Goal: Task Accomplishment & Management: Complete application form

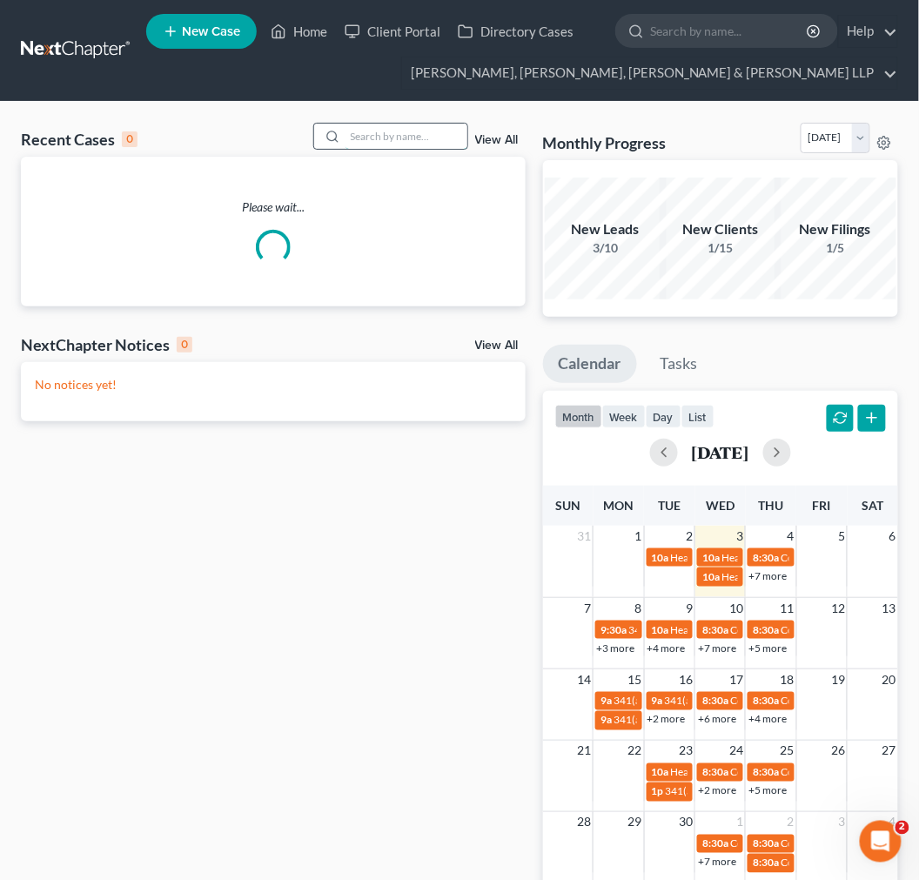
click at [390, 141] on input "search" at bounding box center [407, 136] width 122 height 25
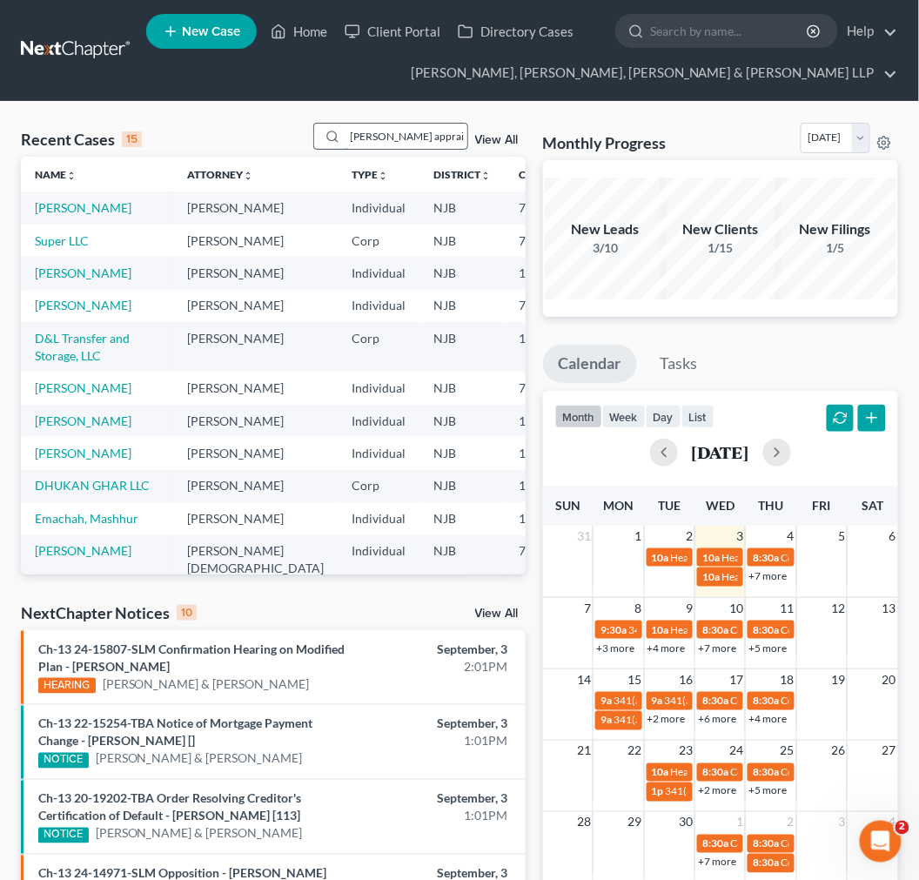
type input "mack appraisal"
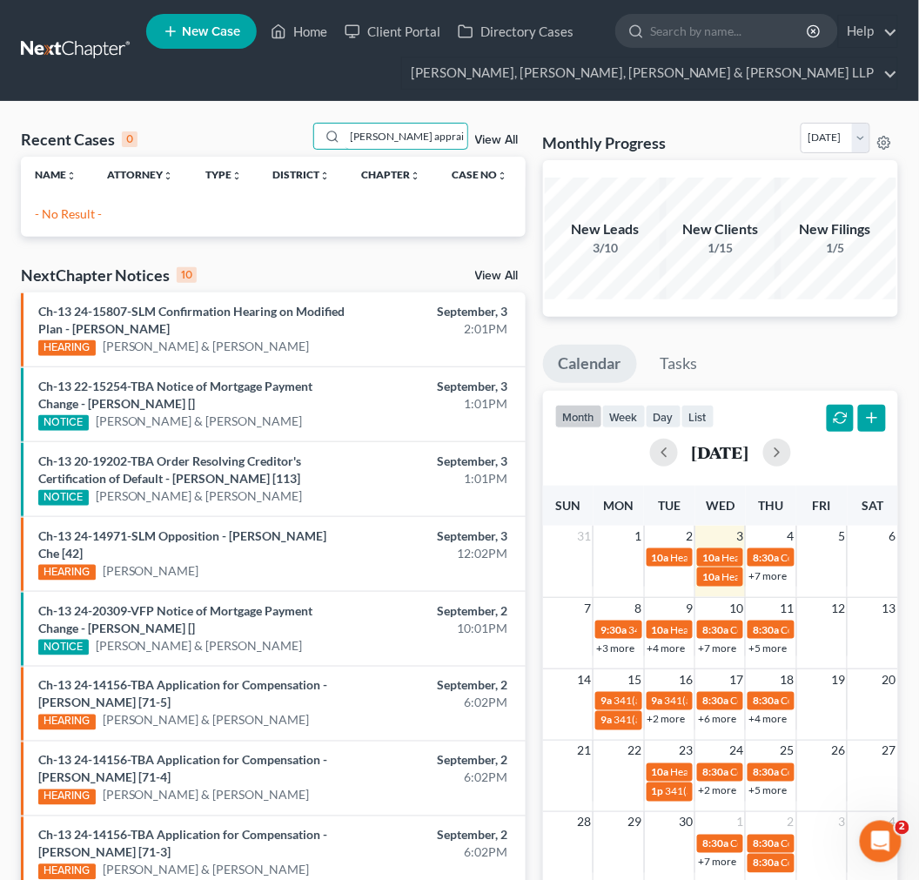
drag, startPoint x: 440, startPoint y: 139, endPoint x: -2, endPoint y: 139, distance: 441.3
click at [0, 139] on html "Home New Case Client Portal Directory Cases Scura Wigfield, Heyer, Stevens & Ca…" at bounding box center [459, 560] width 919 height 1120
click at [424, 134] on input "soo ka" at bounding box center [407, 136] width 122 height 25
type input "soo kang"
click at [424, 96] on nav "Home New Case Client Portal Directory Cases Scura Wigfield, Heyer, Stevens & Ca…" at bounding box center [459, 50] width 919 height 101
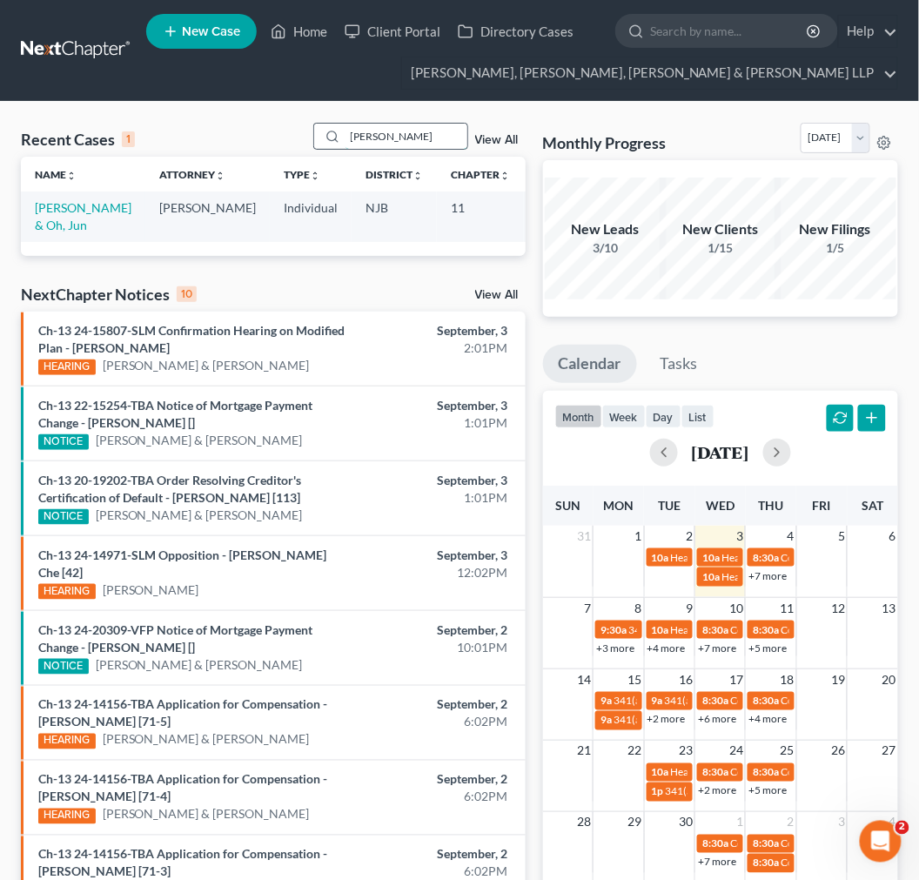
click at [400, 144] on input "soo kang" at bounding box center [407, 136] width 122 height 25
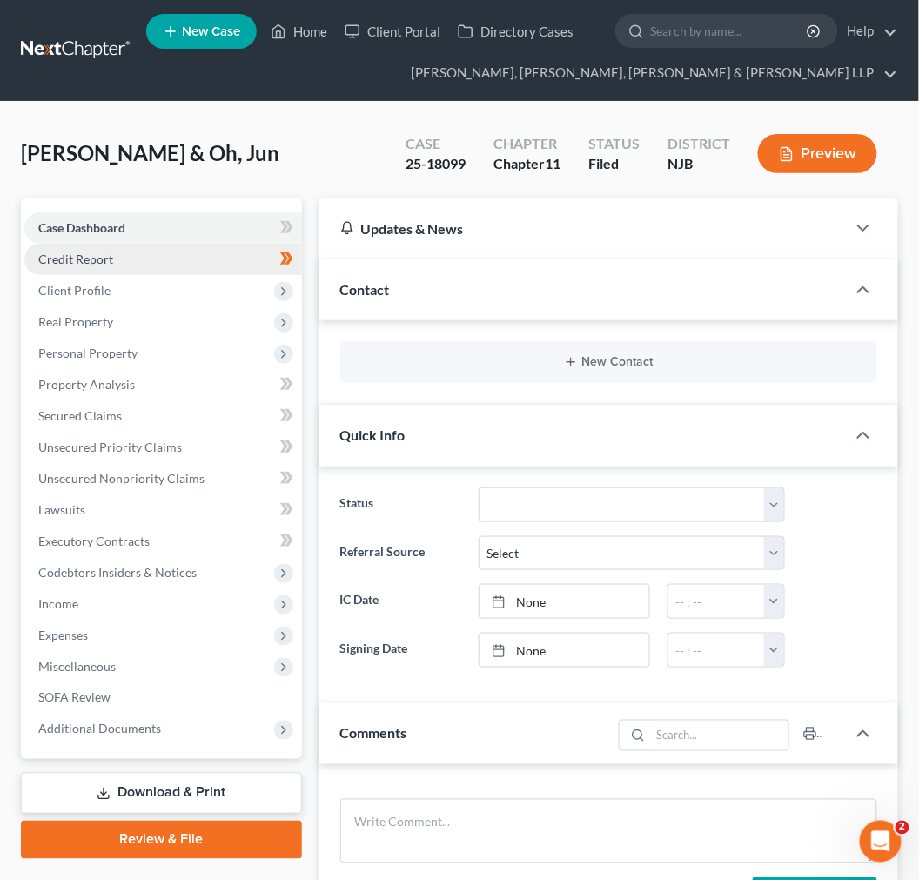
click at [151, 245] on link "Credit Report" at bounding box center [163, 259] width 278 height 31
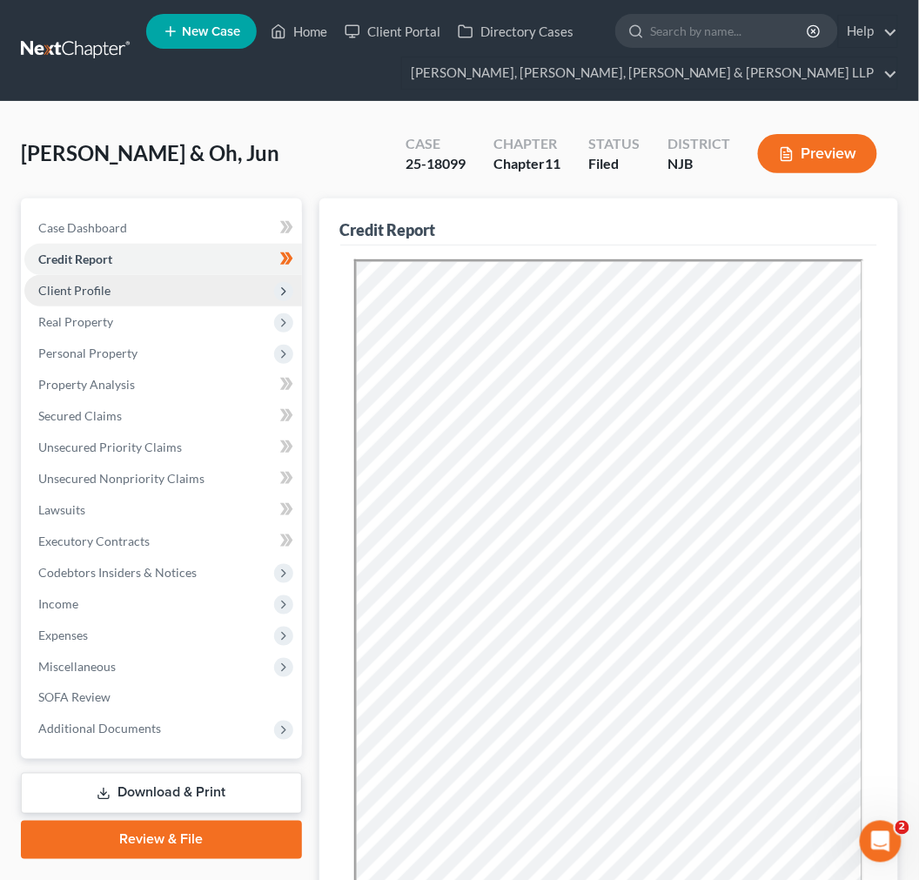
click at [162, 284] on span "Client Profile" at bounding box center [163, 290] width 278 height 31
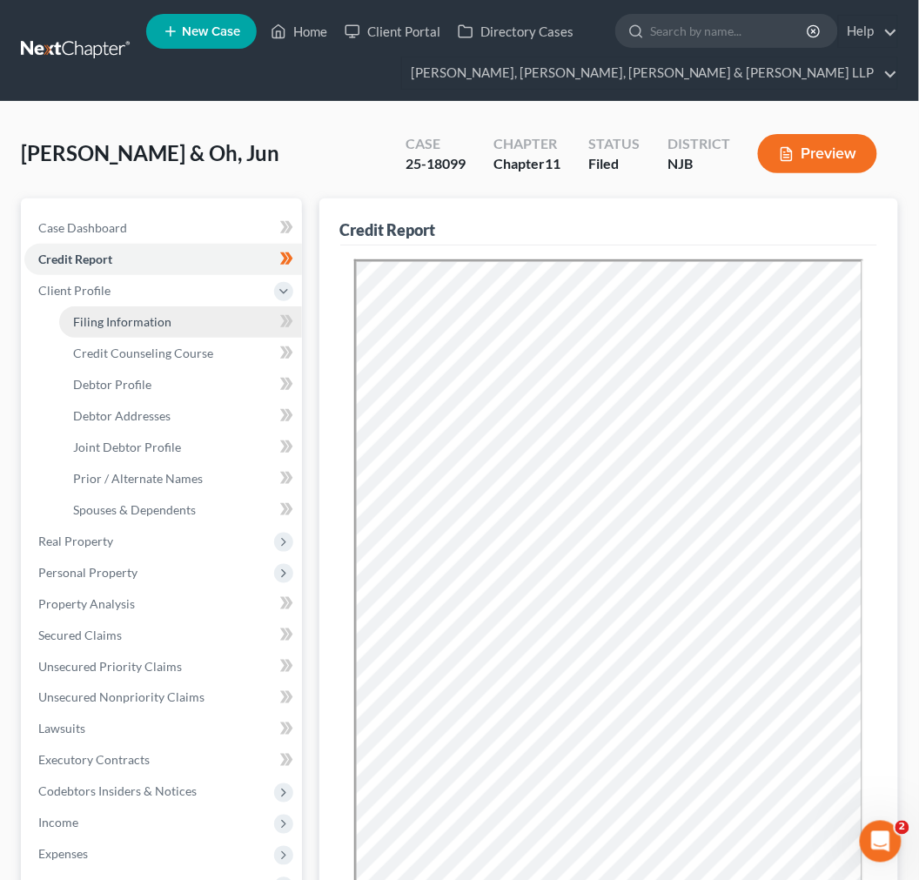
click at [155, 322] on span "Filing Information" at bounding box center [122, 321] width 98 height 15
select select "1"
select select "51"
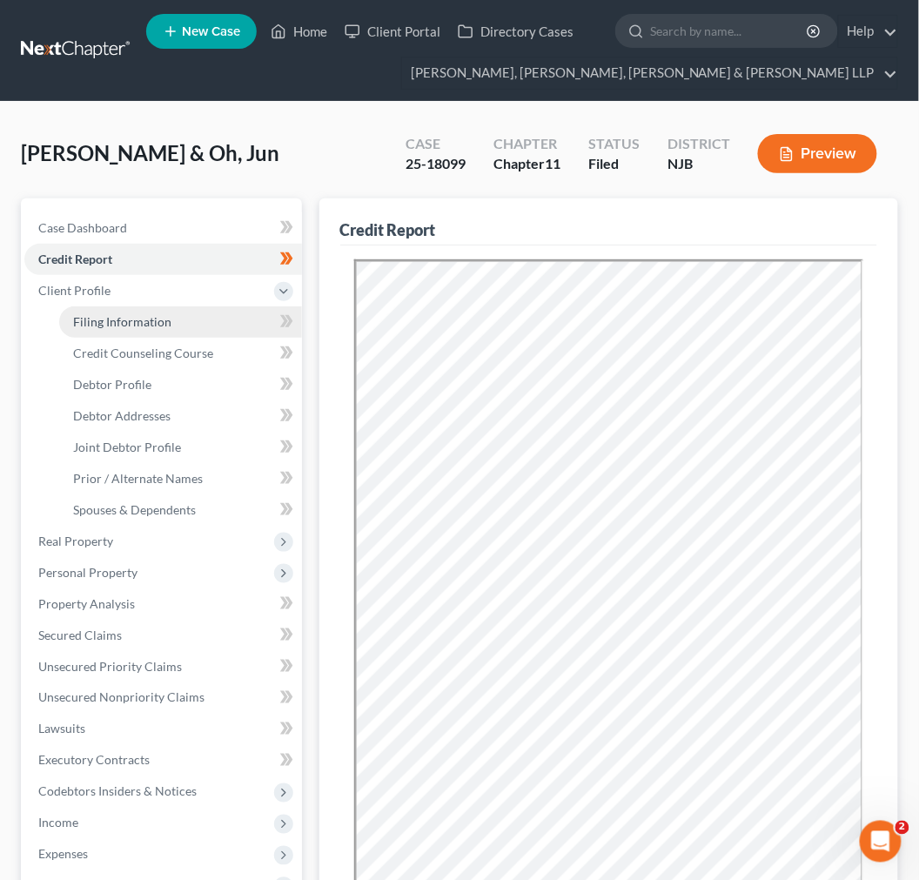
select select "0"
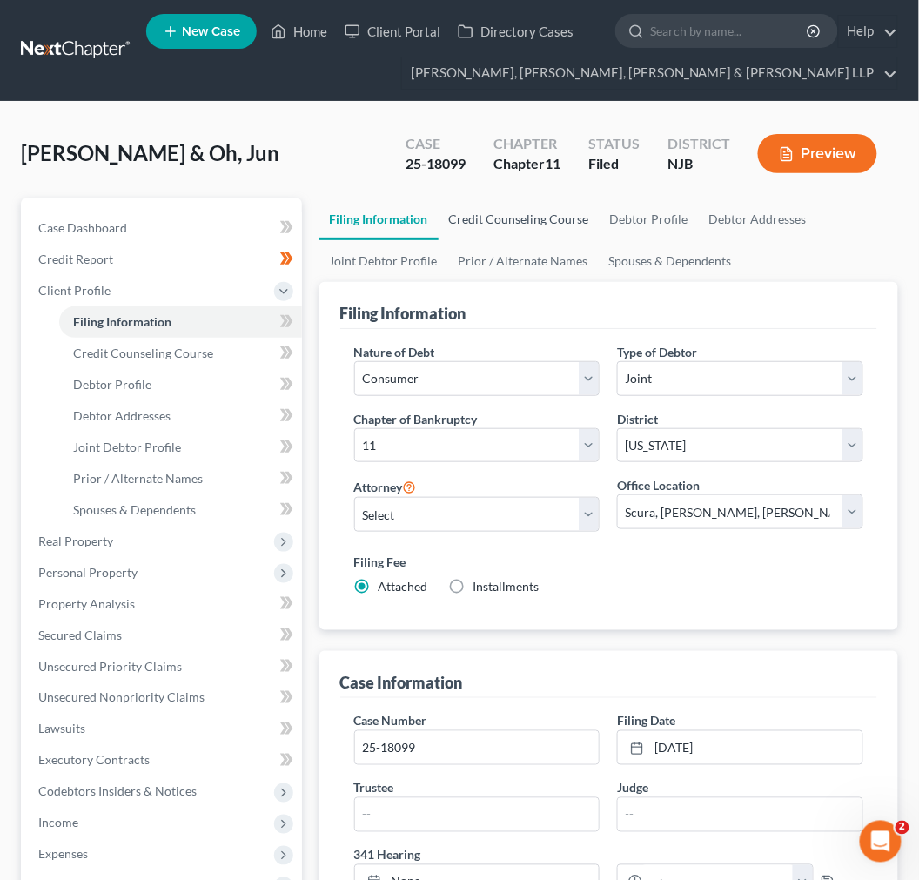
click at [548, 232] on link "Credit Counseling Course" at bounding box center [519, 219] width 161 height 42
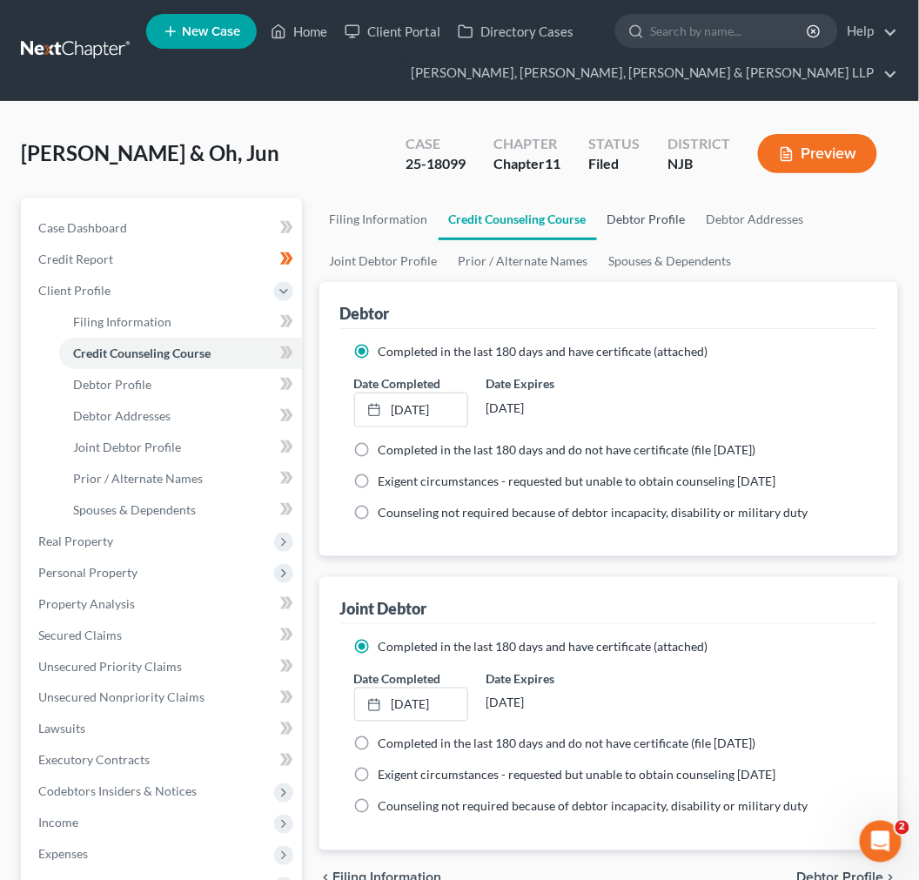
click at [662, 225] on link "Debtor Profile" at bounding box center [646, 219] width 99 height 42
select select "1"
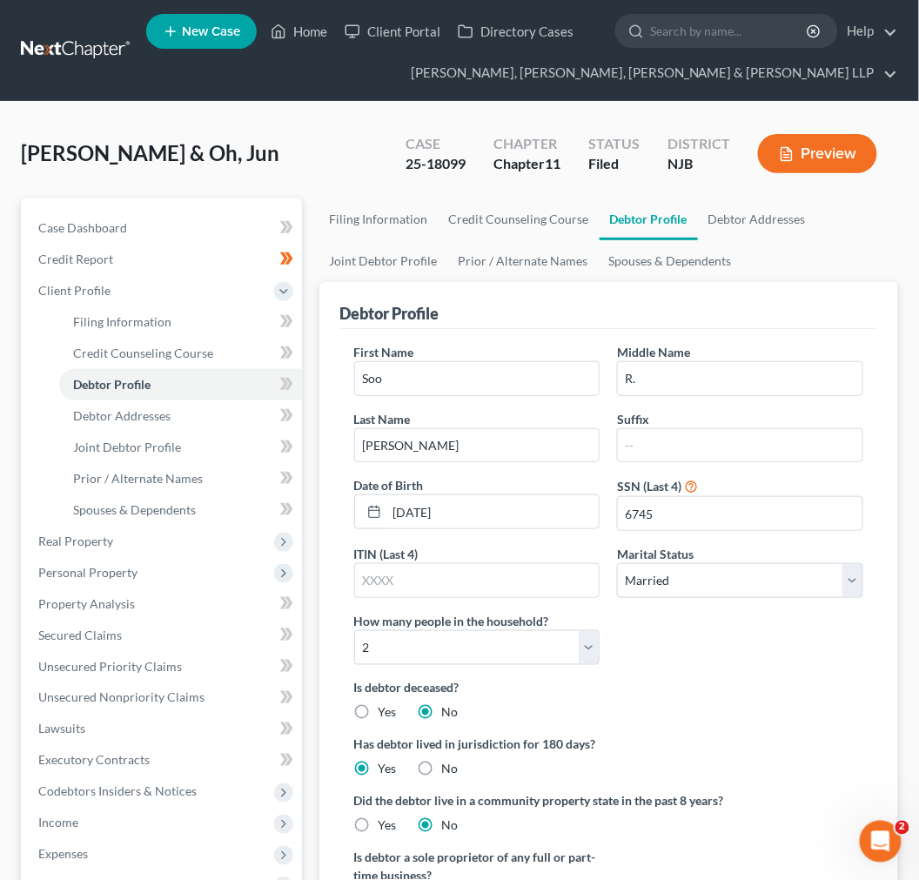
click at [743, 239] on ul "Filing Information Credit Counseling Course Debtor Profile Debtor Addresses Joi…" at bounding box center [608, 240] width 579 height 84
click at [744, 228] on link "Debtor Addresses" at bounding box center [757, 219] width 118 height 42
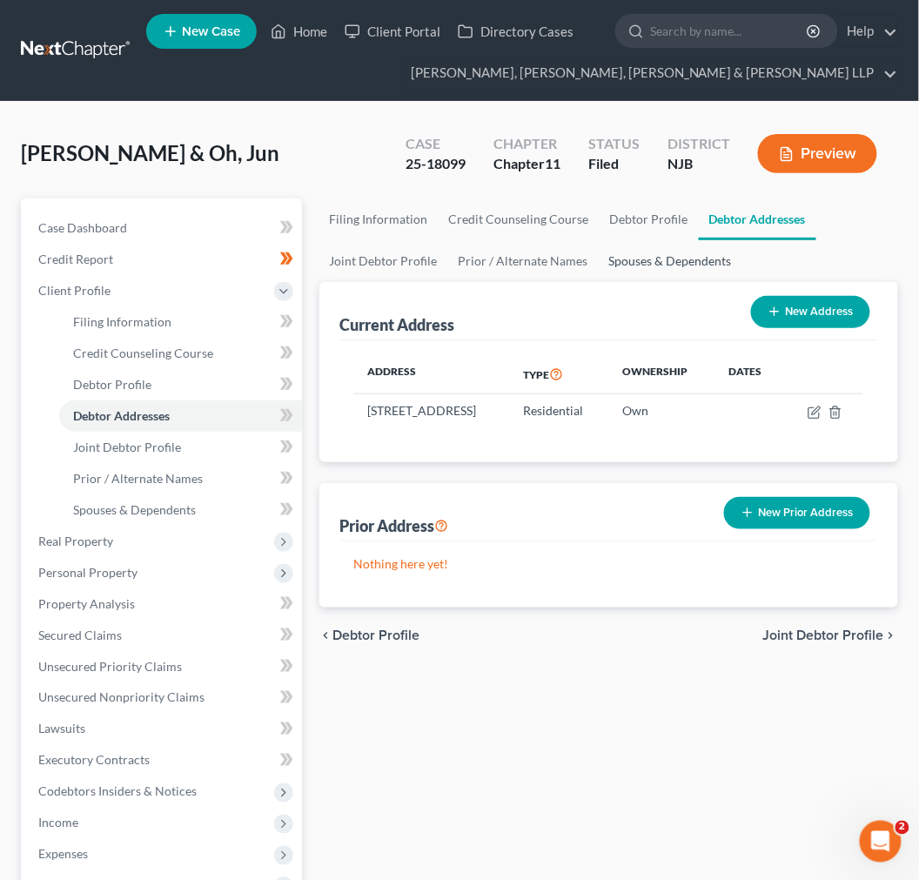
click at [666, 266] on link "Spouses & Dependents" at bounding box center [671, 261] width 144 height 42
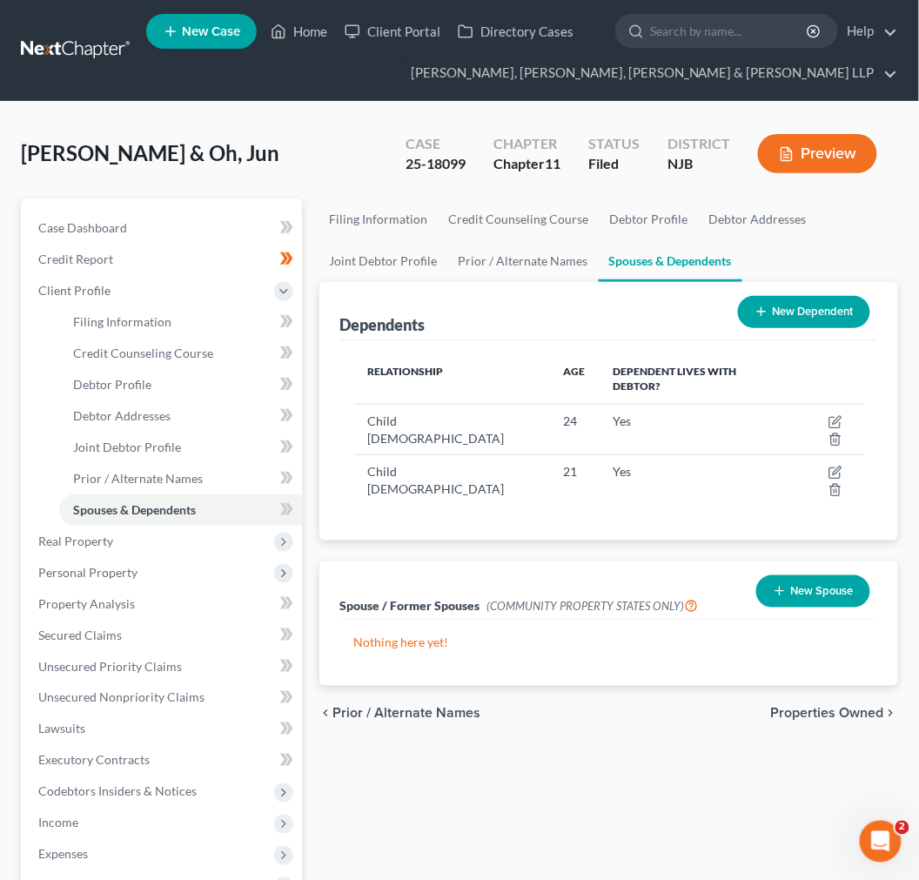
click at [628, 257] on link "Spouses & Dependents" at bounding box center [671, 261] width 144 height 42
click at [628, 301] on div "Dependents New Dependent" at bounding box center [608, 311] width 537 height 58
click at [562, 244] on link "Prior / Alternate Names" at bounding box center [523, 261] width 151 height 42
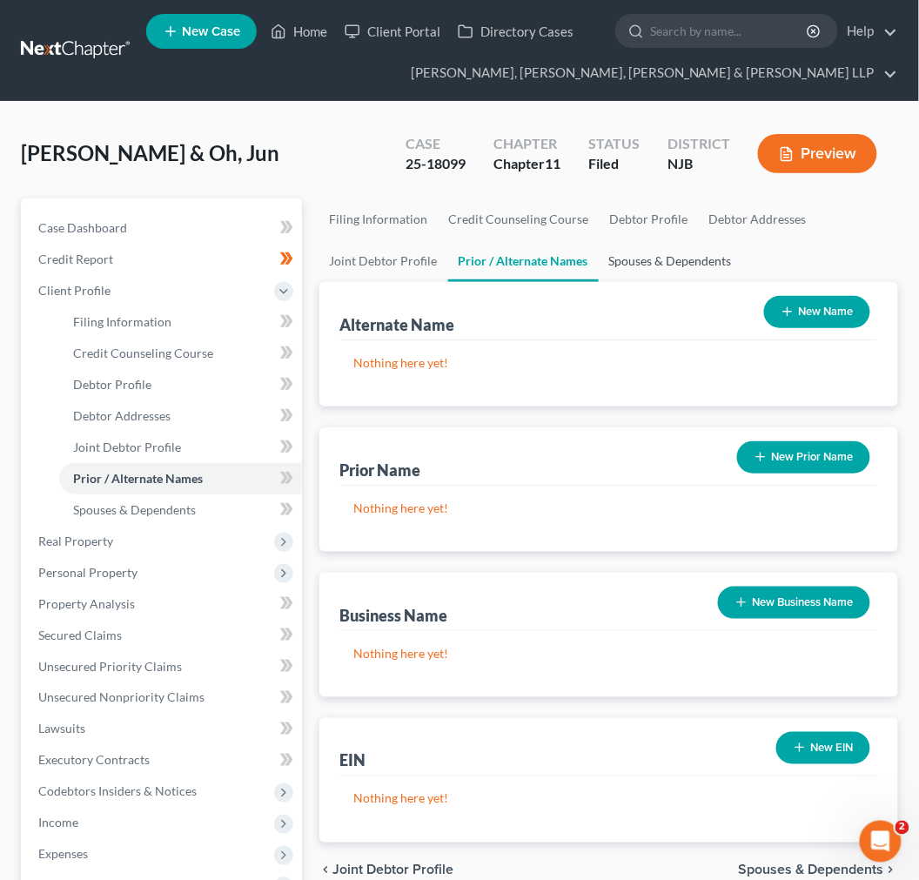
click at [609, 253] on link "Spouses & Dependents" at bounding box center [671, 261] width 144 height 42
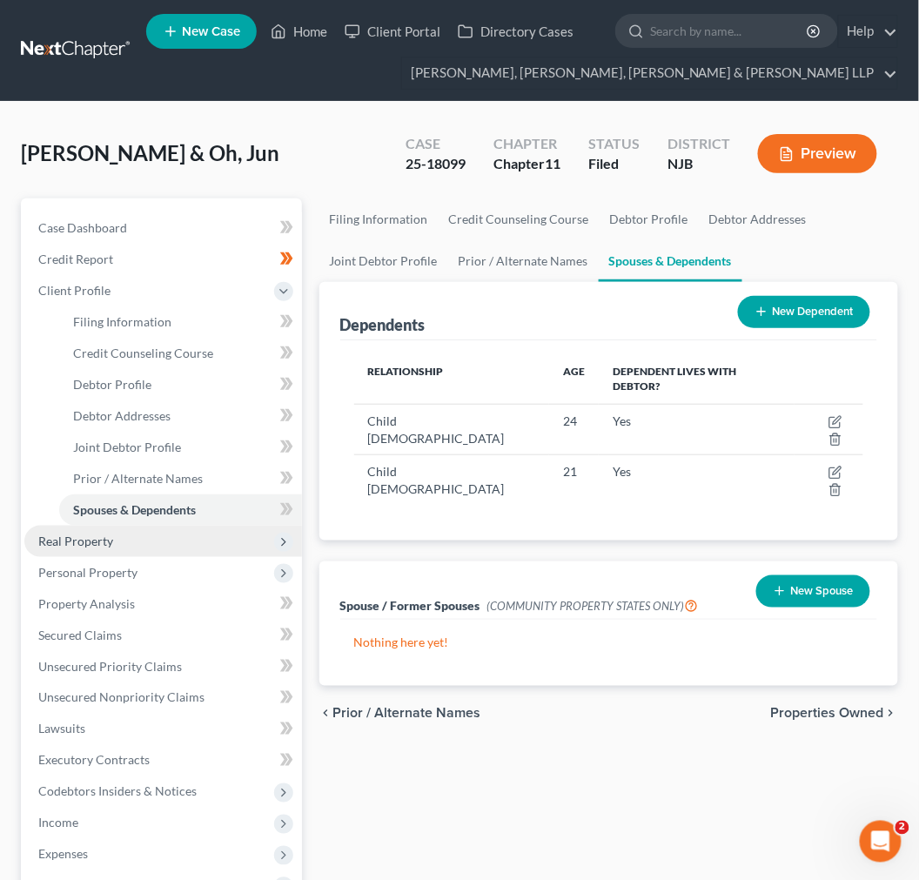
click at [120, 528] on span "Real Property" at bounding box center [163, 541] width 278 height 31
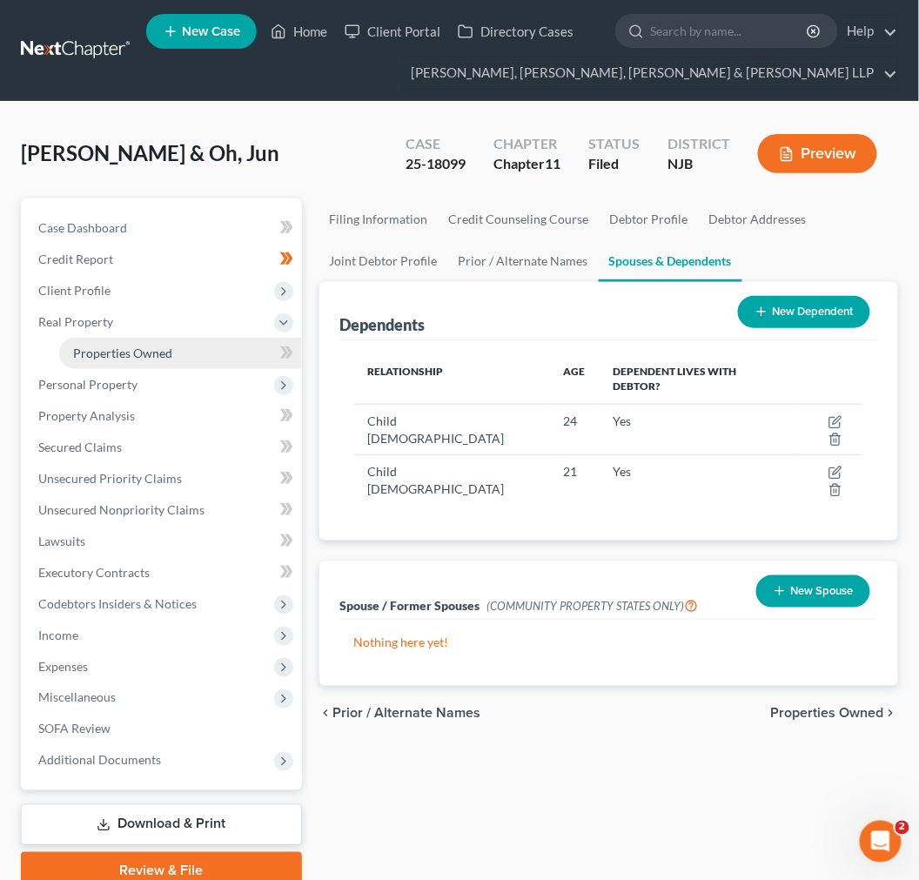
click at [178, 348] on link "Properties Owned" at bounding box center [180, 353] width 243 height 31
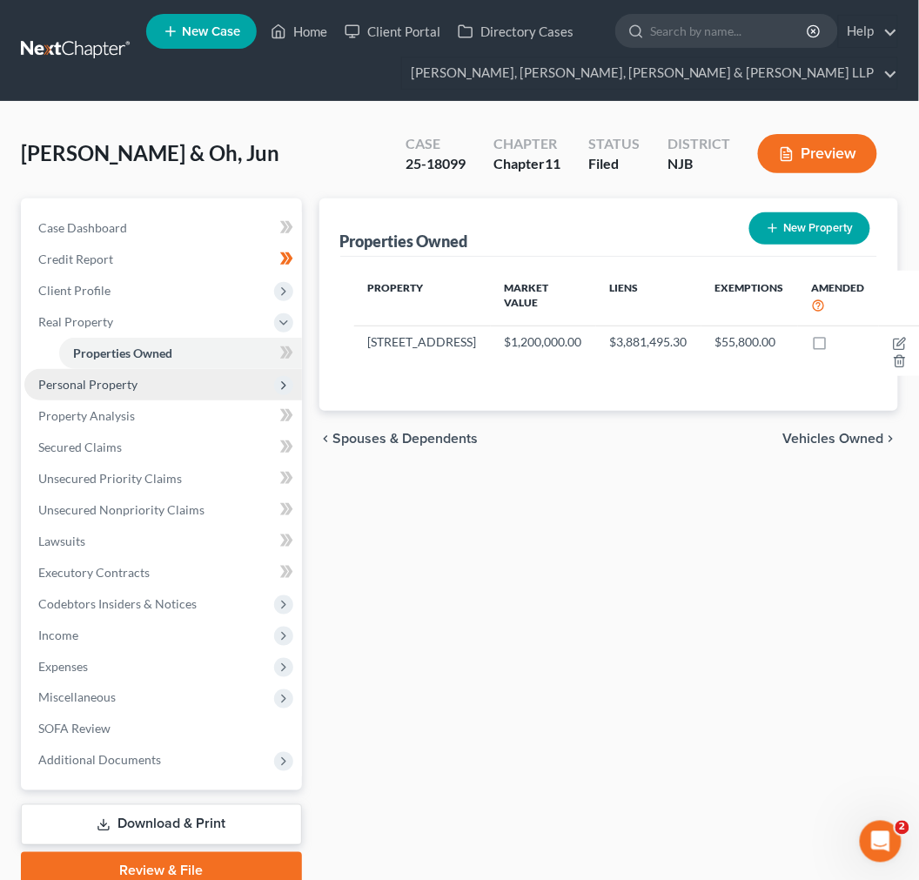
click at [172, 377] on span "Personal Property" at bounding box center [163, 384] width 278 height 31
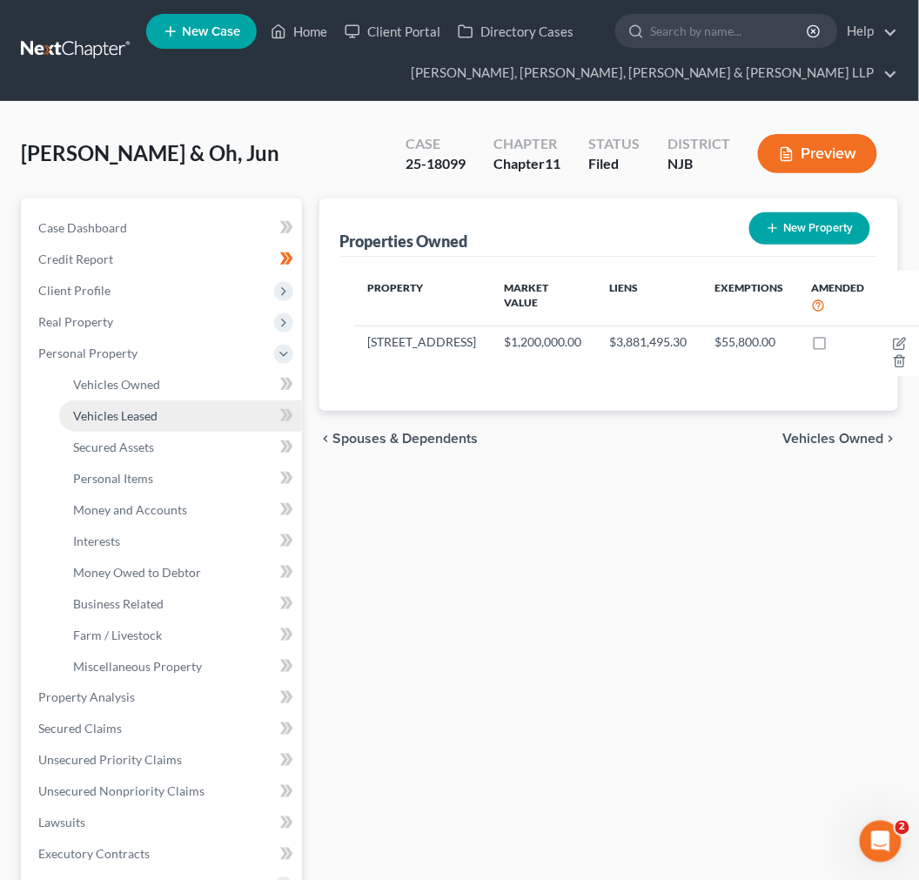
click at [169, 401] on link "Vehicles Leased" at bounding box center [180, 415] width 243 height 31
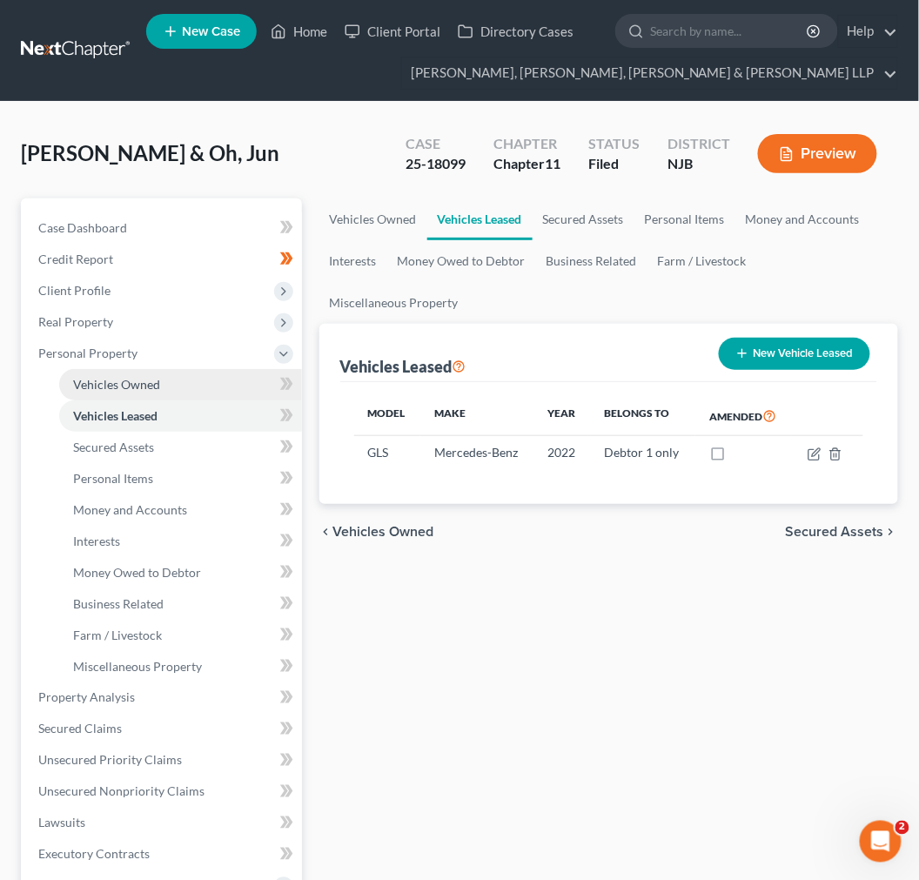
click at [162, 383] on link "Vehicles Owned" at bounding box center [180, 384] width 243 height 31
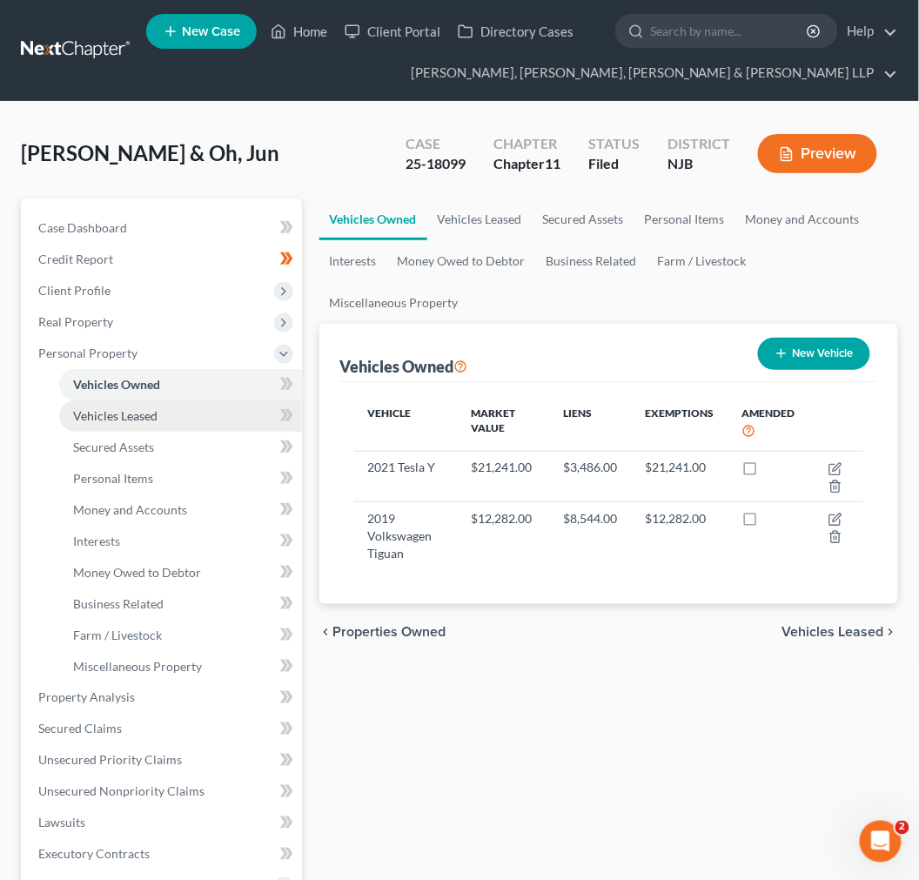
click at [160, 413] on link "Vehicles Leased" at bounding box center [180, 415] width 243 height 31
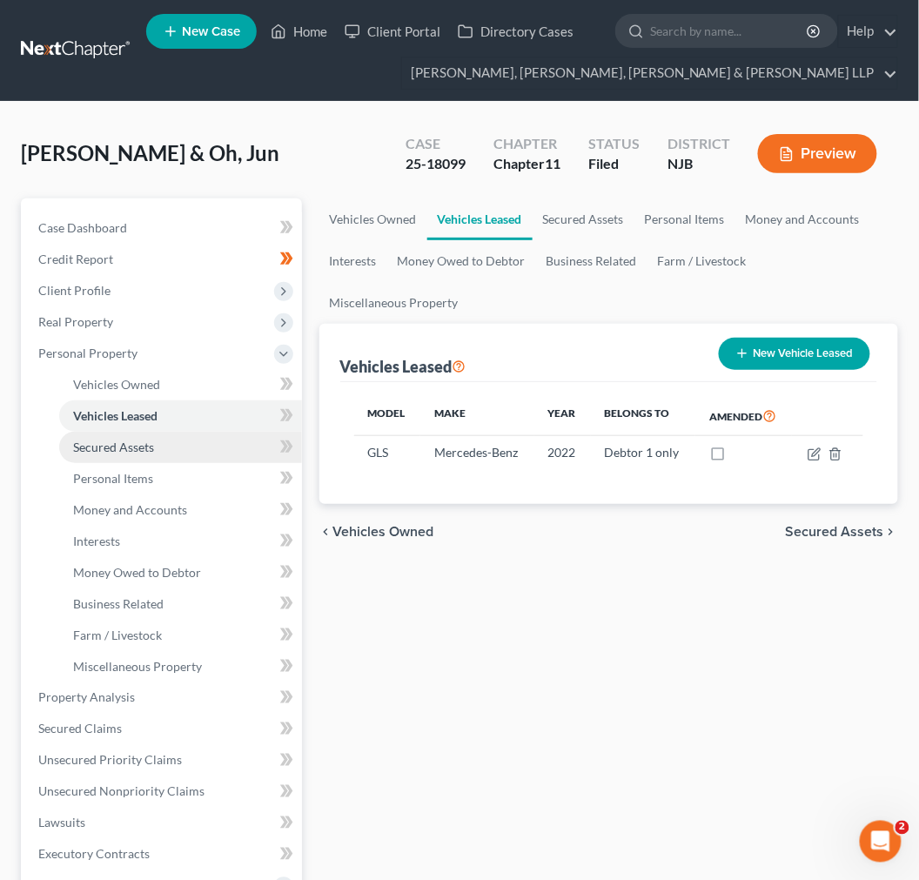
click at [203, 455] on link "Secured Assets" at bounding box center [180, 447] width 243 height 31
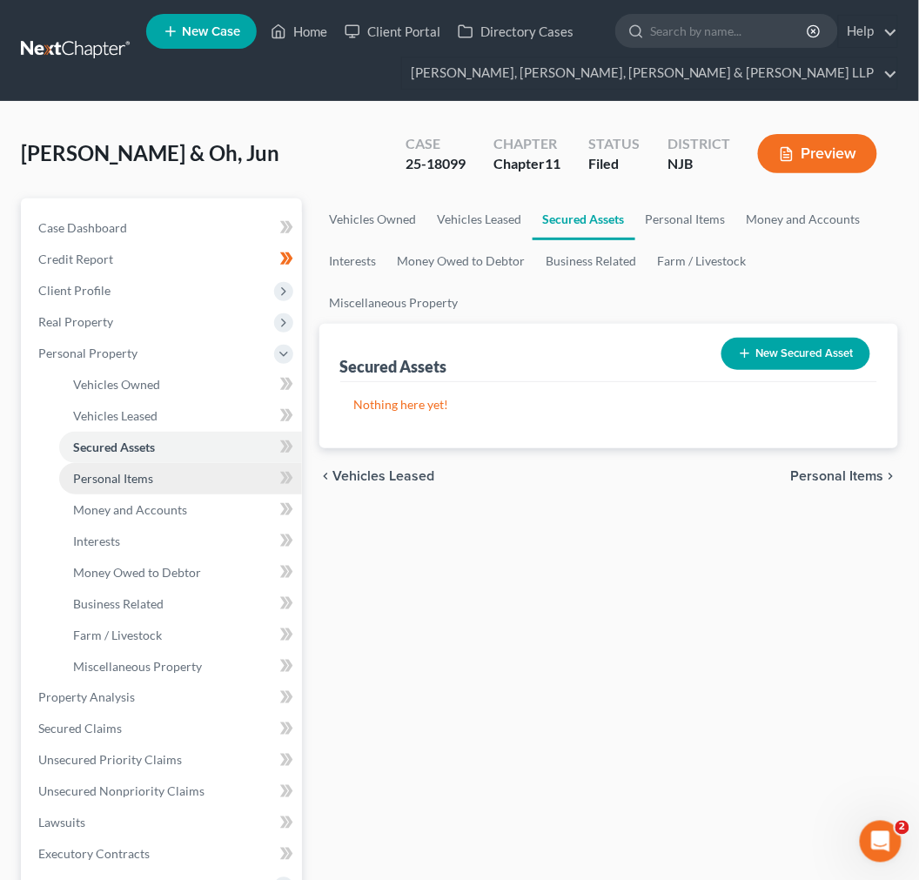
click at [200, 465] on link "Personal Items" at bounding box center [180, 478] width 243 height 31
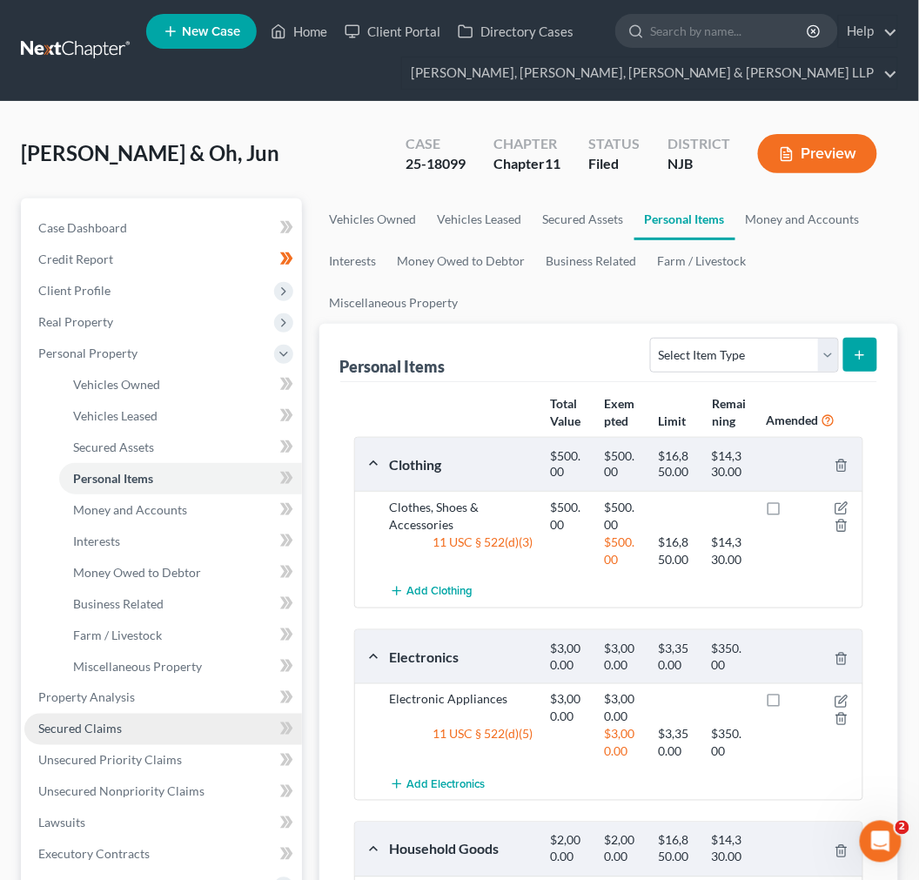
click at [124, 714] on link "Secured Claims" at bounding box center [163, 729] width 278 height 31
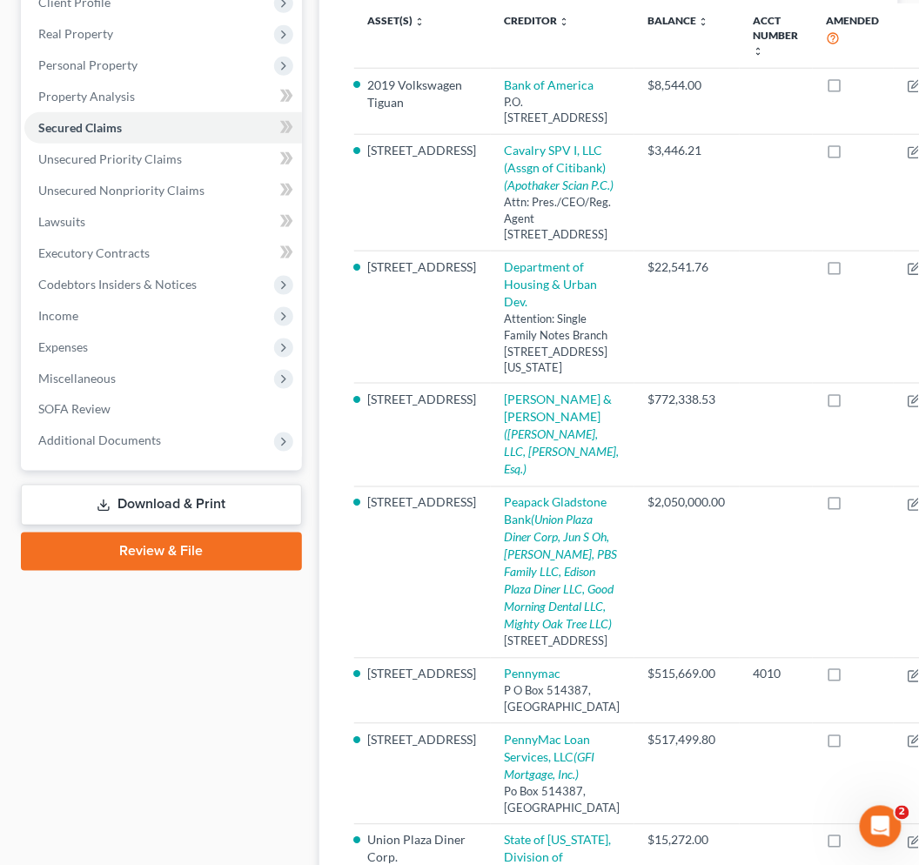
scroll to position [290, 0]
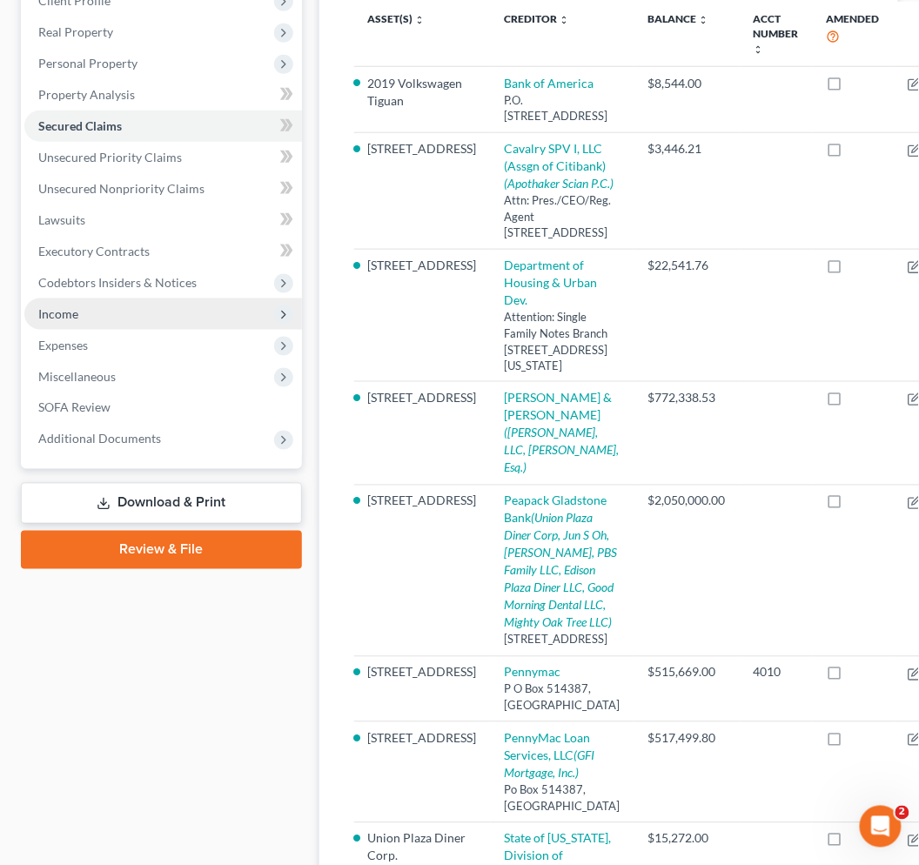
click at [124, 307] on span "Income" at bounding box center [163, 314] width 278 height 31
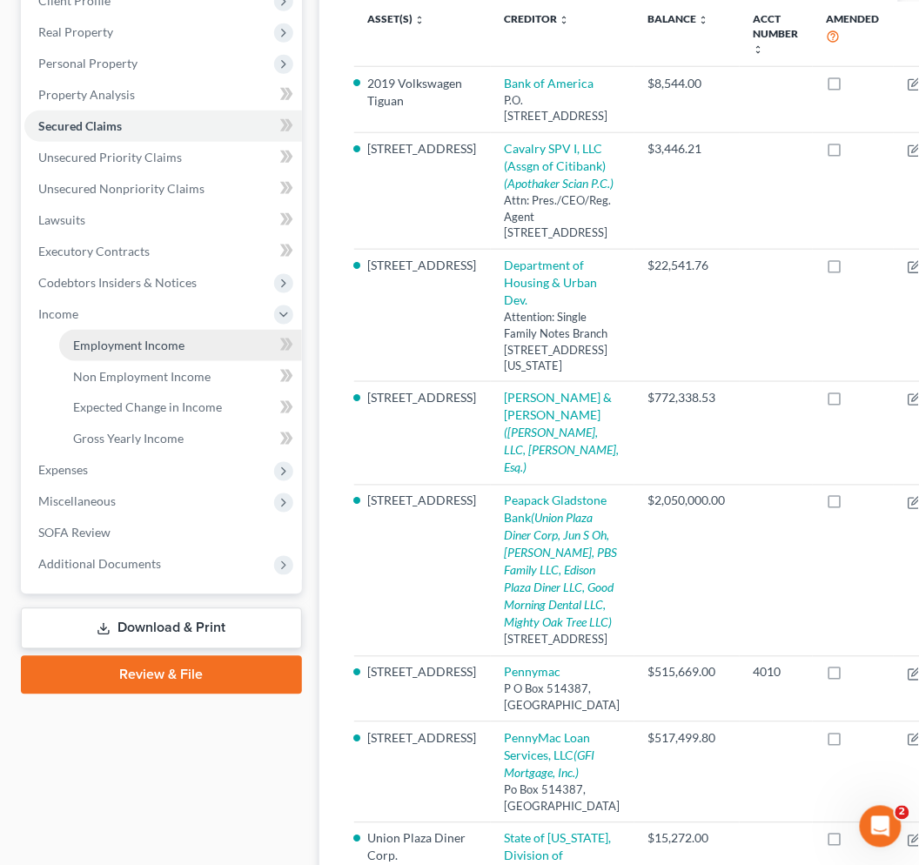
click at [165, 349] on span "Employment Income" at bounding box center [128, 345] width 111 height 15
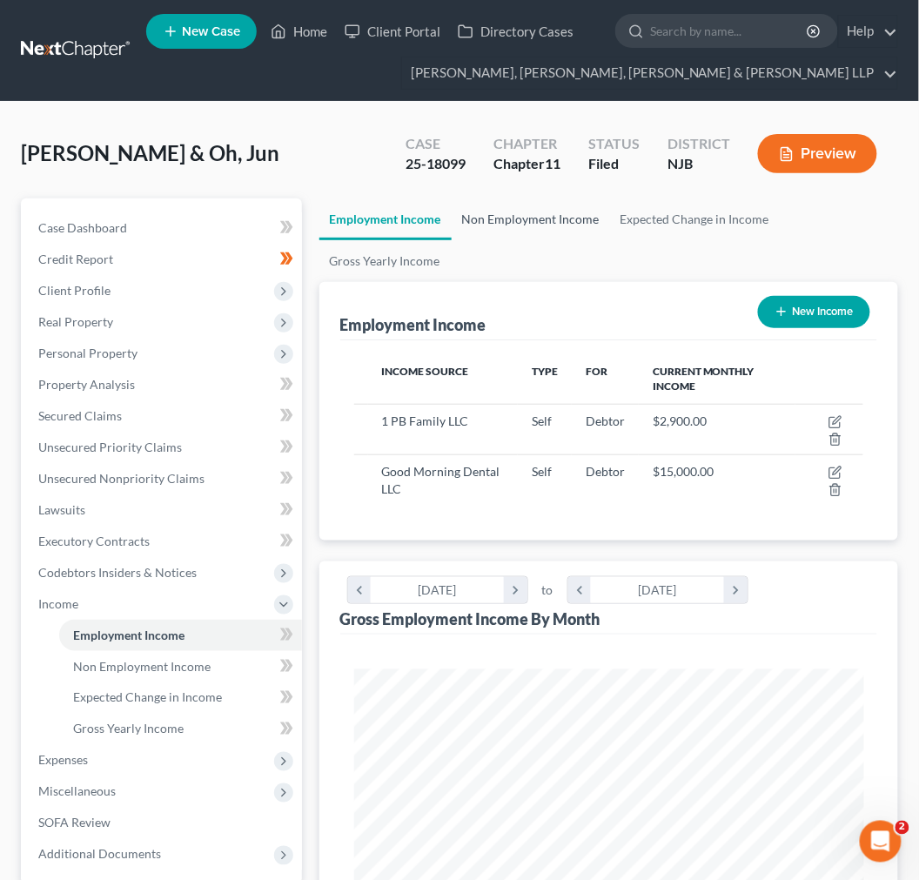
click at [553, 203] on link "Non Employment Income" at bounding box center [531, 219] width 158 height 42
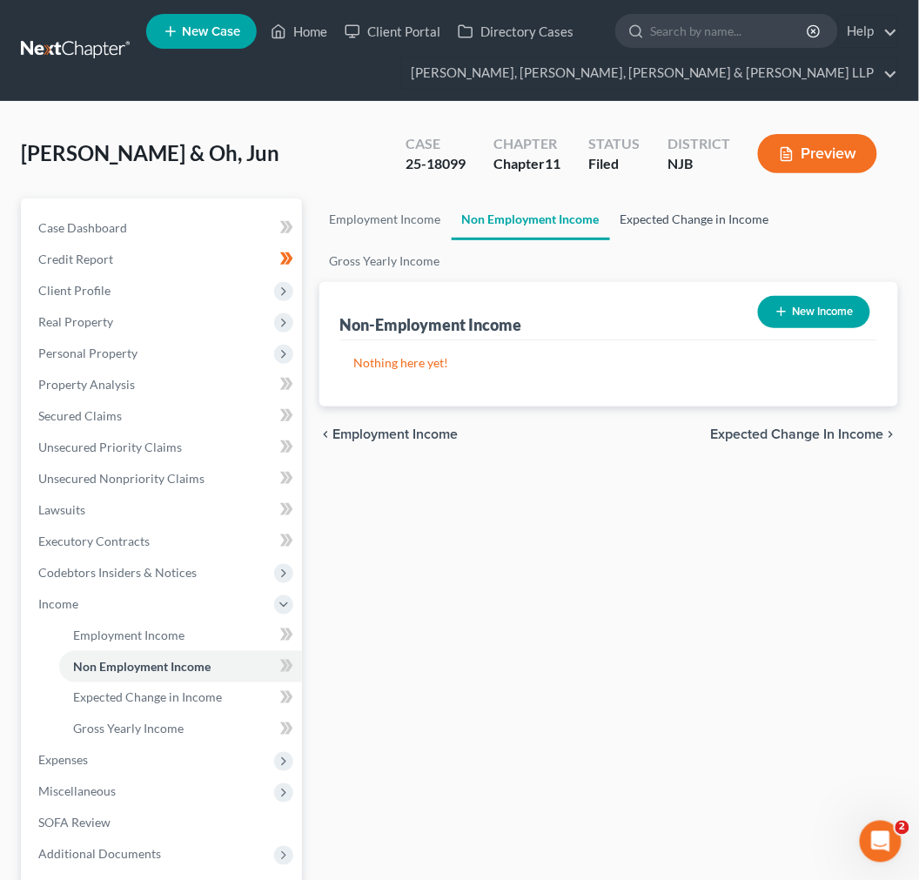
click at [667, 209] on link "Expected Change in Income" at bounding box center [695, 219] width 170 height 42
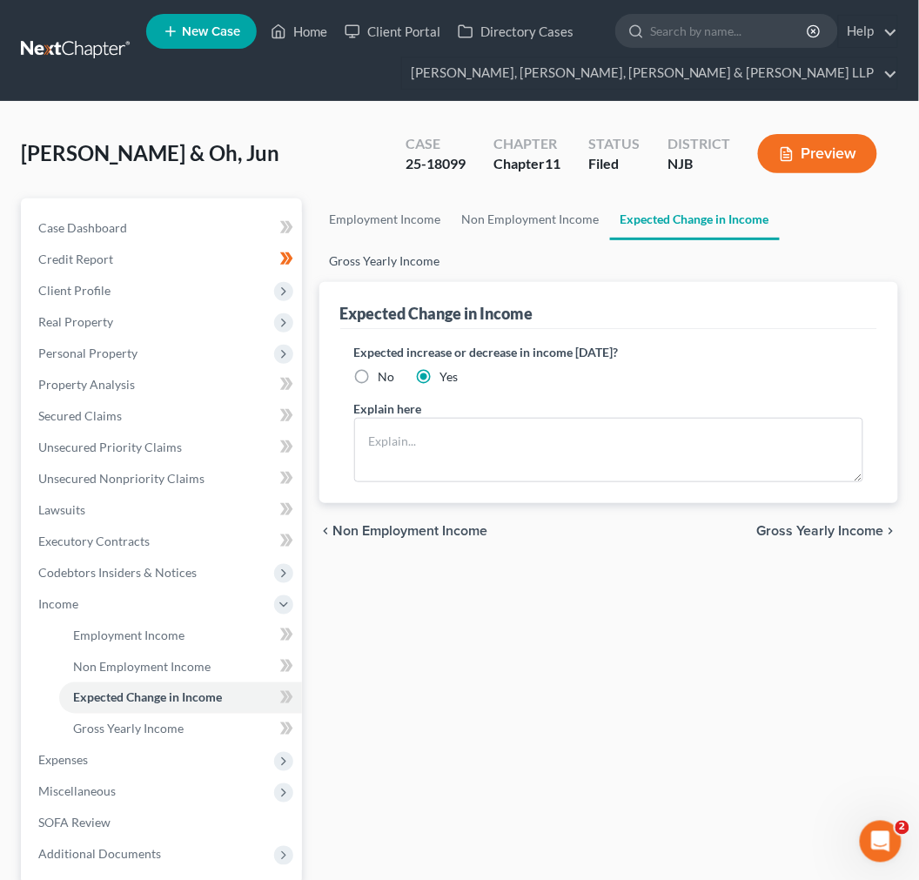
click at [398, 265] on link "Gross Yearly Income" at bounding box center [384, 261] width 131 height 42
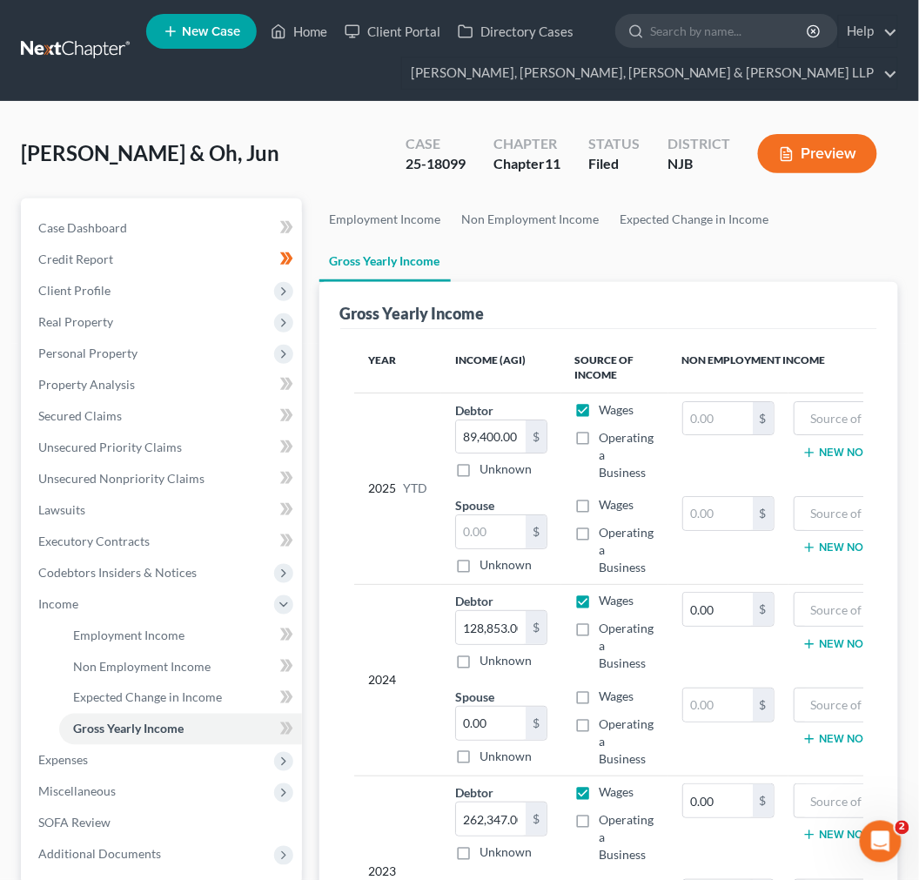
click at [771, 52] on ul "New Case Home Client Portal Directory Cases - No Result - See all results Or Pr…" at bounding box center [522, 51] width 752 height 84
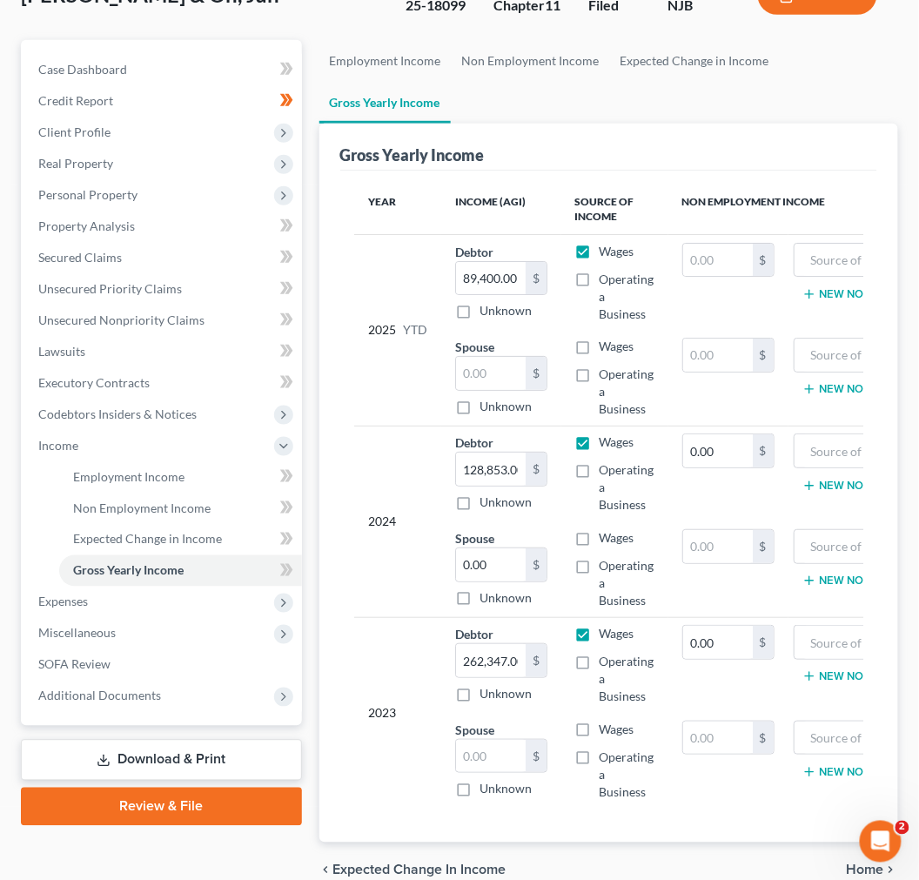
scroll to position [257, 0]
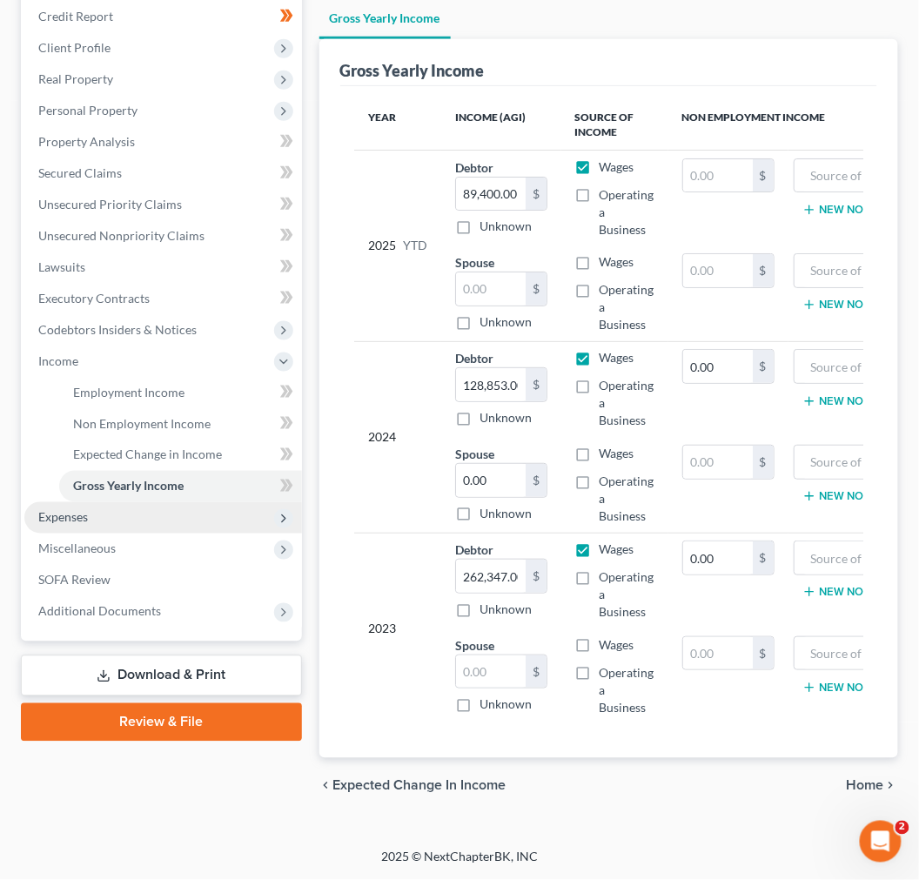
click at [183, 507] on span "Expenses" at bounding box center [163, 517] width 278 height 31
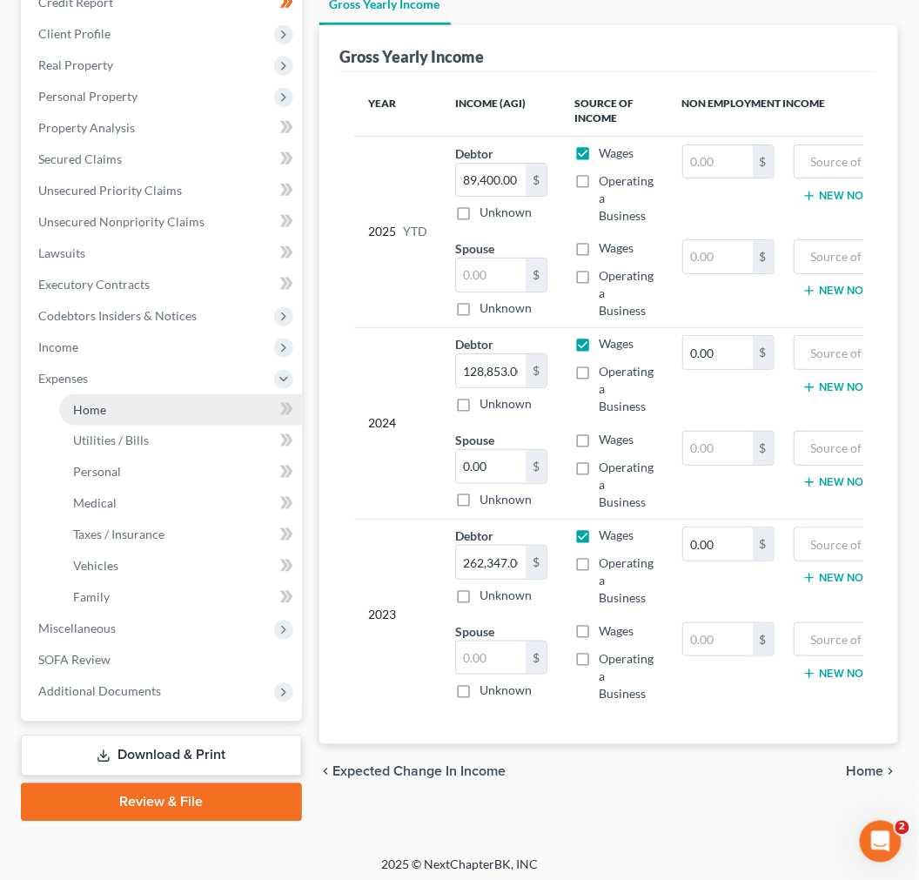
click at [177, 413] on link "Home" at bounding box center [180, 409] width 243 height 31
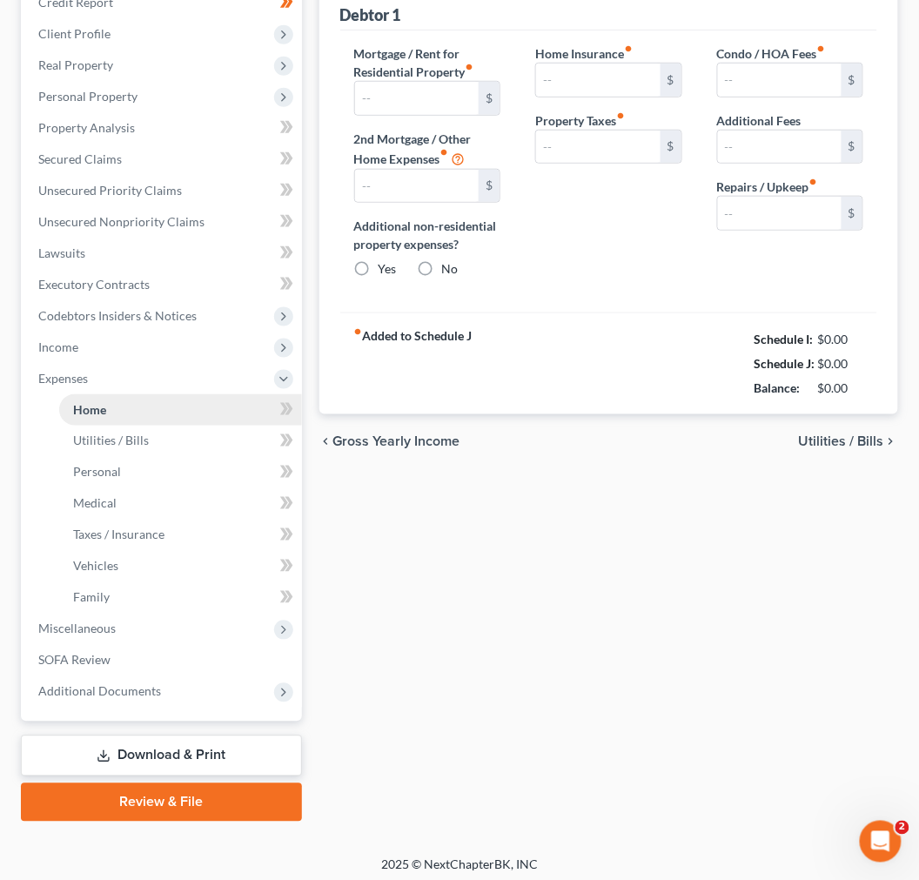
scroll to position [80, 0]
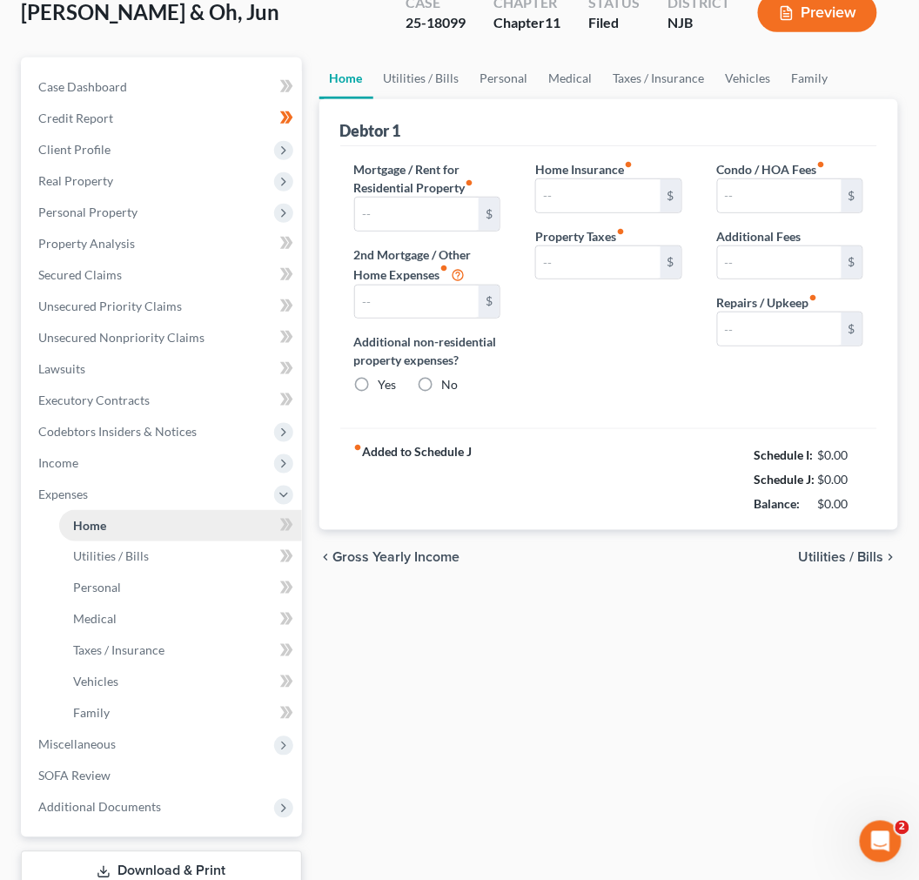
type input "4,938.69"
type input "0.00"
radio input "true"
type input "0.00"
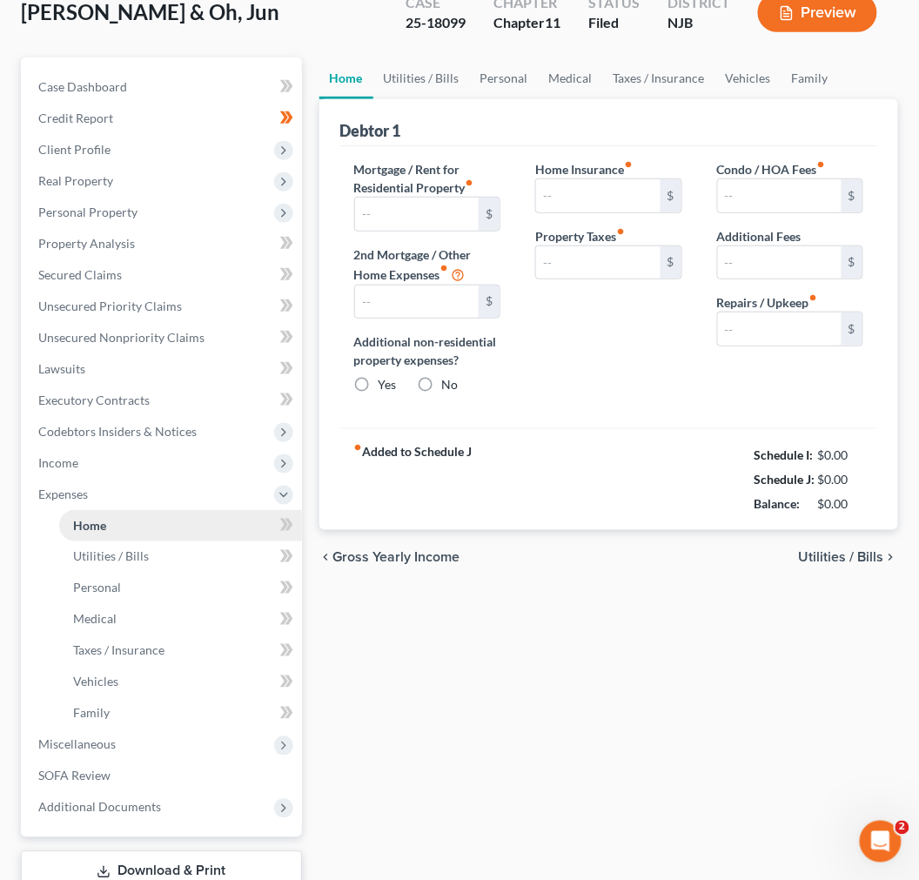
type input "300.00"
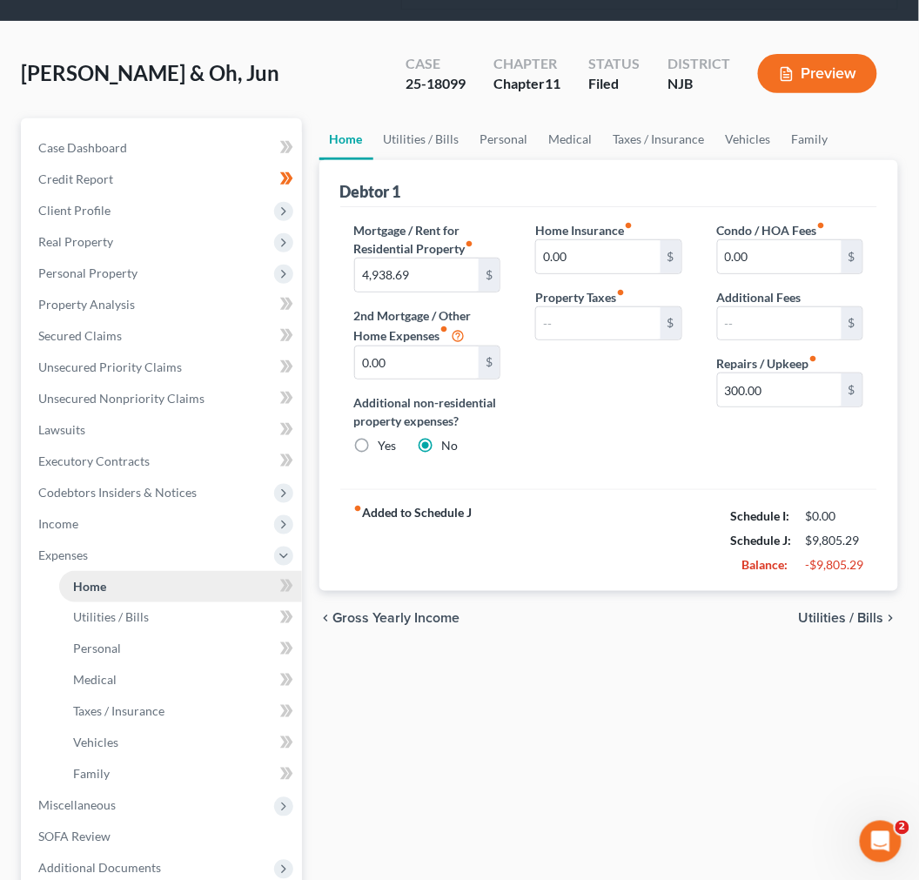
scroll to position [0, 0]
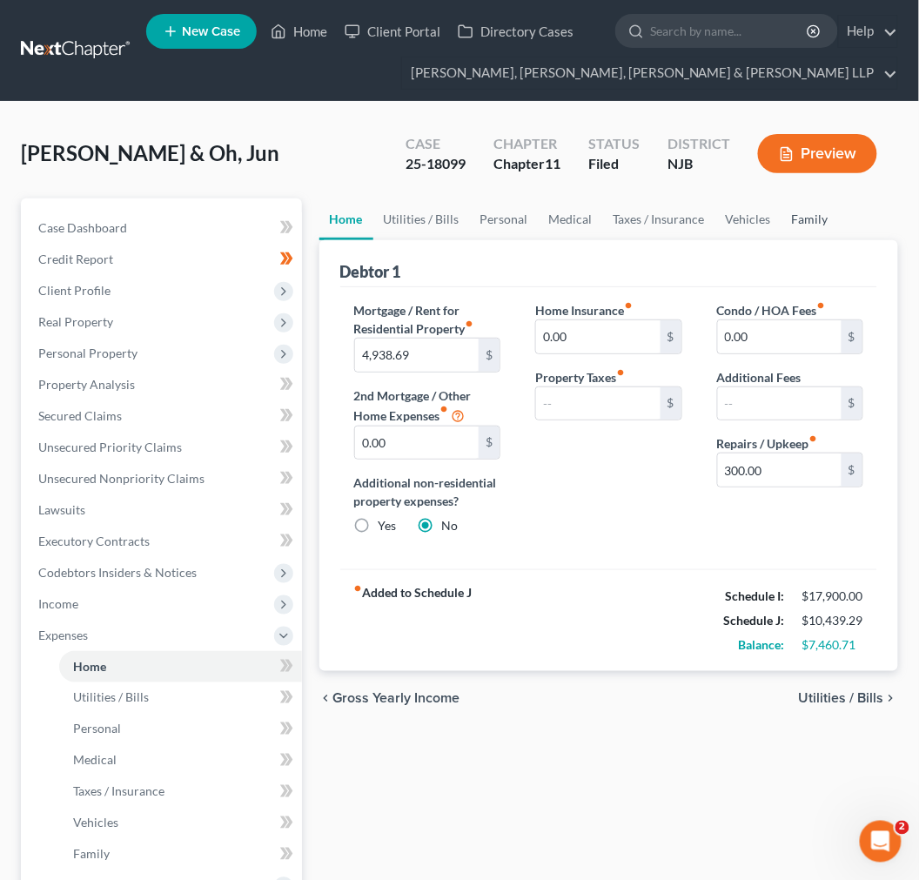
click at [804, 222] on link "Family" at bounding box center [810, 219] width 57 height 42
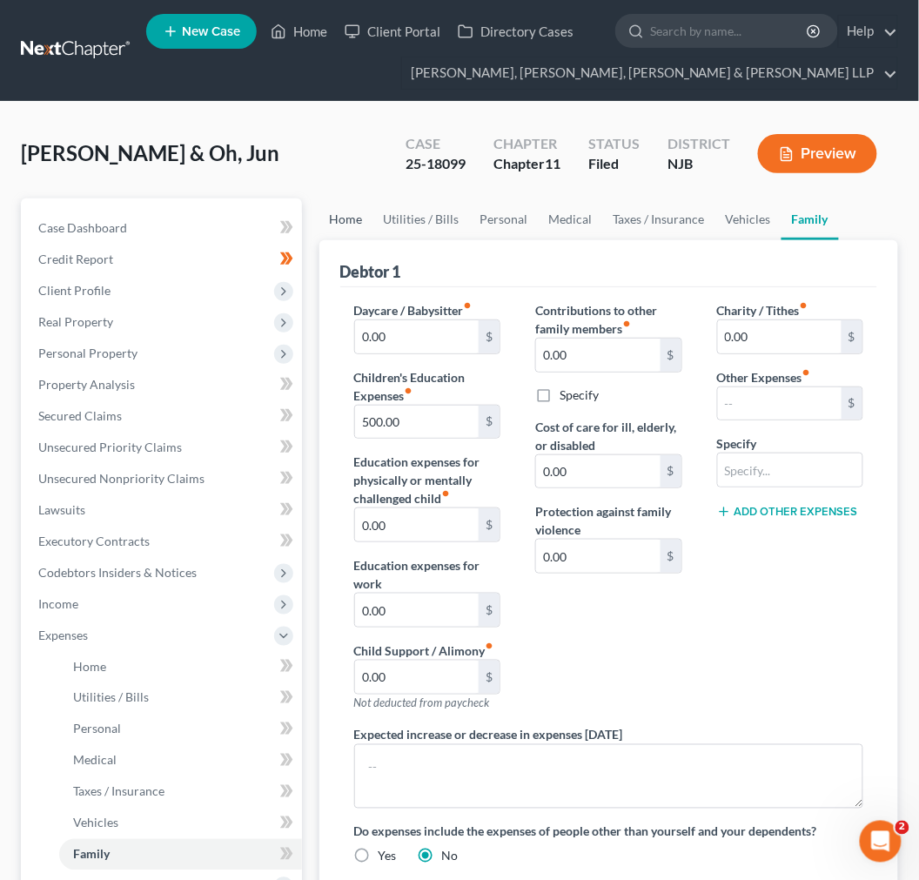
click at [341, 225] on link "Home" at bounding box center [346, 219] width 54 height 42
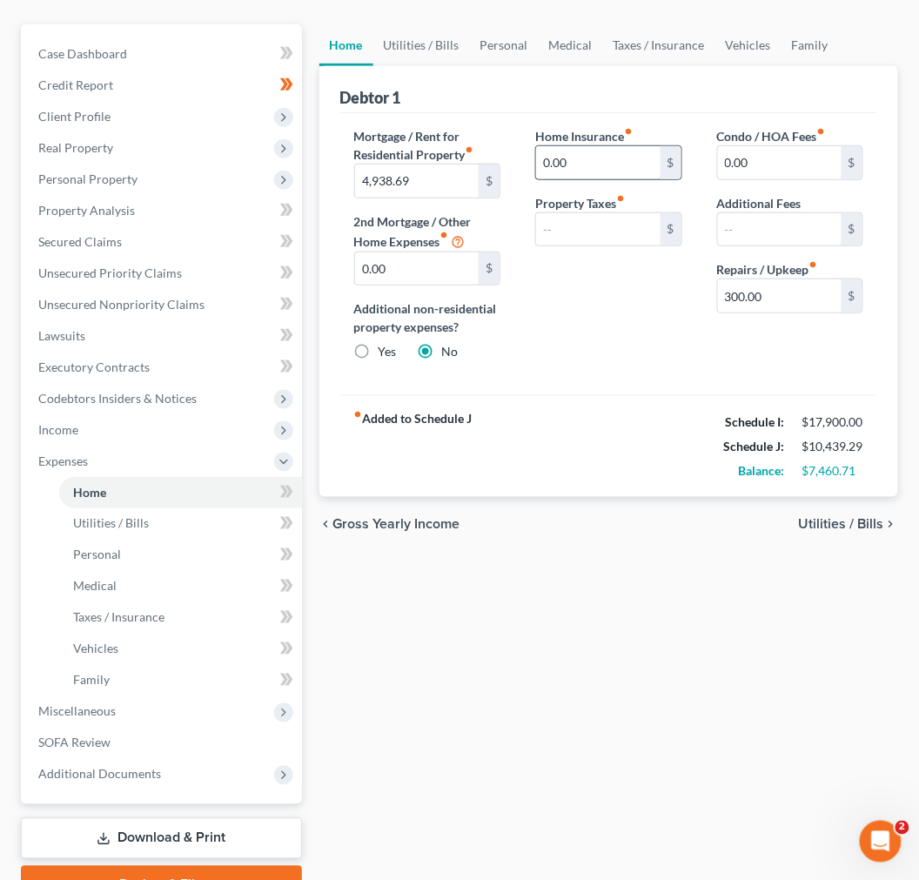
scroll to position [193, 0]
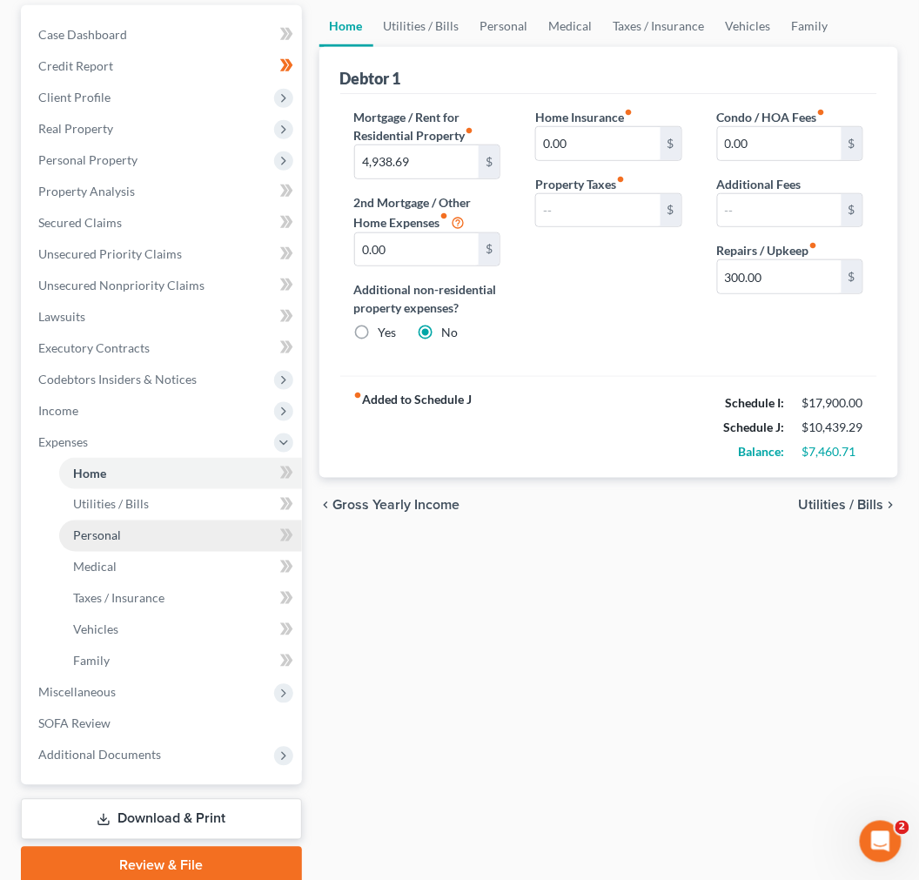
click at [232, 533] on link "Personal" at bounding box center [180, 535] width 243 height 31
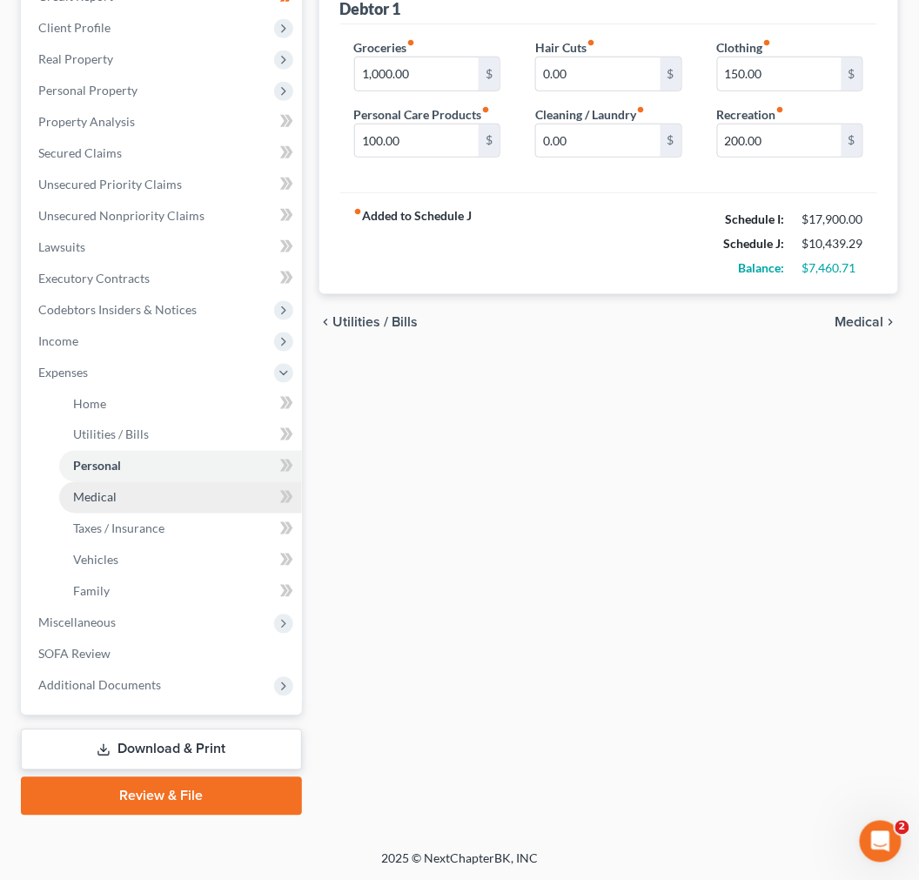
click at [203, 497] on link "Medical" at bounding box center [180, 497] width 243 height 31
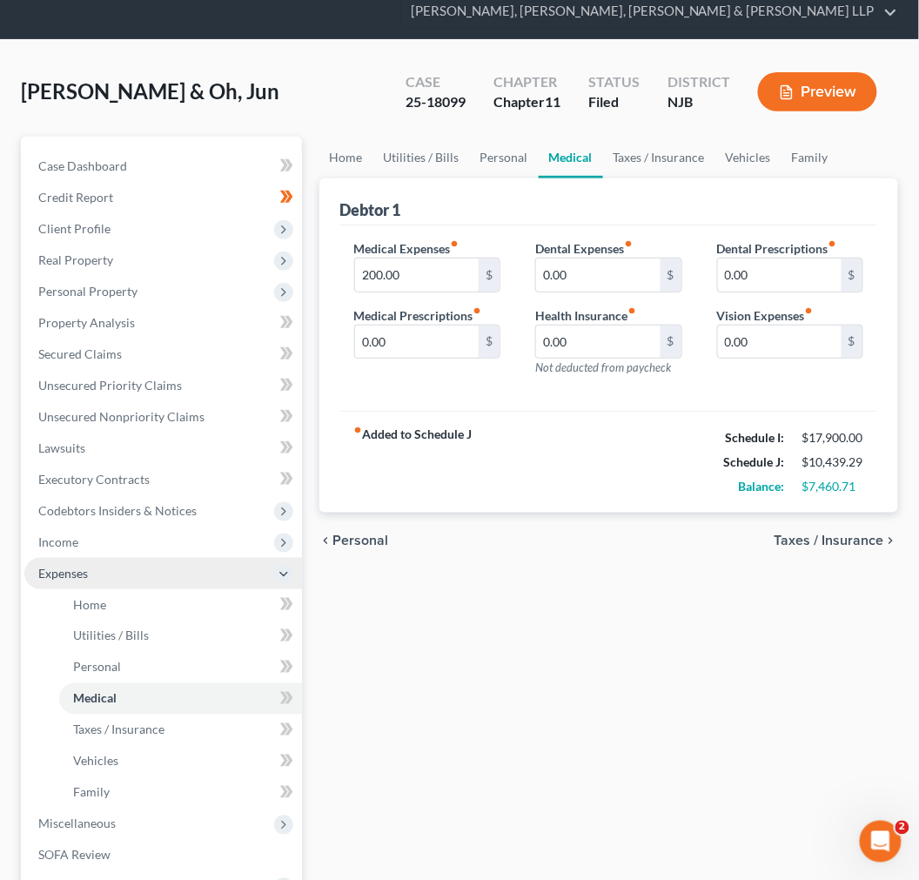
scroll to position [97, 0]
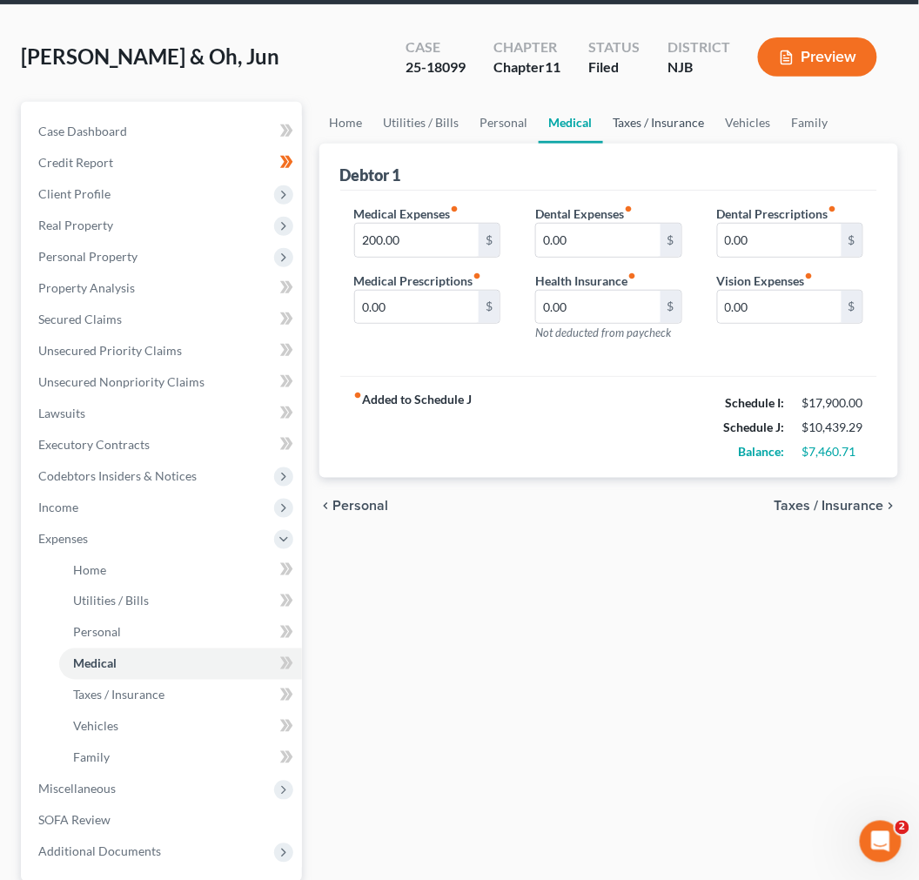
click at [649, 125] on link "Taxes / Insurance" at bounding box center [659, 123] width 112 height 42
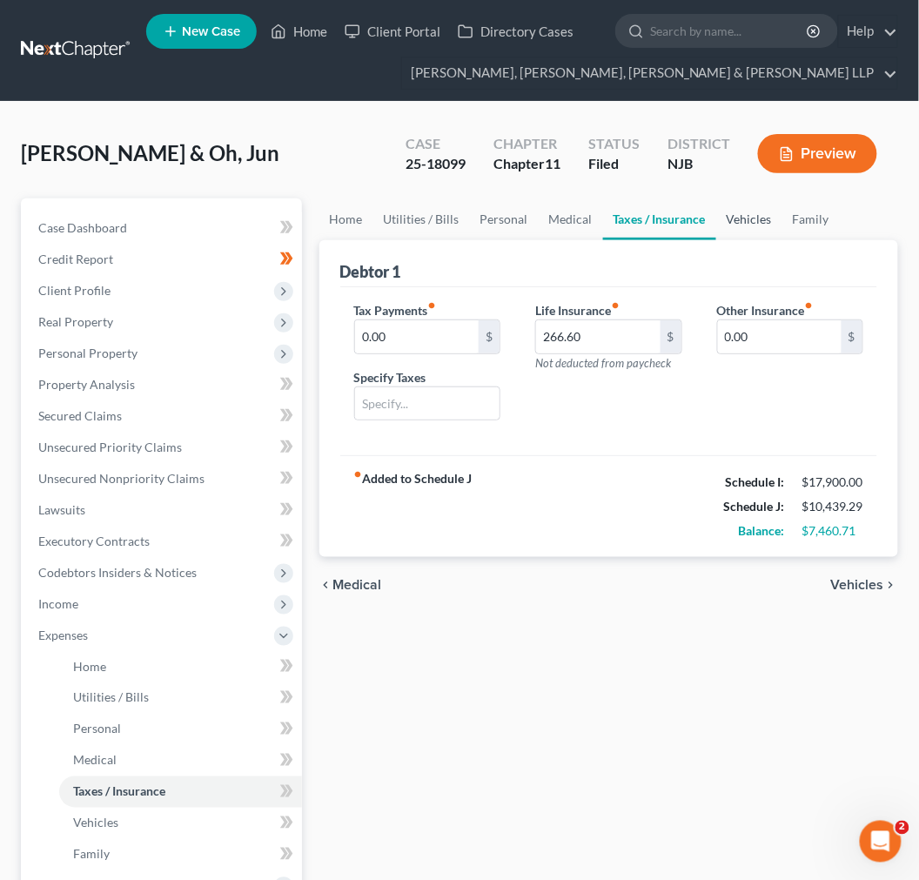
click at [770, 228] on link "Vehicles" at bounding box center [749, 219] width 66 height 42
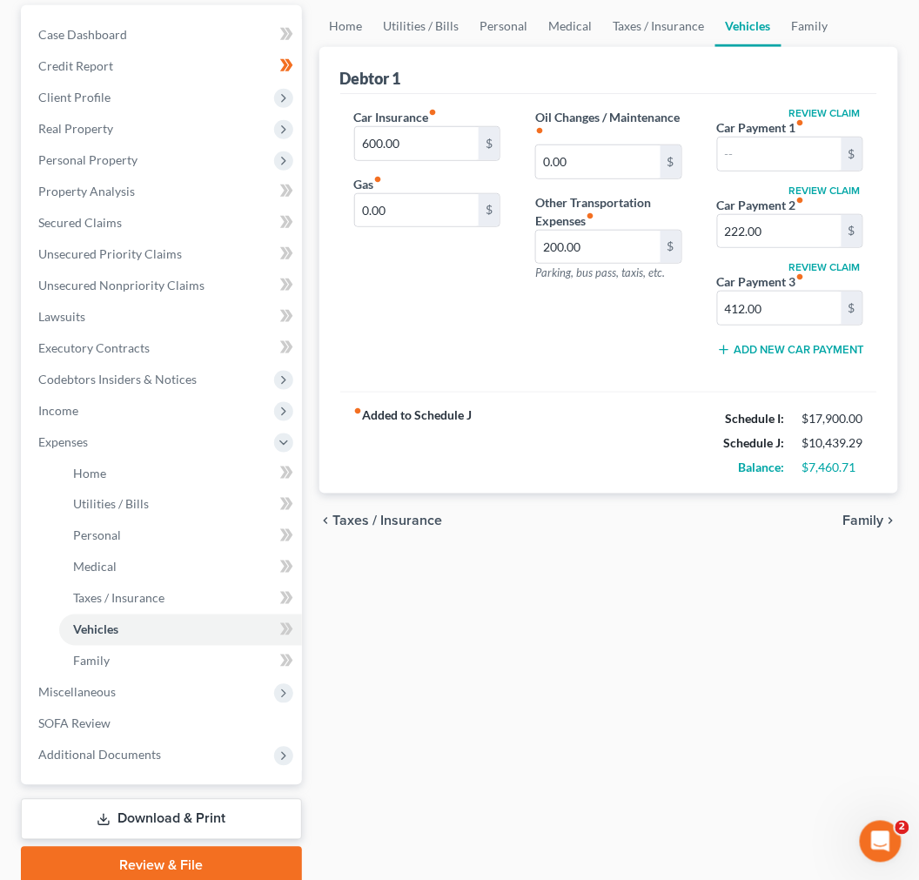
scroll to position [97, 0]
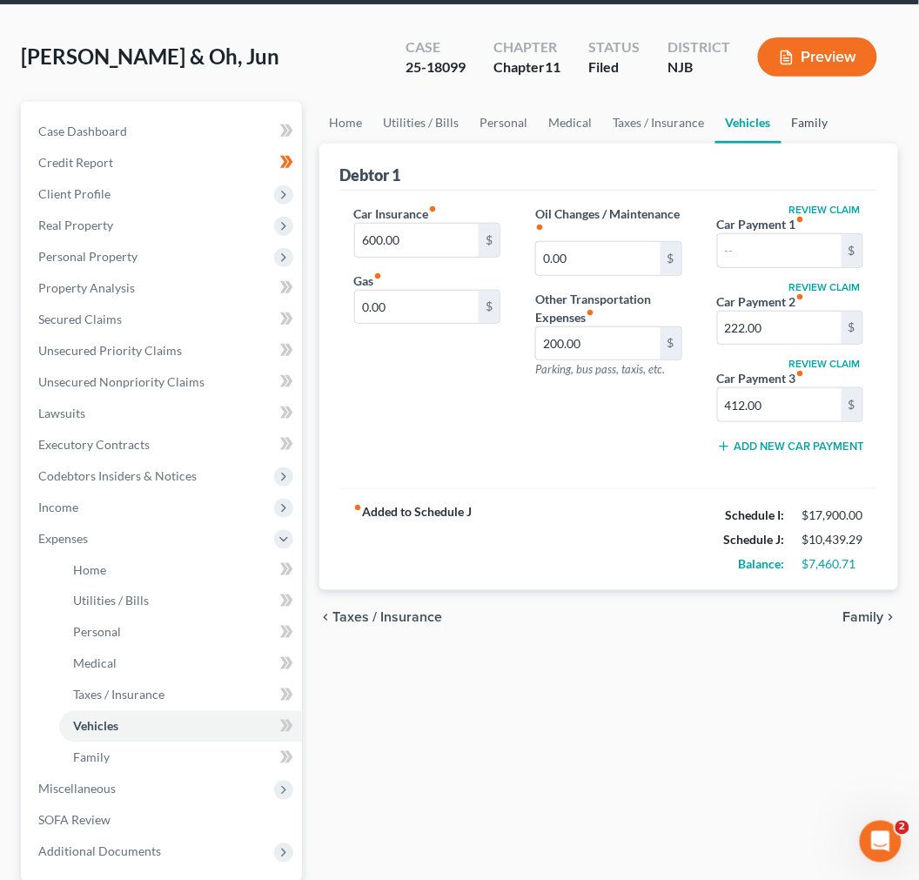
click at [804, 124] on link "Family" at bounding box center [810, 123] width 57 height 42
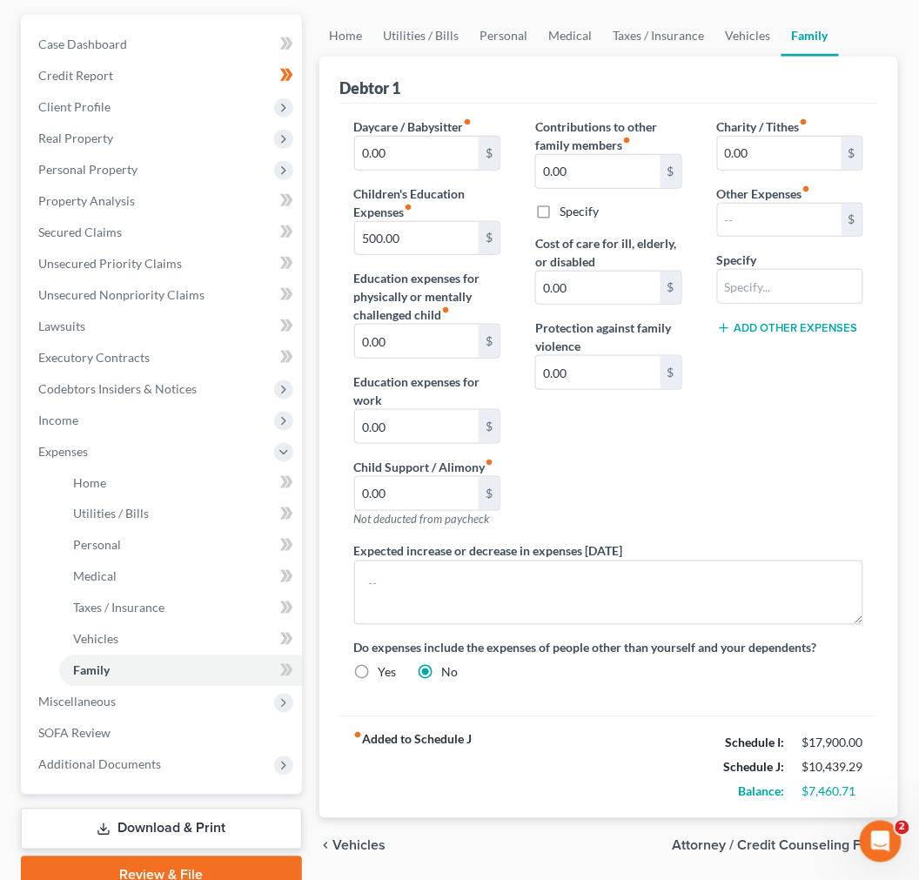
scroll to position [193, 0]
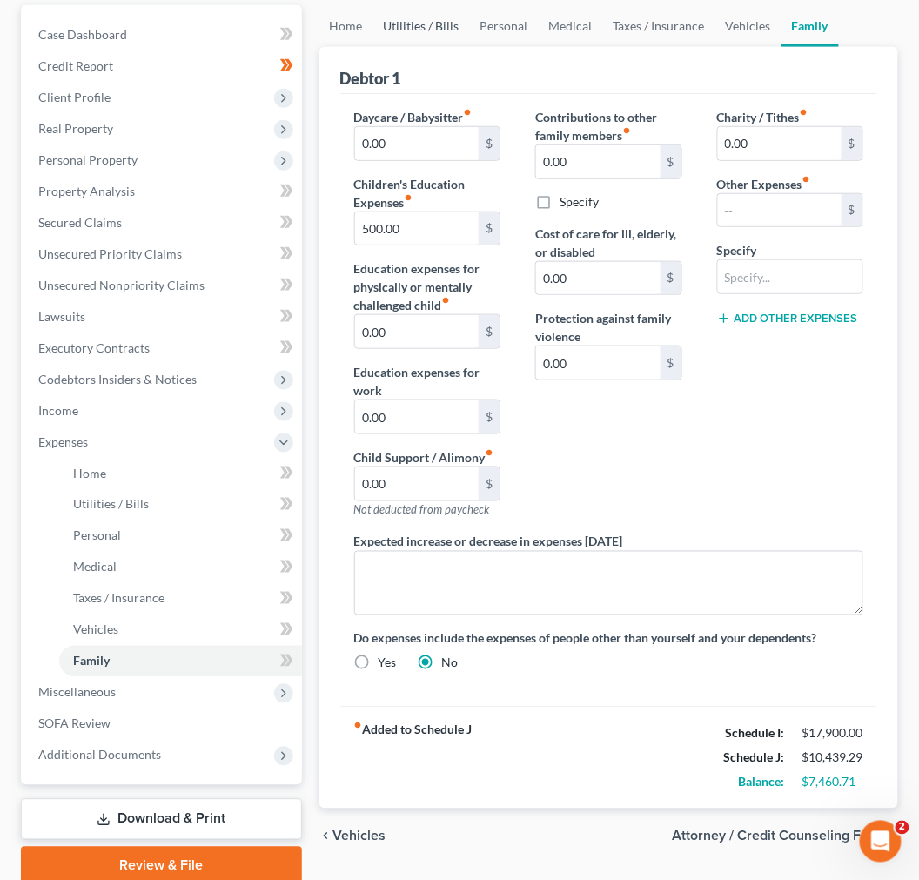
click at [466, 19] on link "Utilities / Bills" at bounding box center [421, 26] width 97 height 42
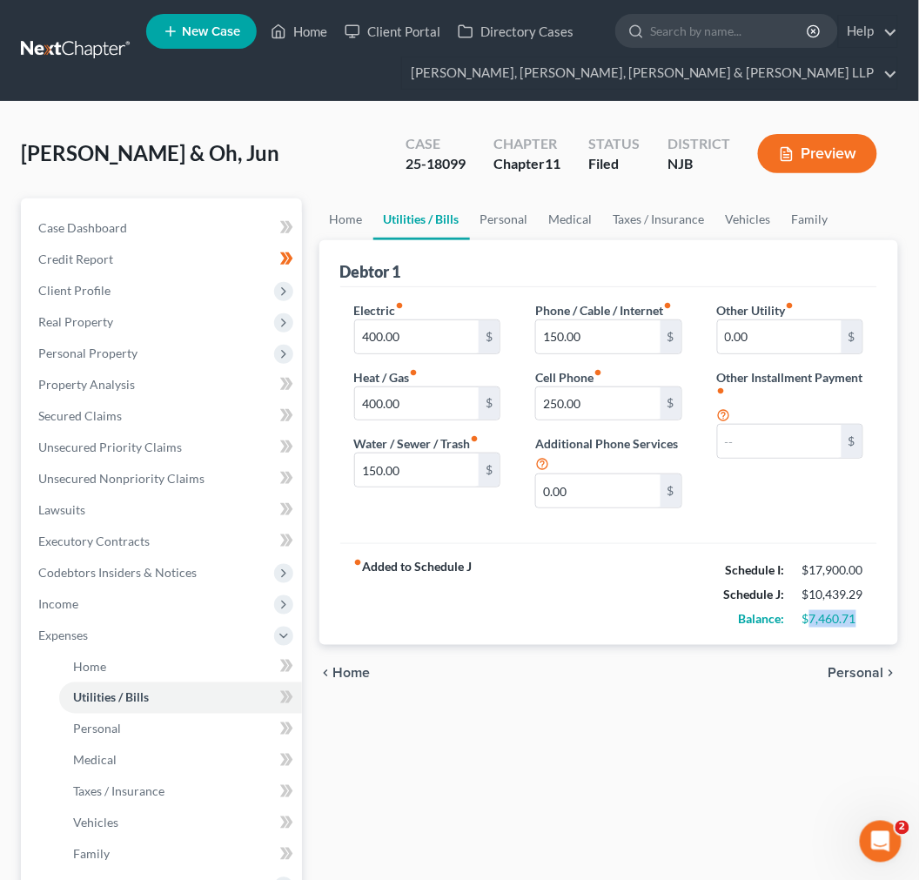
drag, startPoint x: 806, startPoint y: 625, endPoint x: 885, endPoint y: 634, distance: 79.7
click at [897, 633] on div "Debtor 1 Electric fiber_manual_record 400.00 $ Heat / Gas fiber_manual_record 4…" at bounding box center [608, 442] width 579 height 405
click at [876, 627] on div "fiber_manual_record Added to Schedule J Schedule I: $17,900.00 Schedule J: $10,…" at bounding box center [608, 594] width 537 height 102
click at [842, 603] on div "$10,439.29" at bounding box center [832, 594] width 61 height 17
click at [842, 598] on div "$10,439.29" at bounding box center [832, 594] width 61 height 17
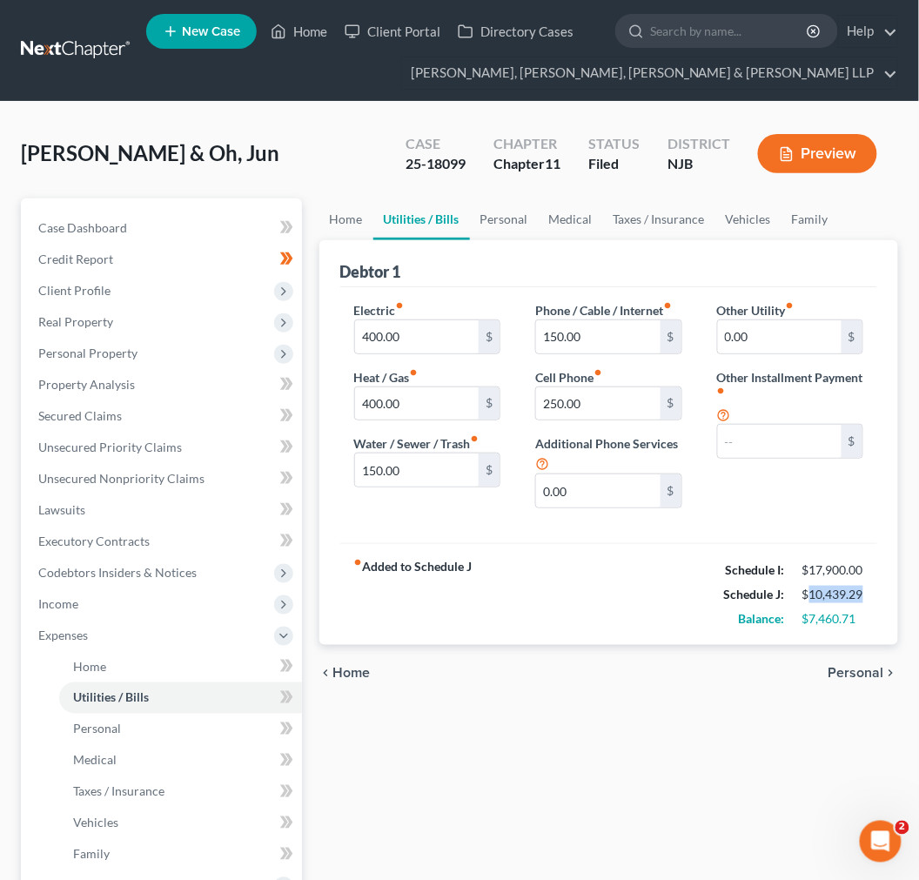
click at [842, 598] on div "$10,439.29" at bounding box center [832, 594] width 61 height 17
click at [708, 593] on div "fiber_manual_record Added to Schedule J Schedule I: $17,900.00 Schedule J: $10,…" at bounding box center [608, 594] width 537 height 102
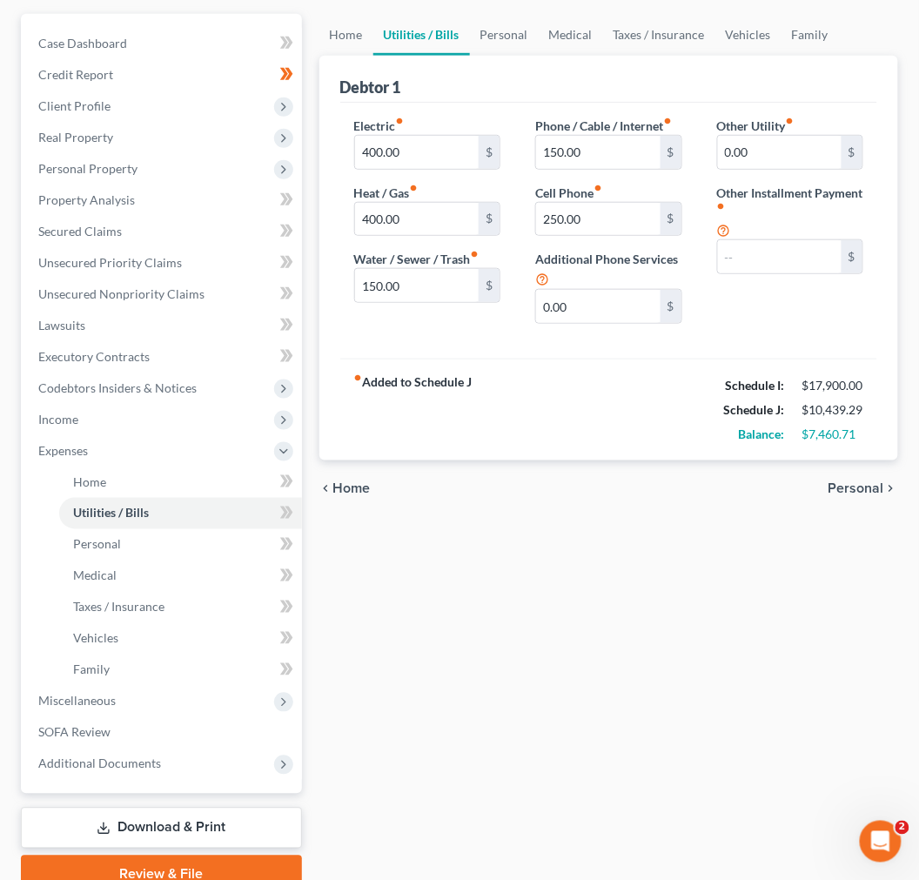
scroll to position [193, 0]
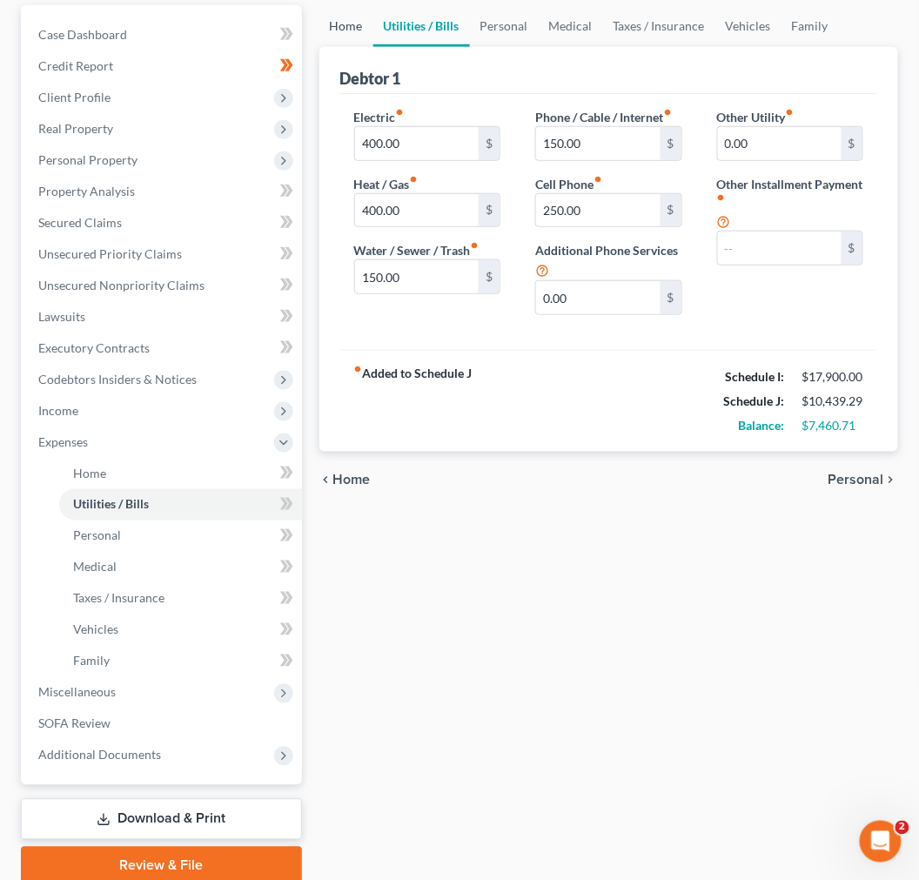
click at [364, 33] on link "Home" at bounding box center [346, 26] width 54 height 42
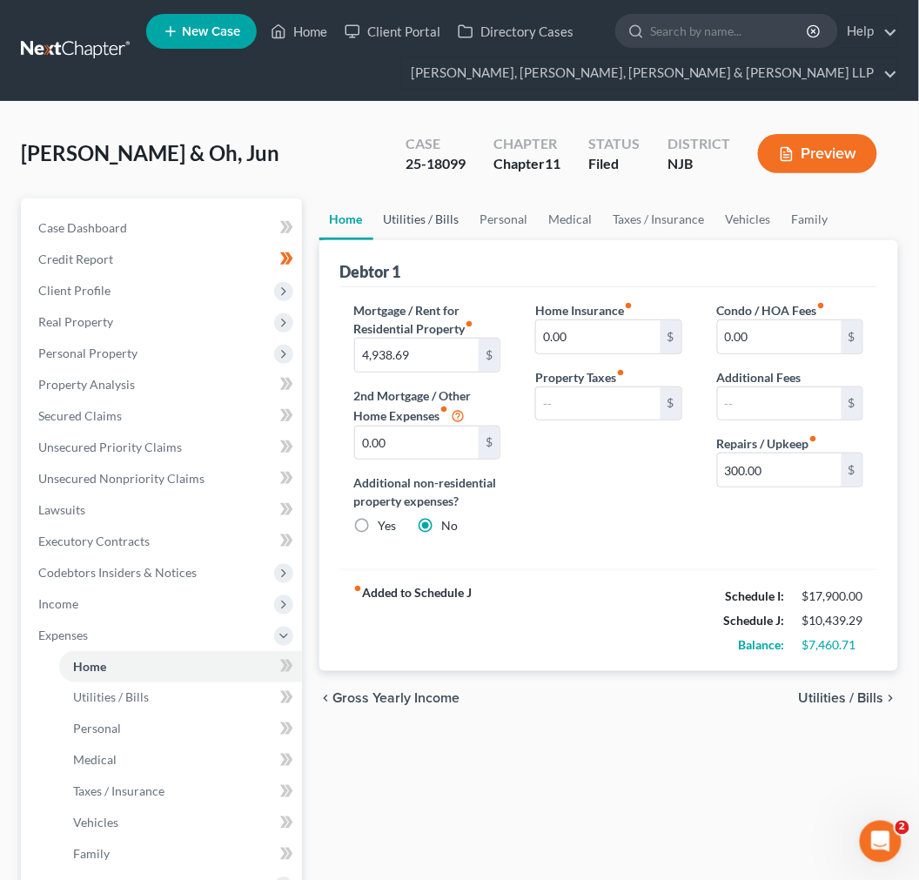
click at [432, 222] on link "Utilities / Bills" at bounding box center [421, 219] width 97 height 42
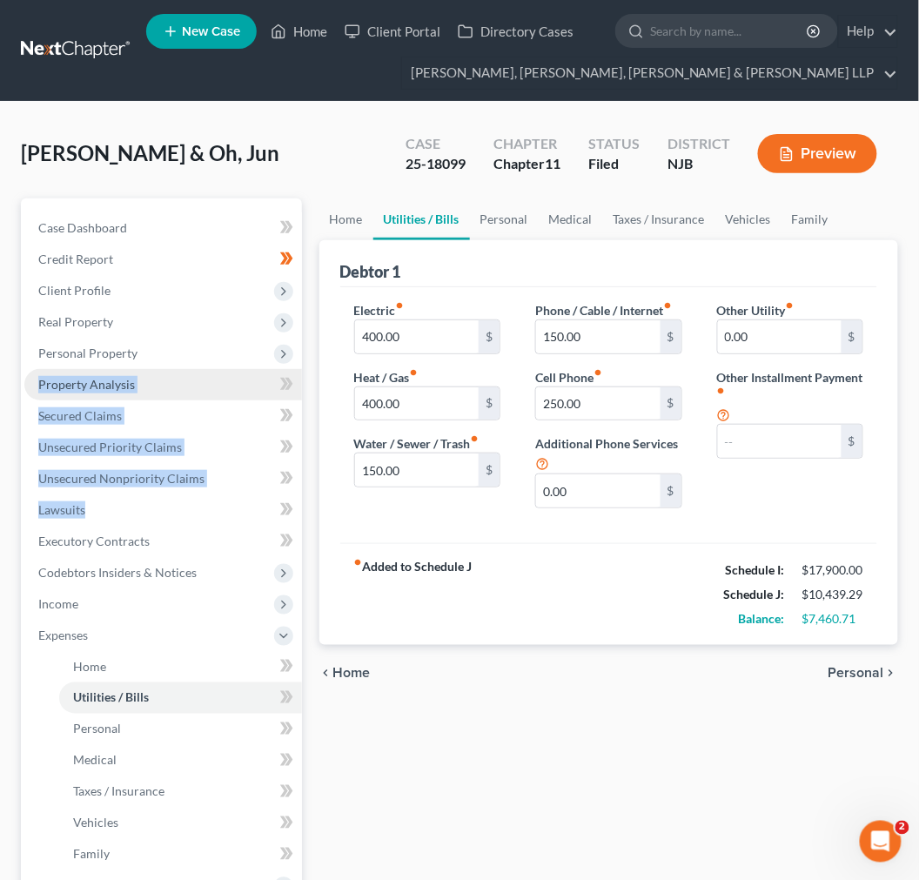
drag, startPoint x: 169, startPoint y: 364, endPoint x: 166, endPoint y: 383, distance: 19.3
click at [219, 491] on ul "Case Dashboard Payments Invoices Payments Payments Credit Report Client Profile" at bounding box center [163, 588] width 278 height 752
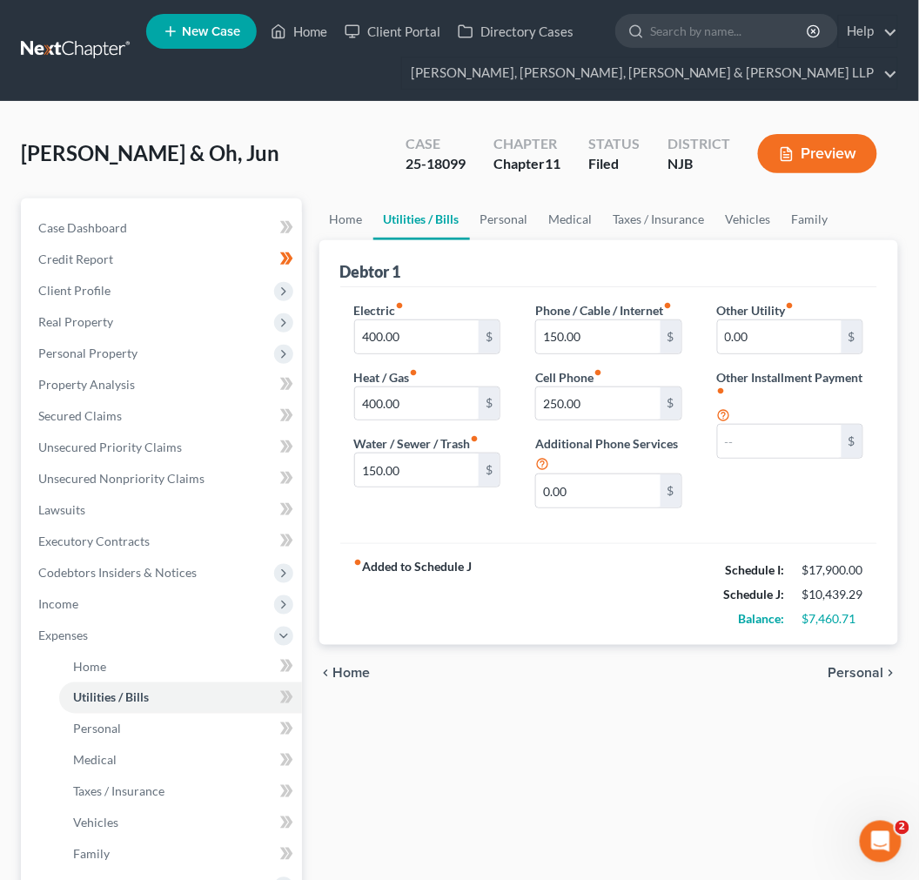
click at [344, 138] on div "Kang, Soo & Oh, Jun Upgraded Case 25-18099 Chapter Chapter 11 Status Filed Dist…" at bounding box center [459, 161] width 877 height 76
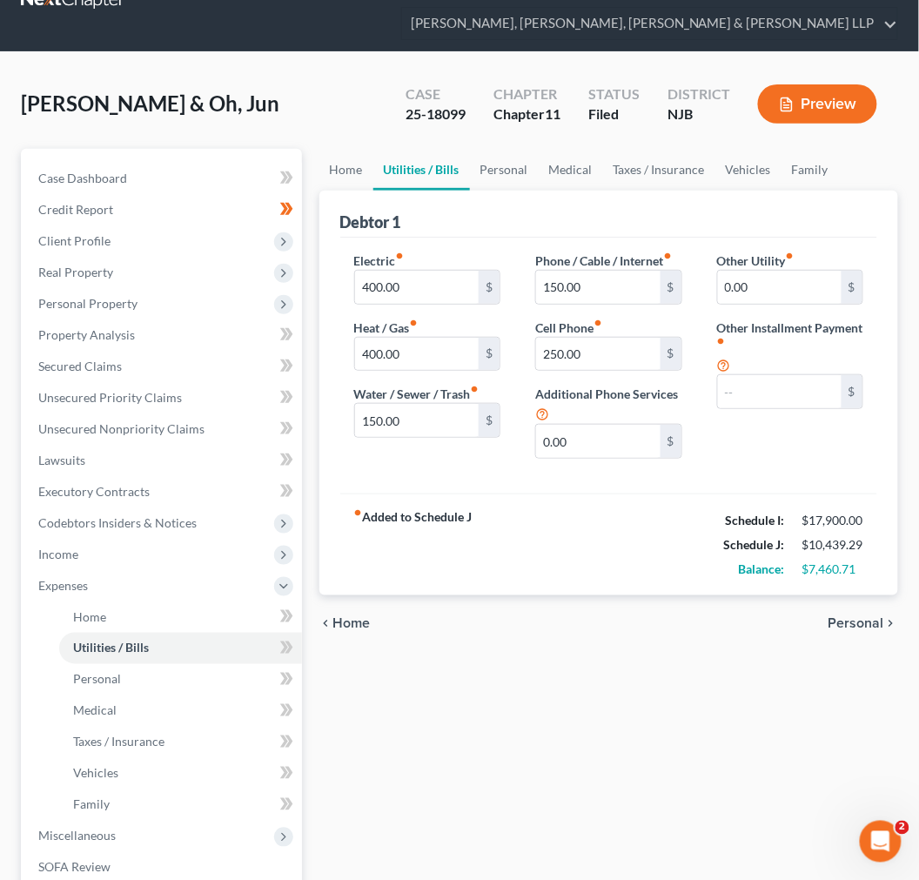
scroll to position [97, 0]
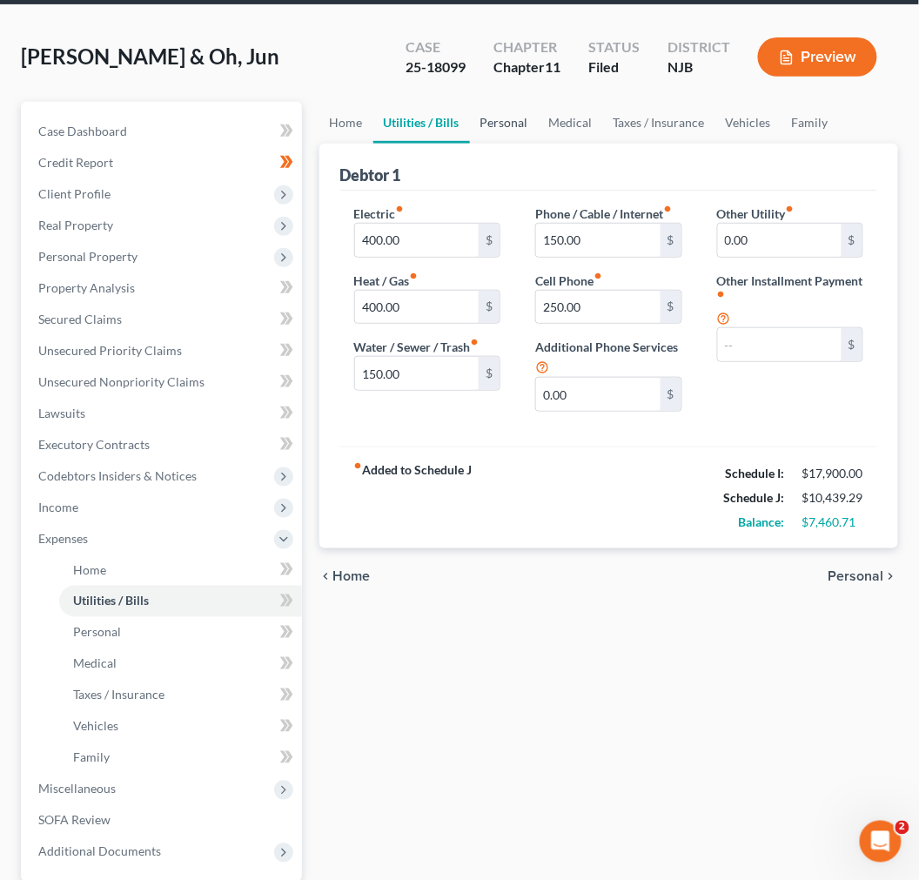
click at [514, 126] on link "Personal" at bounding box center [504, 123] width 69 height 42
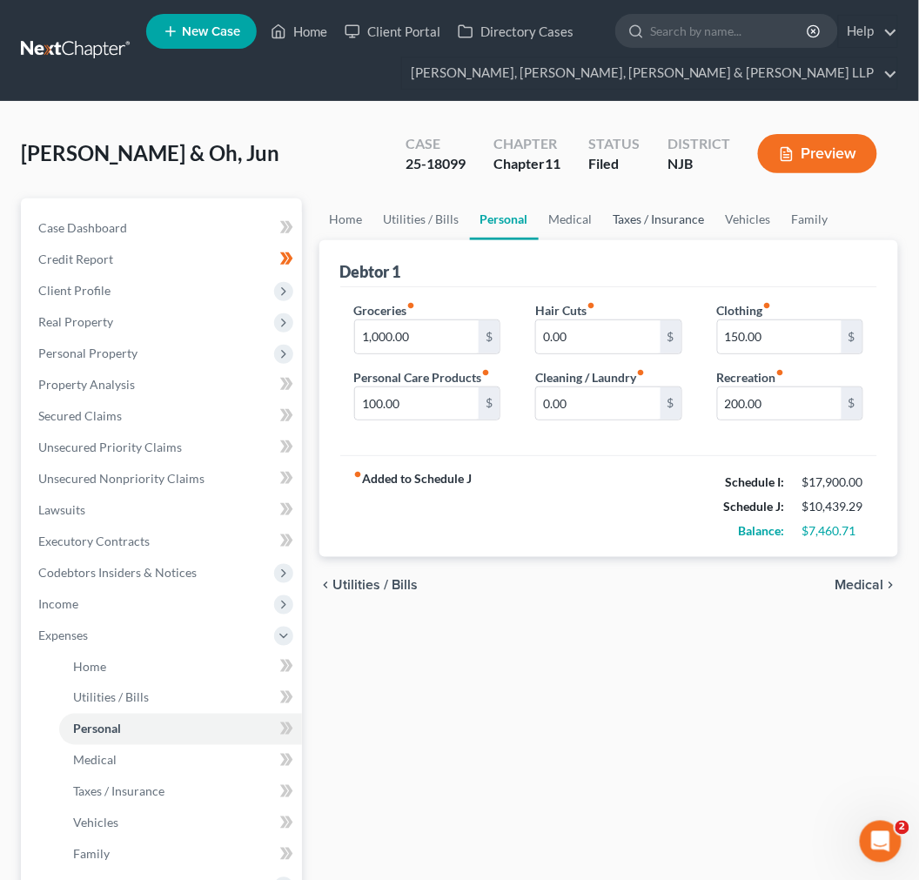
click at [604, 225] on link "Taxes / Insurance" at bounding box center [659, 219] width 112 height 42
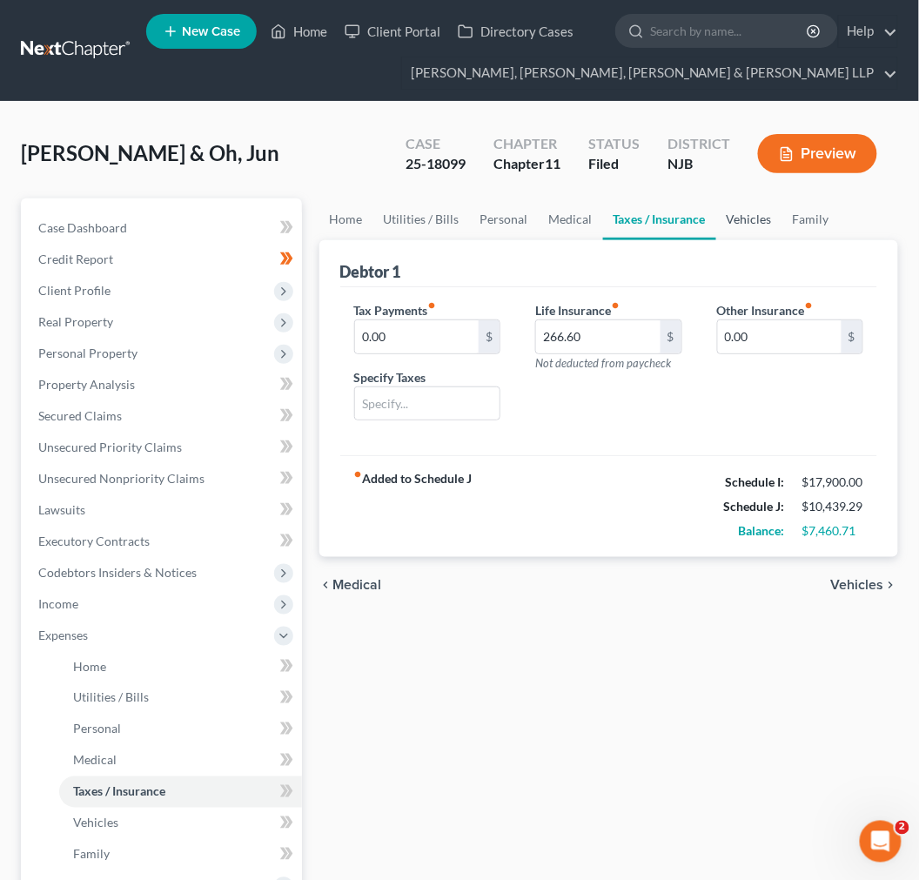
click at [721, 210] on link "Vehicles" at bounding box center [749, 219] width 66 height 42
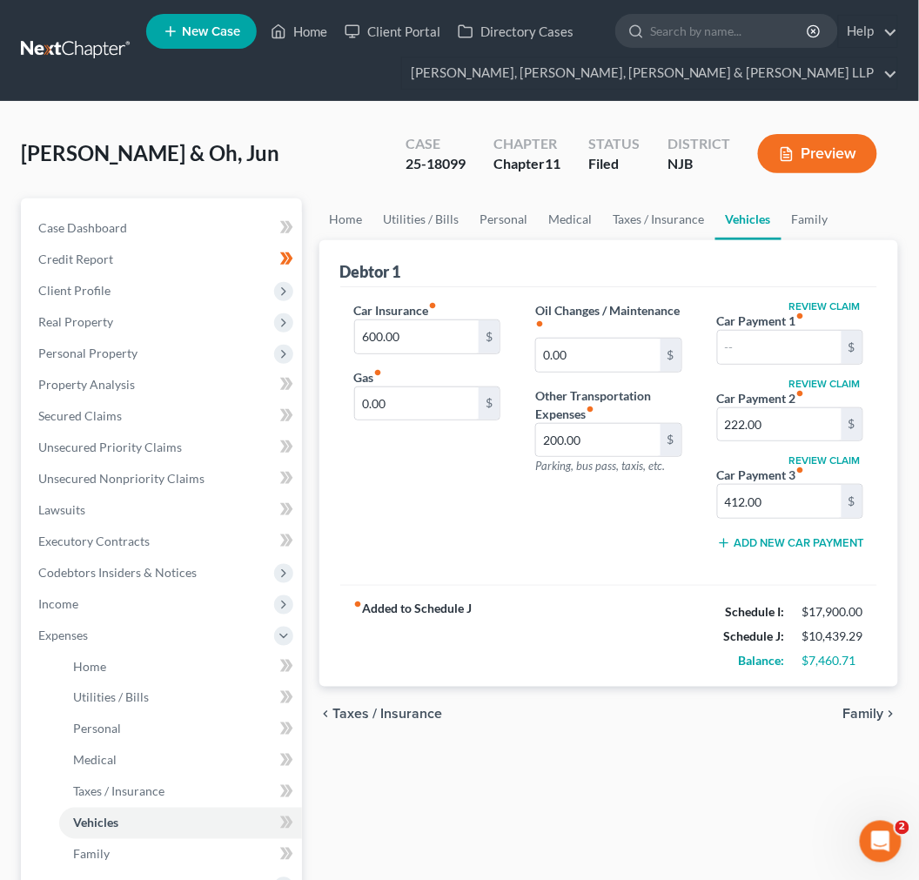
click at [777, 272] on div "Debtor 1" at bounding box center [608, 263] width 537 height 47
click at [802, 218] on link "Family" at bounding box center [810, 219] width 57 height 42
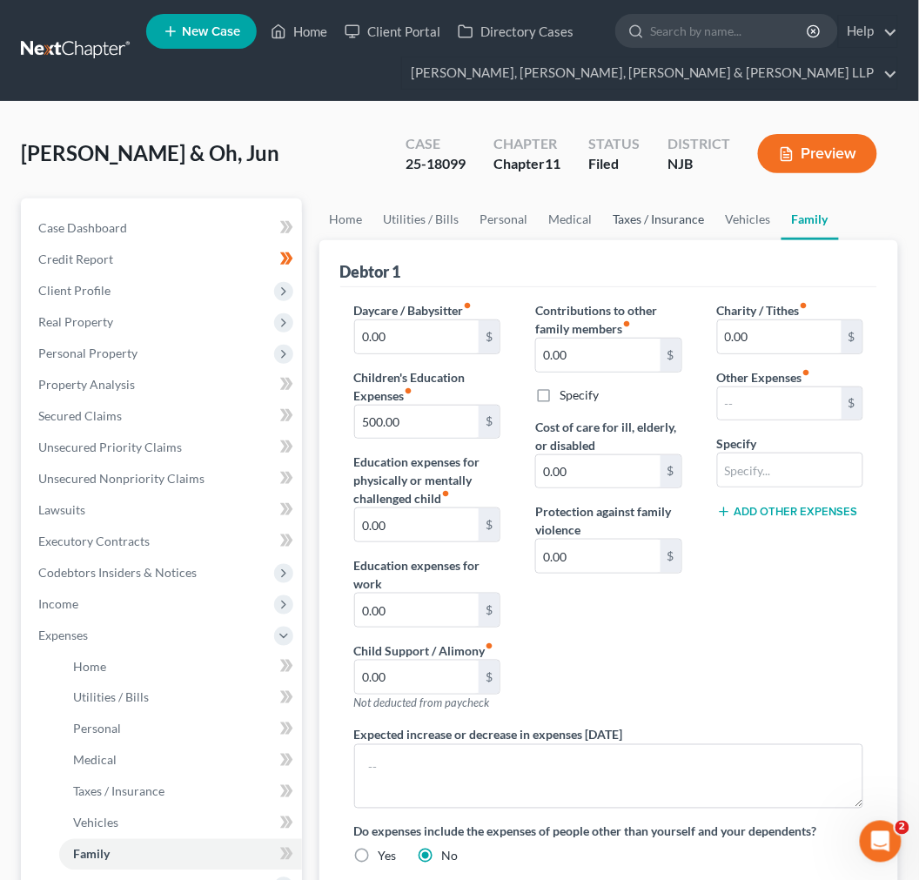
click at [674, 227] on link "Taxes / Insurance" at bounding box center [659, 219] width 112 height 42
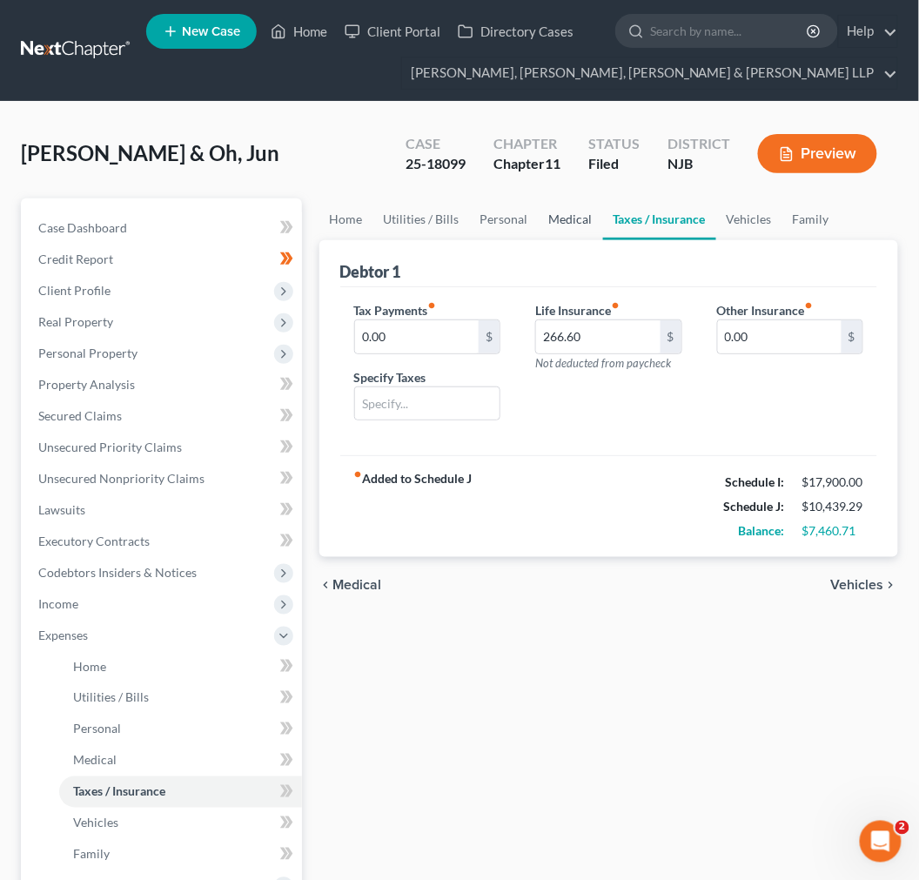
click at [558, 224] on link "Medical" at bounding box center [571, 219] width 64 height 42
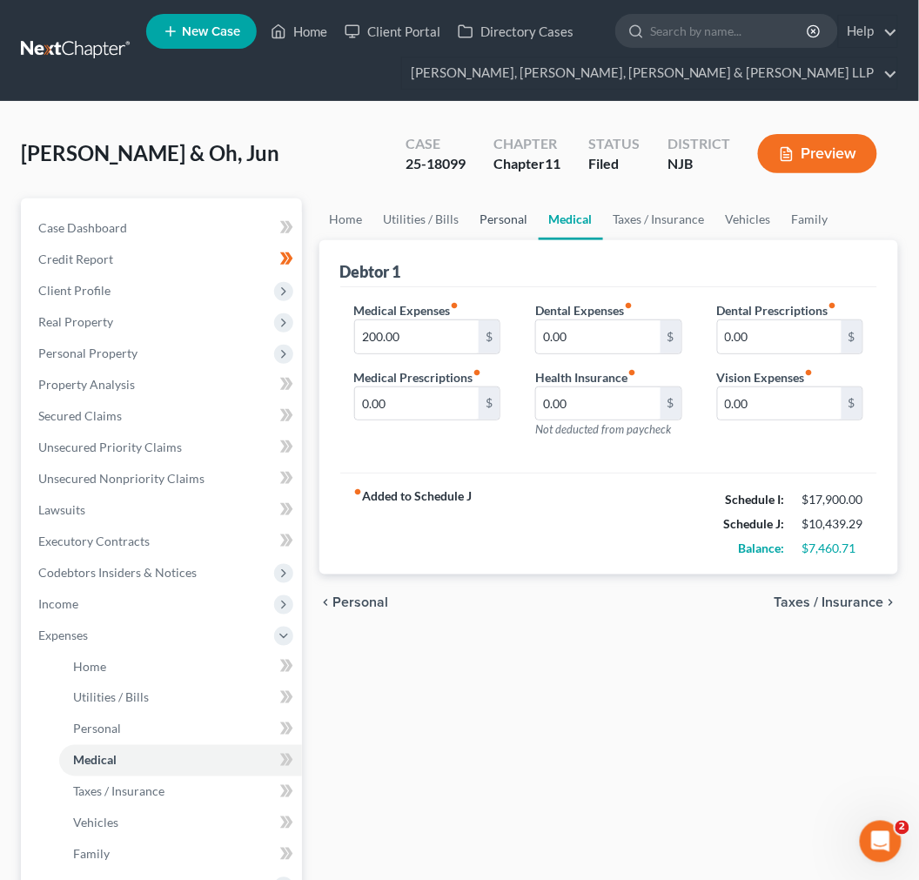
click at [473, 224] on link "Personal" at bounding box center [504, 219] width 69 height 42
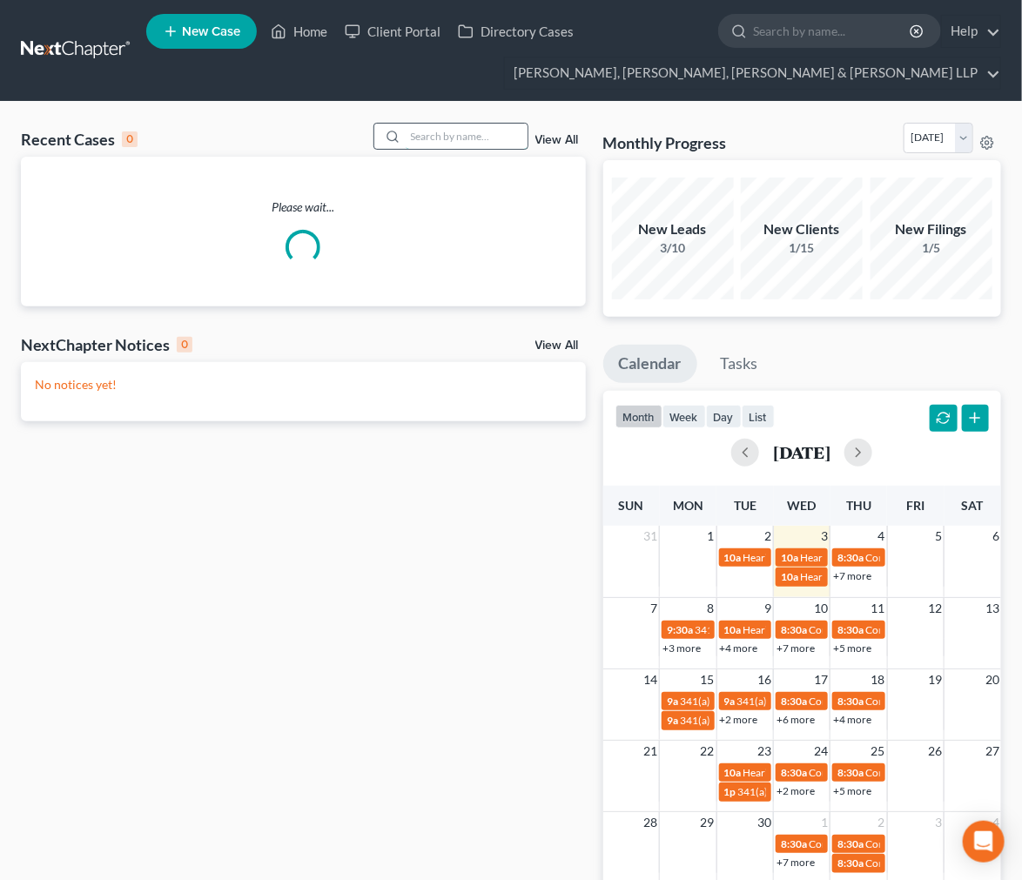
click at [468, 129] on input "search" at bounding box center [467, 136] width 122 height 25
paste input "YaraTest LLC"
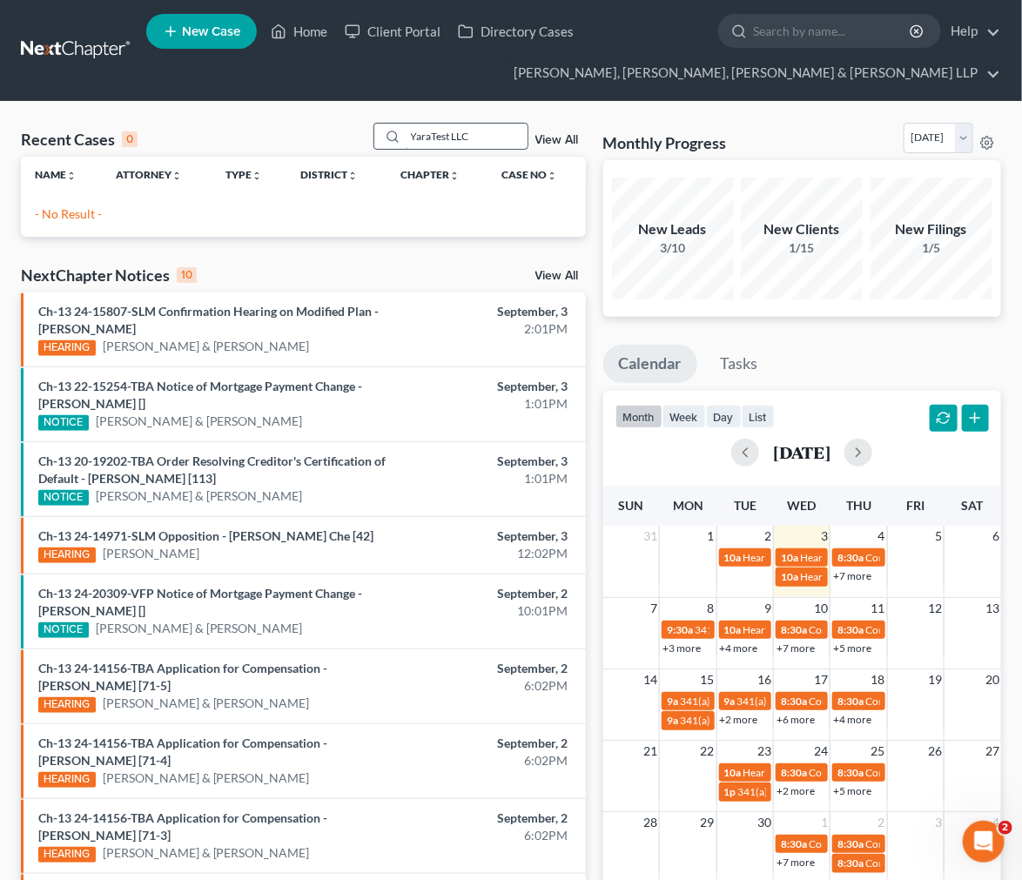
click at [465, 137] on input "YaraTest LLC" at bounding box center [467, 136] width 122 height 25
click at [471, 136] on input "YaraTest LLC" at bounding box center [467, 136] width 122 height 25
type input "Y"
click at [480, 131] on input "albaridi" at bounding box center [467, 136] width 122 height 25
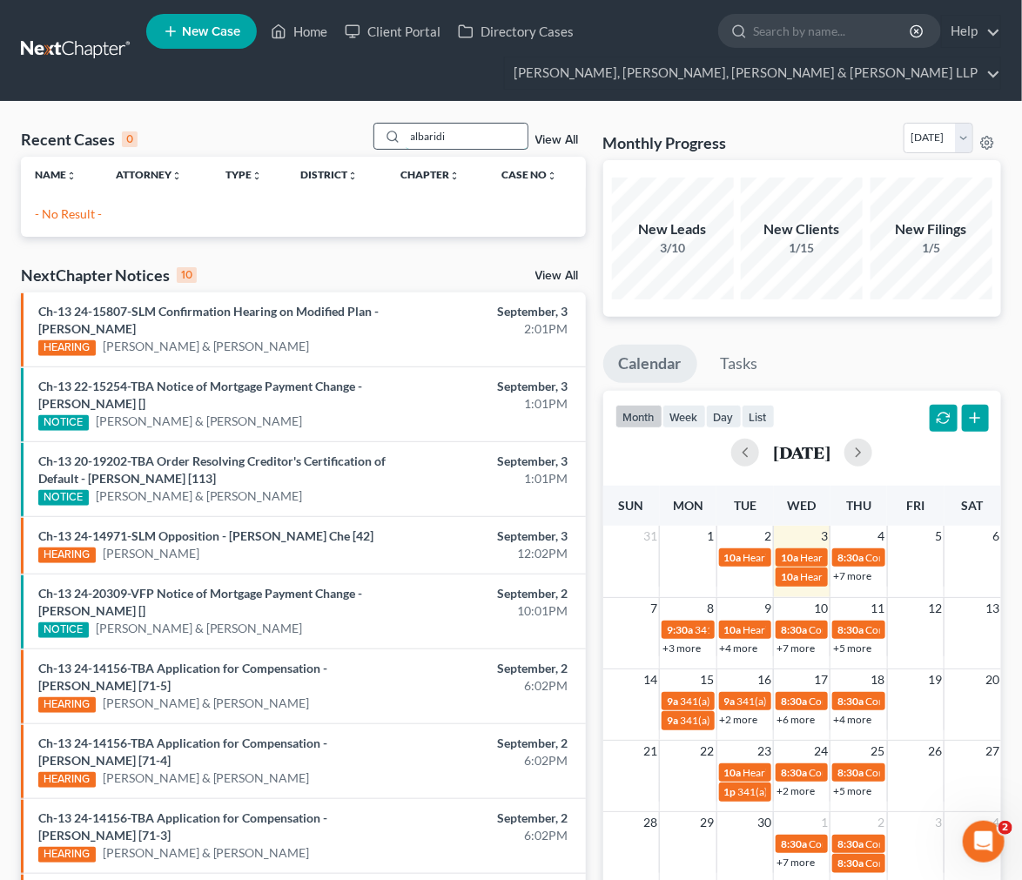
type input "albaridi"
drag, startPoint x: 438, startPoint y: 135, endPoint x: 420, endPoint y: 215, distance: 82.1
click at [420, 215] on p "- No Result -" at bounding box center [303, 213] width 537 height 17
click at [454, 144] on input "albaridi" at bounding box center [467, 136] width 122 height 25
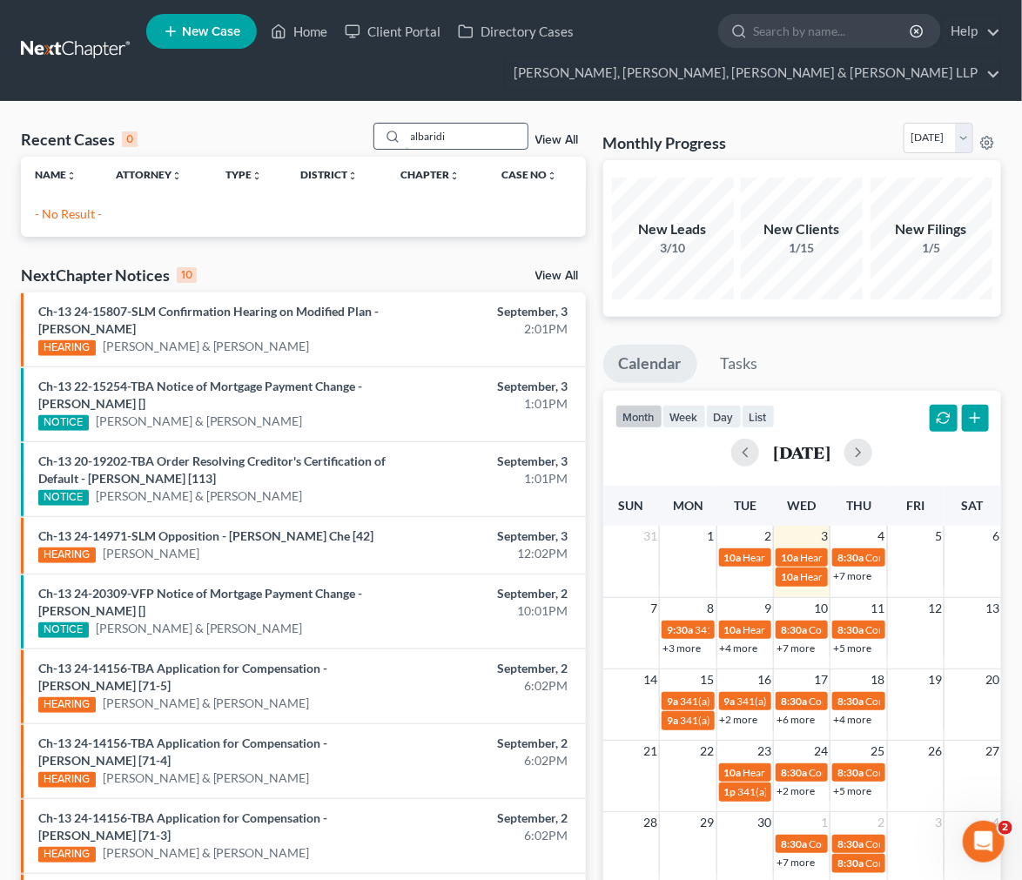
click at [466, 141] on input "albaridi" at bounding box center [467, 136] width 122 height 25
drag, startPoint x: 467, startPoint y: 141, endPoint x: 402, endPoint y: 151, distance: 65.2
click at [402, 151] on div "Recent Cases 0 albaridi View All" at bounding box center [303, 140] width 565 height 34
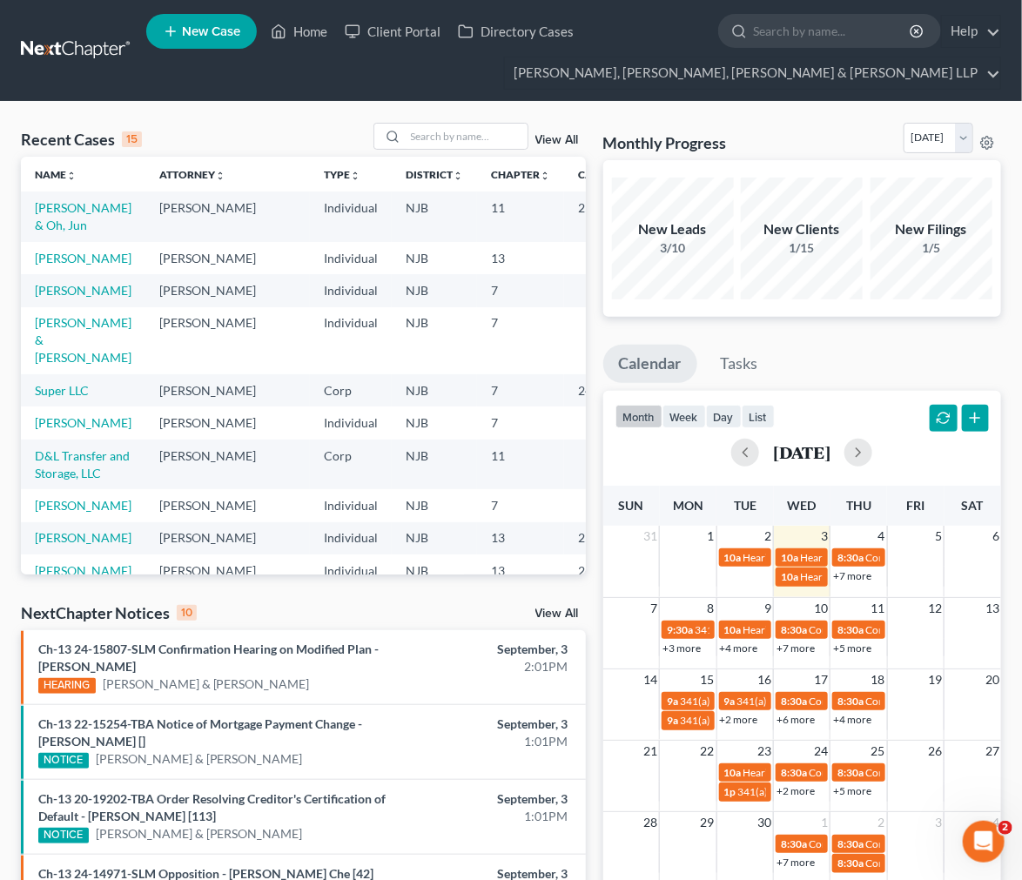
click at [309, 127] on div "Recent Cases 15 View All" at bounding box center [303, 140] width 565 height 34
click at [178, 26] on icon at bounding box center [171, 31] width 16 height 21
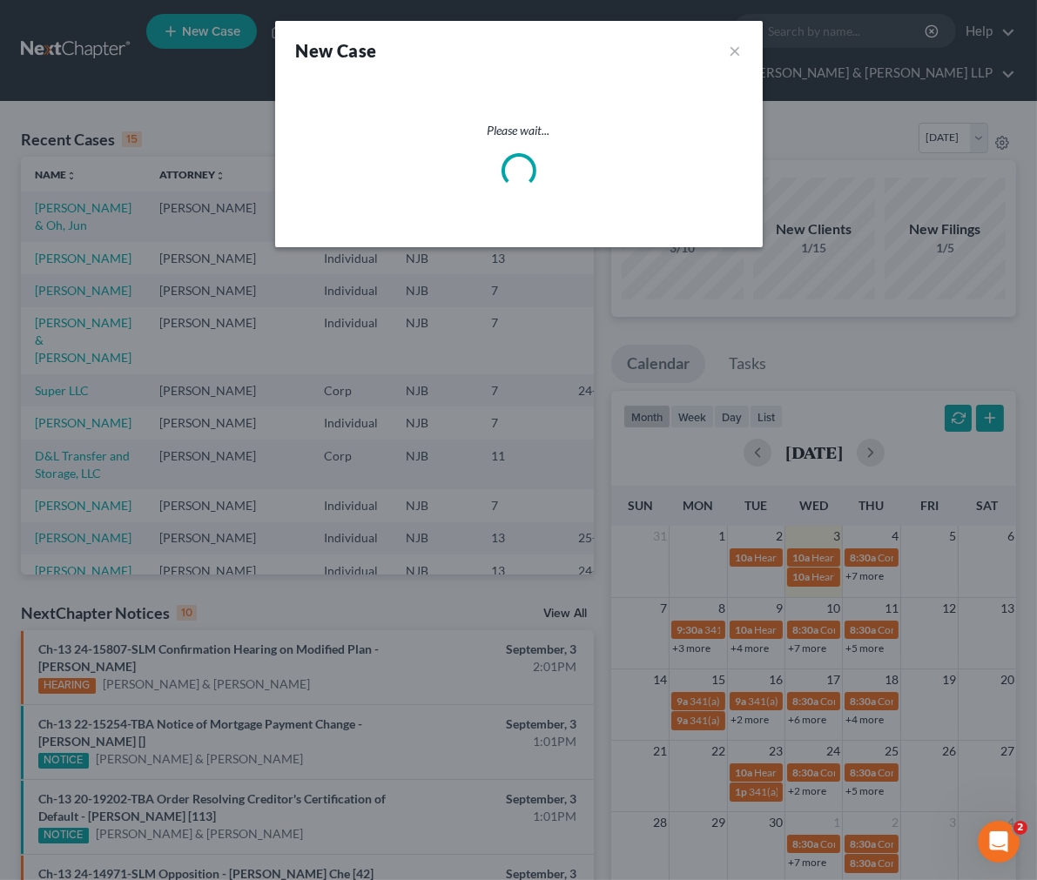
select select "51"
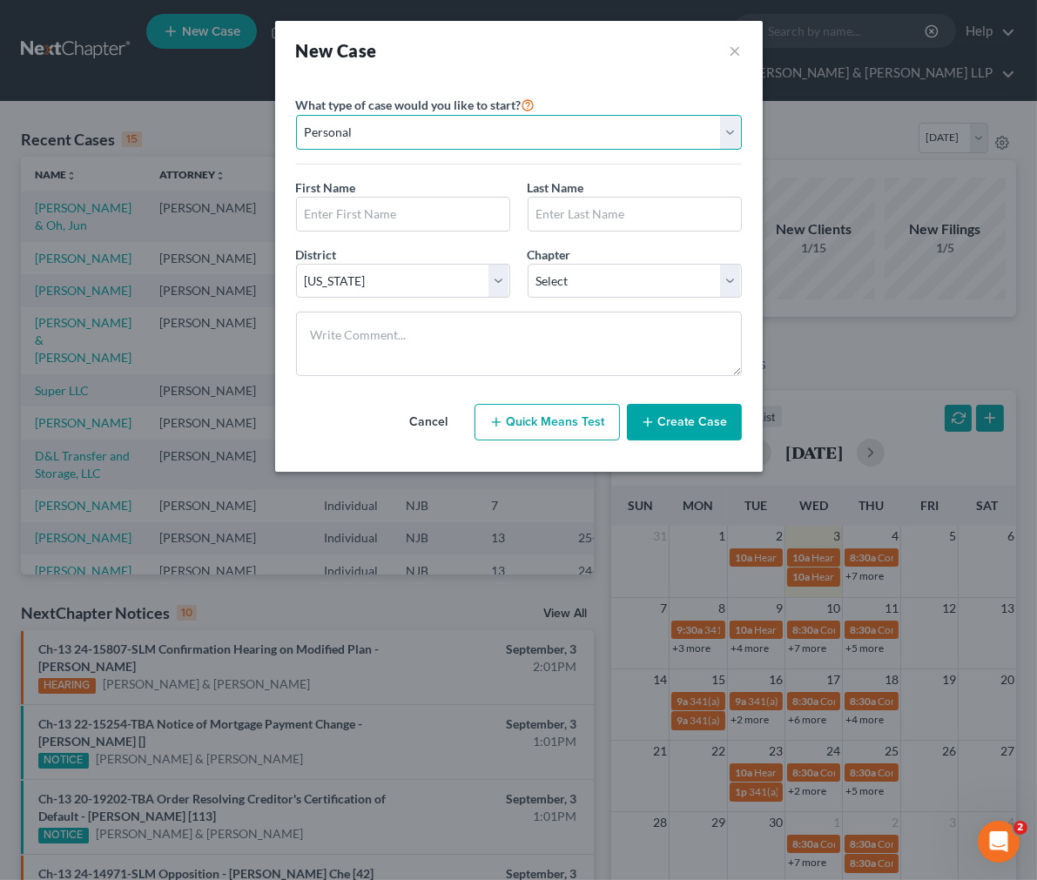
click at [488, 124] on select "Personal Business" at bounding box center [519, 132] width 446 height 35
select select "1"
click at [296, 115] on select "Personal Business" at bounding box center [519, 132] width 446 height 35
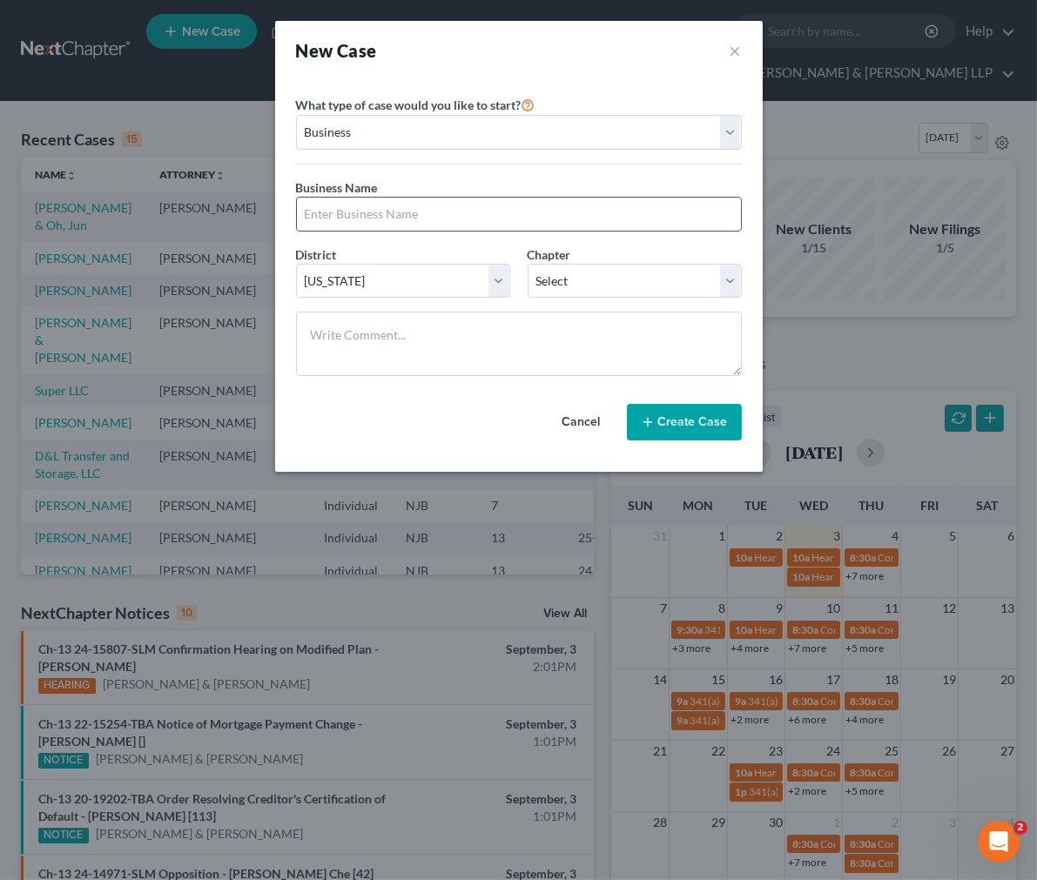
click at [480, 211] on input "text" at bounding box center [519, 214] width 444 height 33
click at [480, 178] on div "Business Name * YaraTest" at bounding box center [518, 204] width 463 height 53
click at [454, 198] on input "YaraTest" at bounding box center [519, 214] width 444 height 33
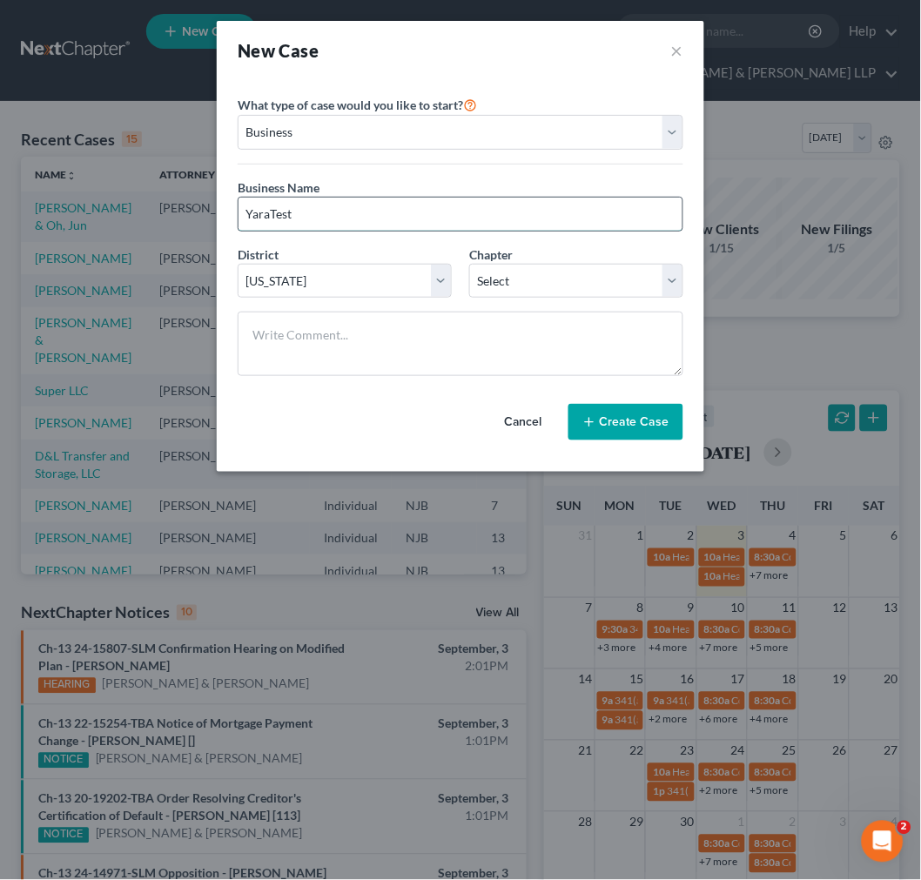
drag, startPoint x: 274, startPoint y: 214, endPoint x: 315, endPoint y: 214, distance: 40.9
click at [276, 214] on input "YaraTest" at bounding box center [460, 214] width 444 height 33
type input "Yara Test LLC"
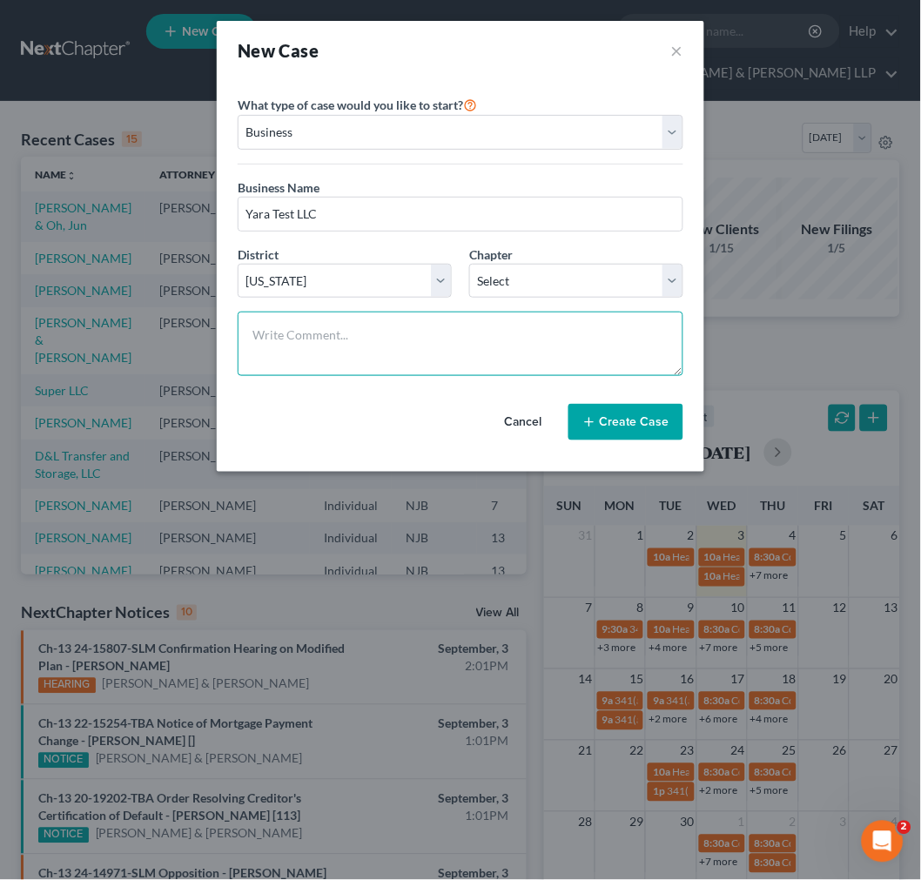
click at [379, 332] on textarea at bounding box center [461, 344] width 446 height 64
click at [594, 416] on icon "button" at bounding box center [589, 422] width 14 height 14
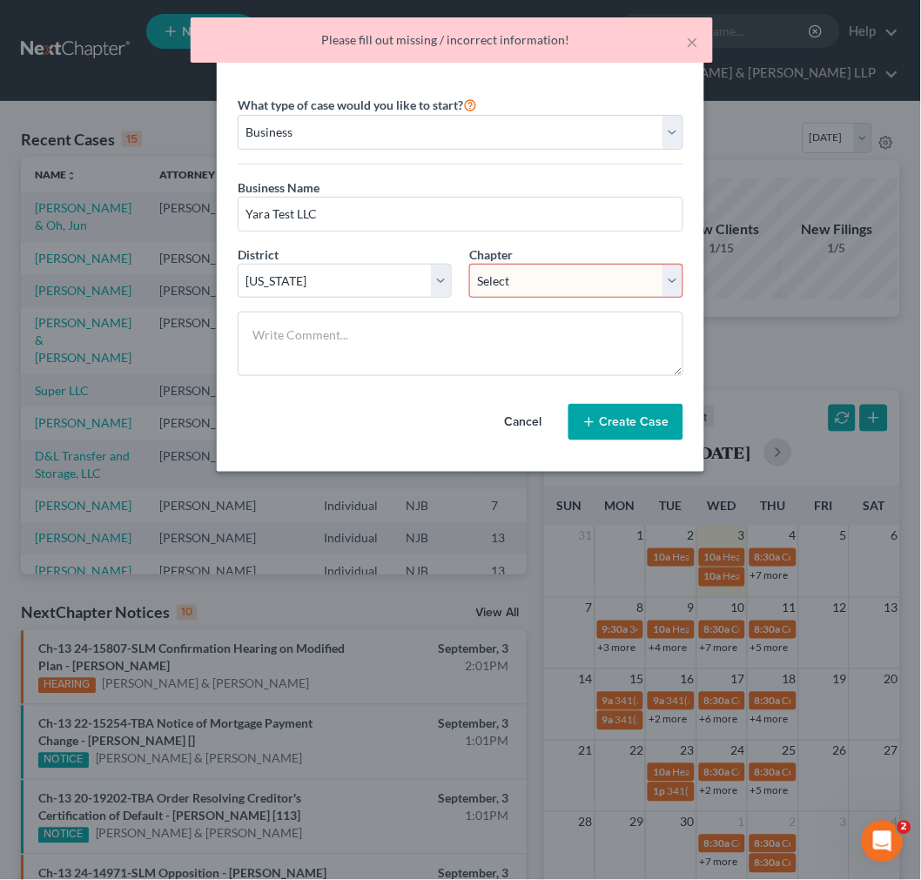
click at [507, 284] on select "Select 7 11 12" at bounding box center [576, 281] width 214 height 35
select select "1"
click at [469, 264] on select "Select 7 11 12" at bounding box center [576, 281] width 214 height 35
click at [638, 413] on button "Create Case" at bounding box center [625, 422] width 115 height 37
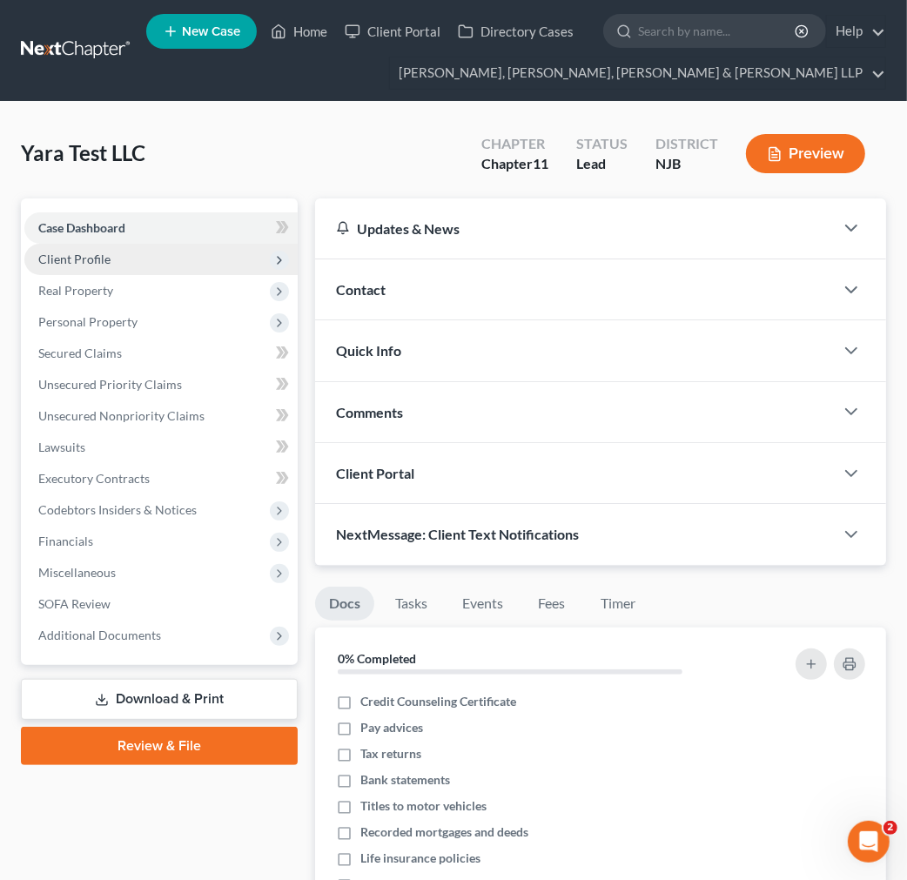
click at [191, 258] on span "Client Profile" at bounding box center [160, 259] width 273 height 31
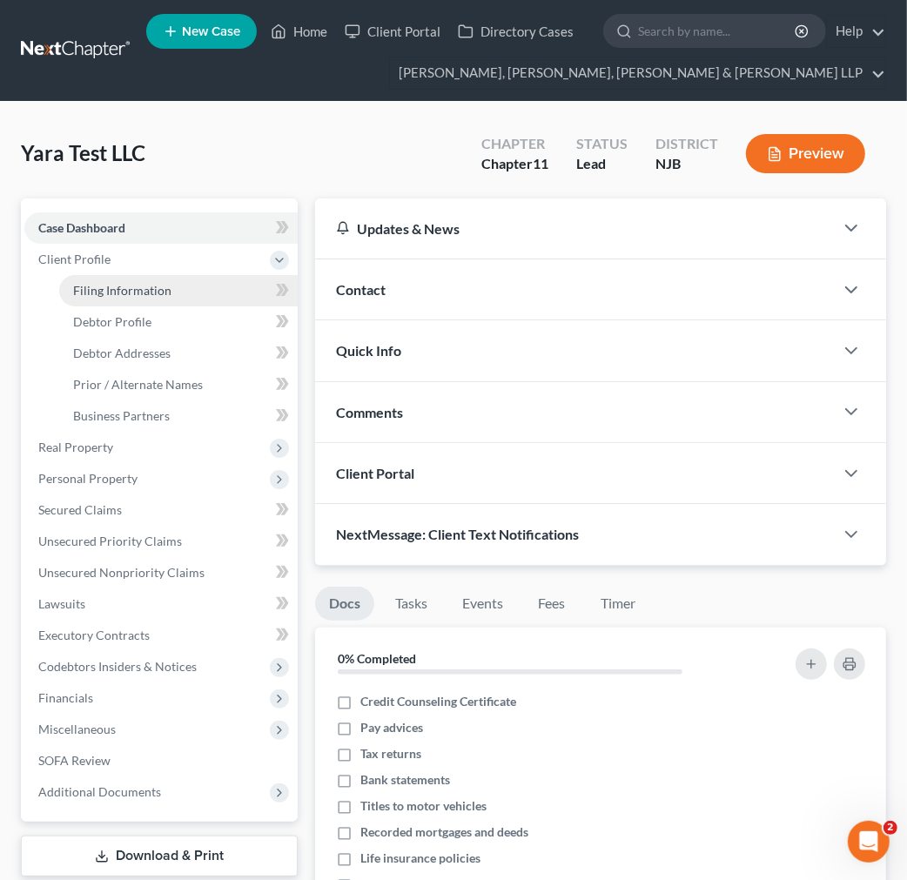
click at [211, 274] on li "Client Profile Filing Information Credit Counseling Course Debtor Profile Debto…" at bounding box center [160, 338] width 273 height 188
click at [215, 280] on link "Filing Information" at bounding box center [178, 290] width 238 height 31
select select "1"
select select "51"
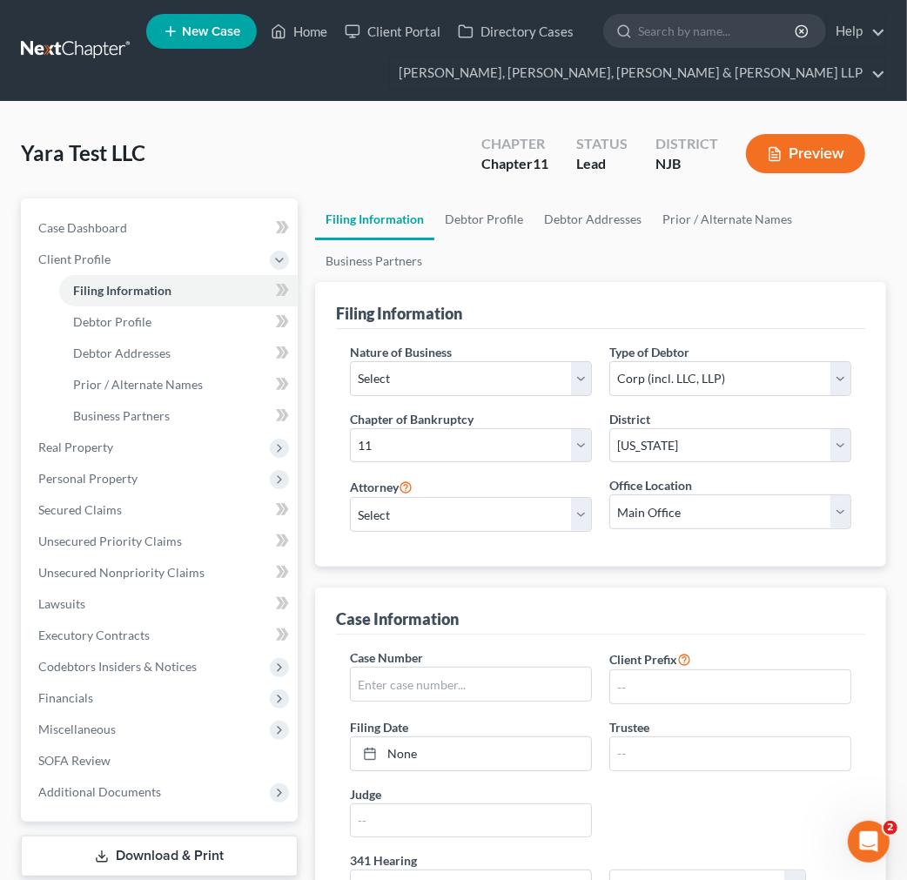
click at [488, 283] on div "Filing Information" at bounding box center [600, 305] width 529 height 47
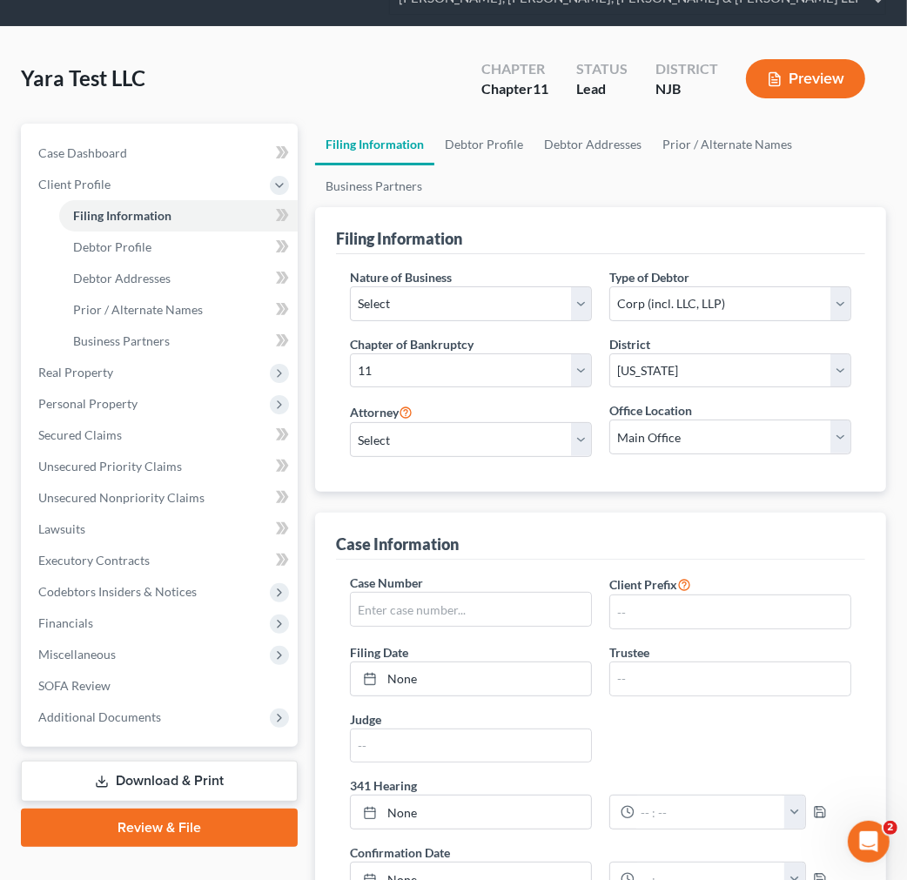
scroll to position [193, 0]
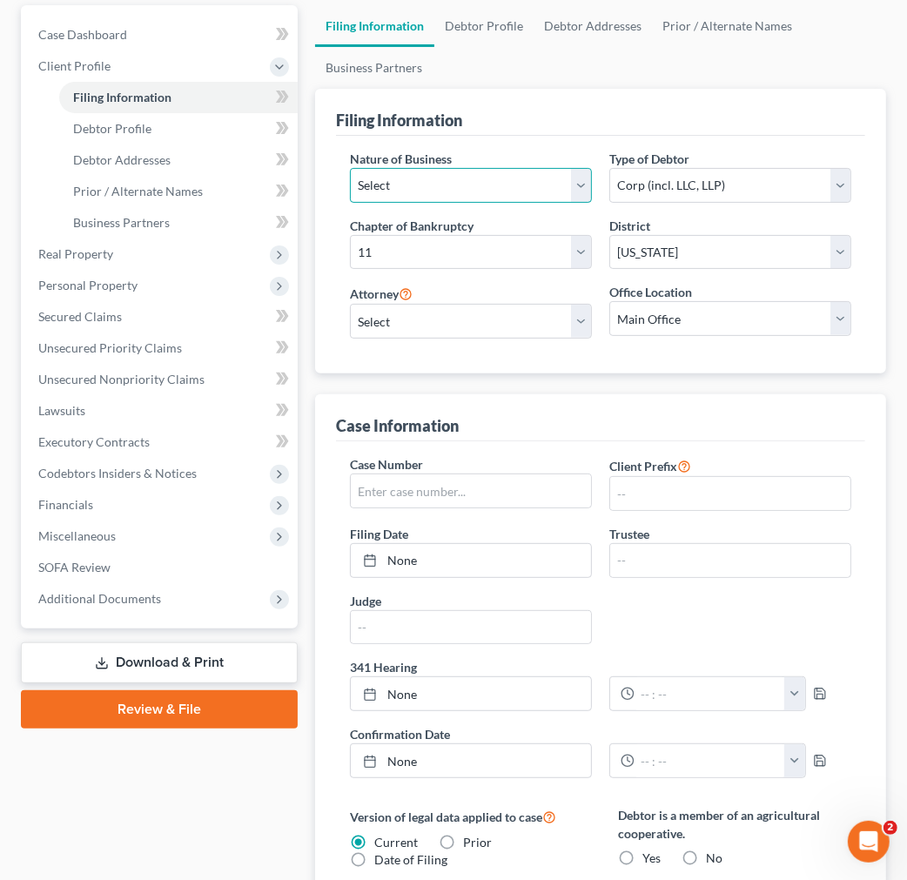
click at [438, 195] on select "Select Clearing Bank Commodity Broker Health Care Business Other Railroad Singl…" at bounding box center [471, 185] width 242 height 35
click at [503, 136] on div "Nature of Business Select Clearing Bank Commodity Broker Health Care Business O…" at bounding box center [600, 255] width 529 height 238
click at [494, 9] on link "Debtor Profile" at bounding box center [483, 26] width 99 height 42
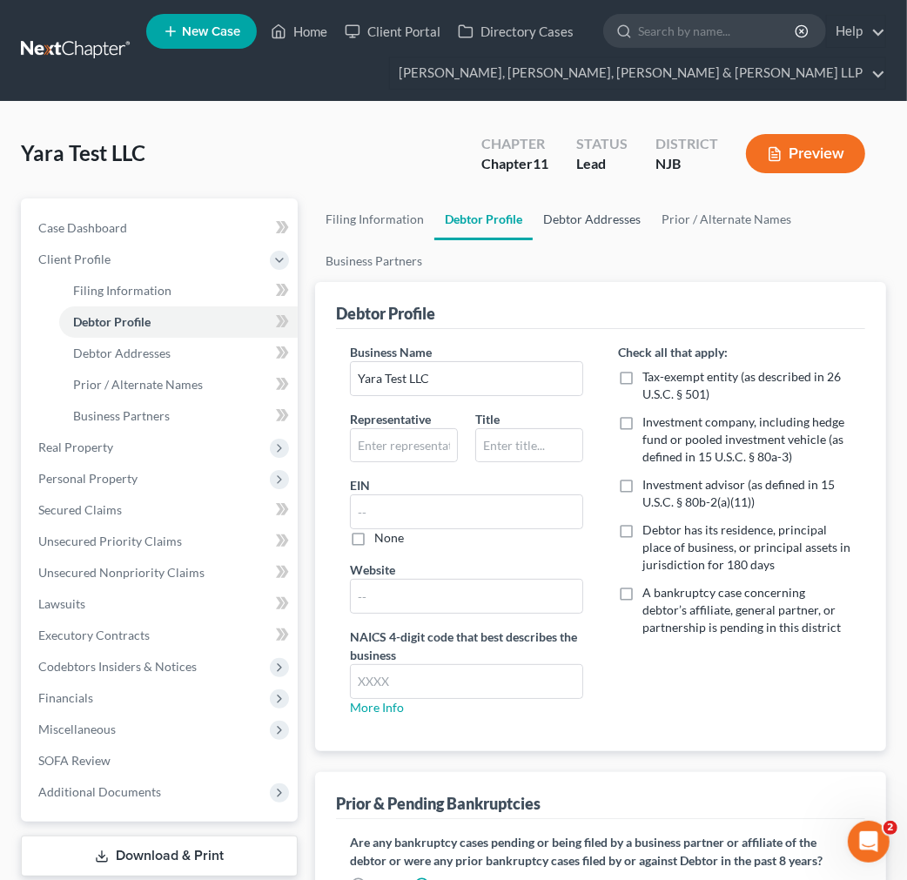
click at [573, 232] on link "Debtor Addresses" at bounding box center [592, 219] width 118 height 42
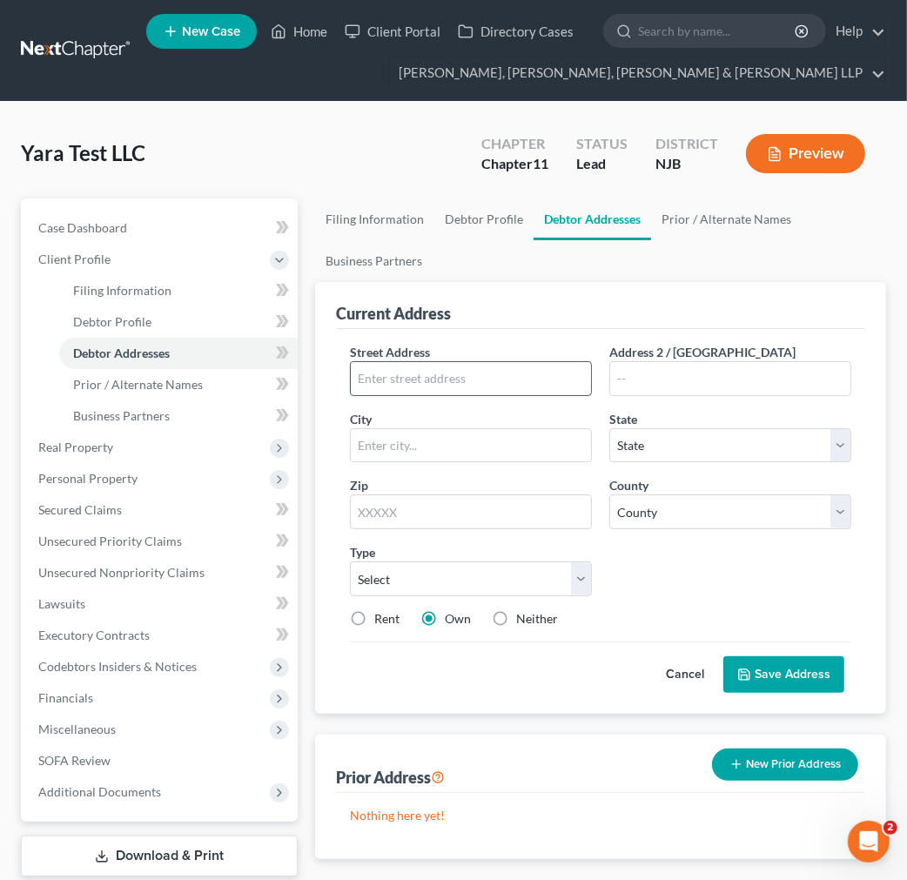
click at [427, 379] on input "text" at bounding box center [471, 378] width 240 height 33
click at [744, 211] on link "Prior / Alternate Names" at bounding box center [726, 219] width 151 height 42
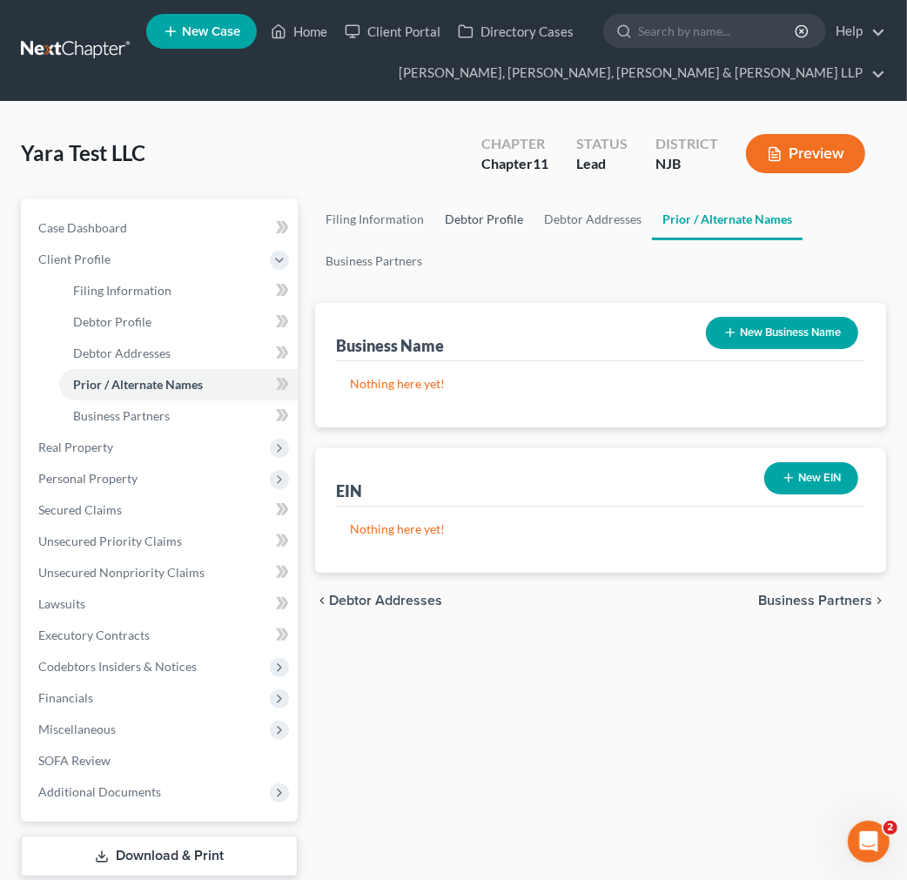
click at [472, 216] on link "Debtor Profile" at bounding box center [483, 219] width 99 height 42
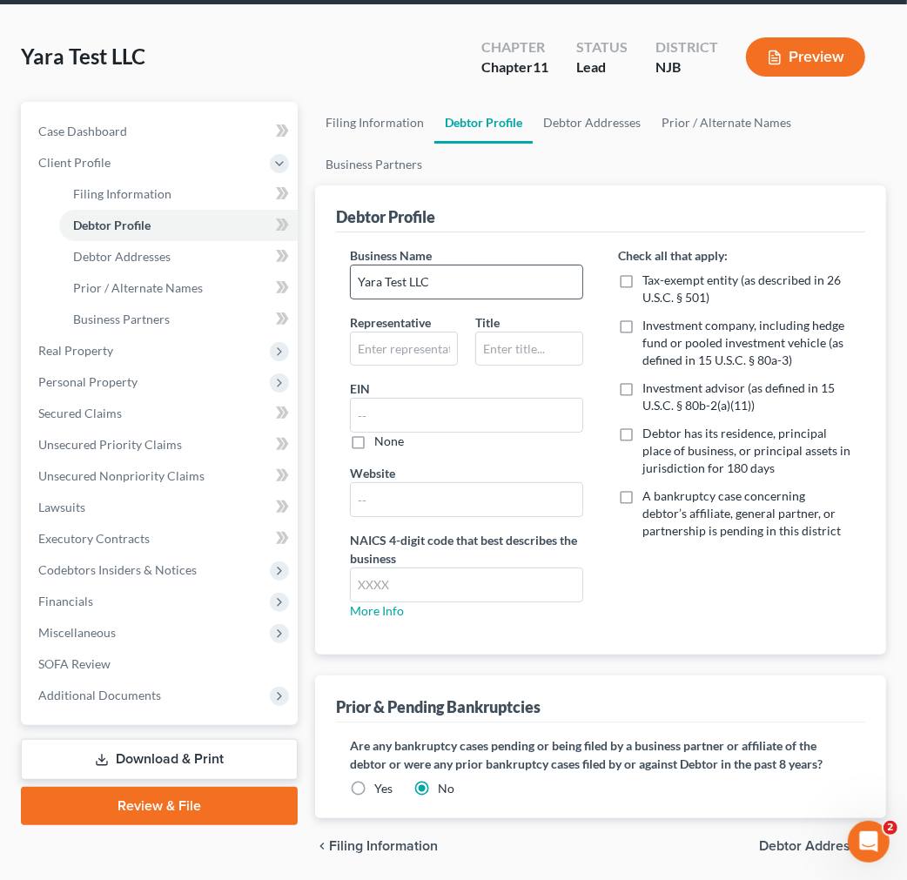
scroll to position [157, 0]
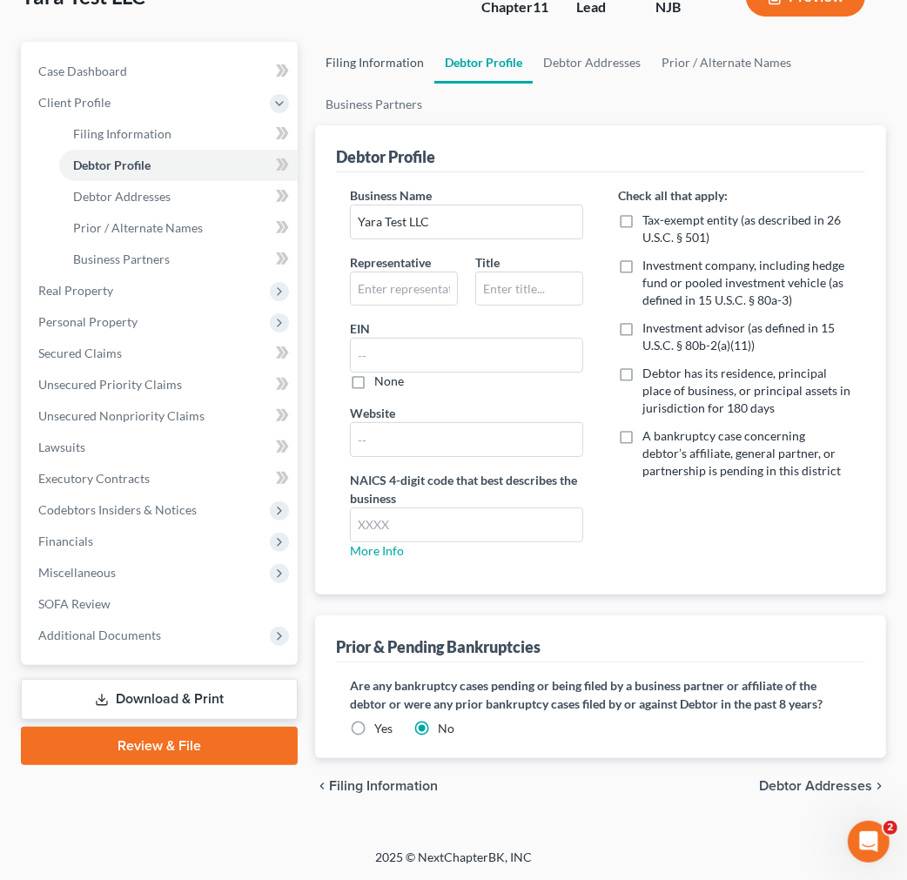
click at [392, 66] on link "Filing Information" at bounding box center [374, 63] width 119 height 42
select select "1"
select select "51"
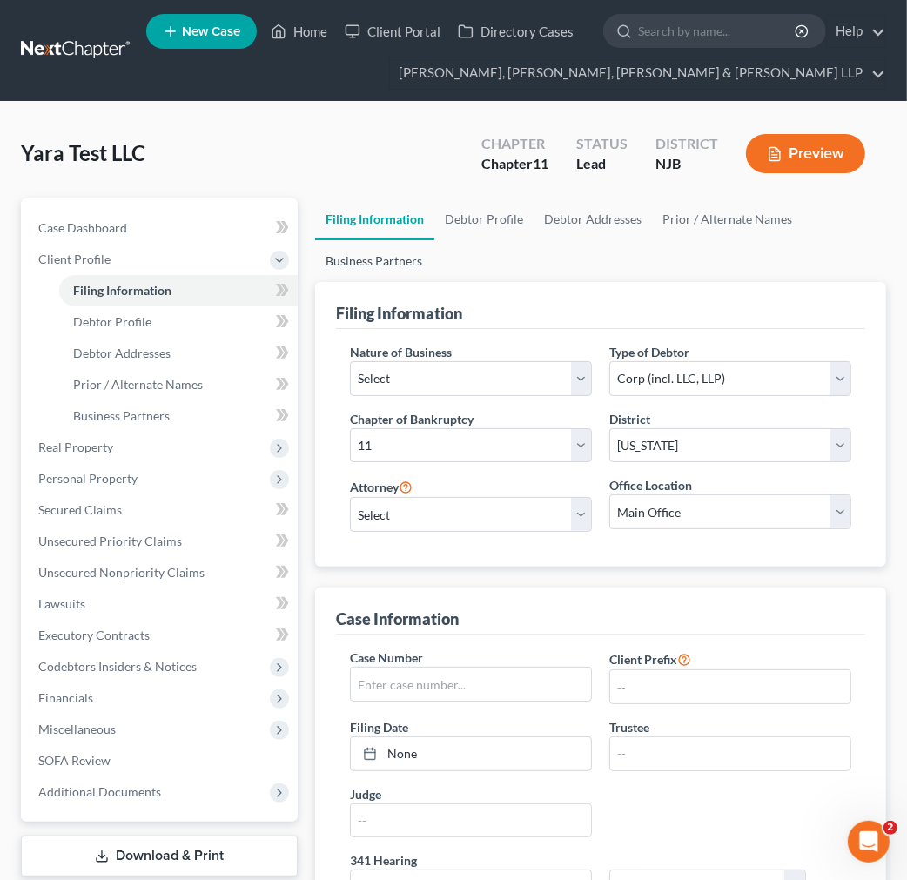
click at [420, 250] on link "Business Partners" at bounding box center [373, 261] width 117 height 42
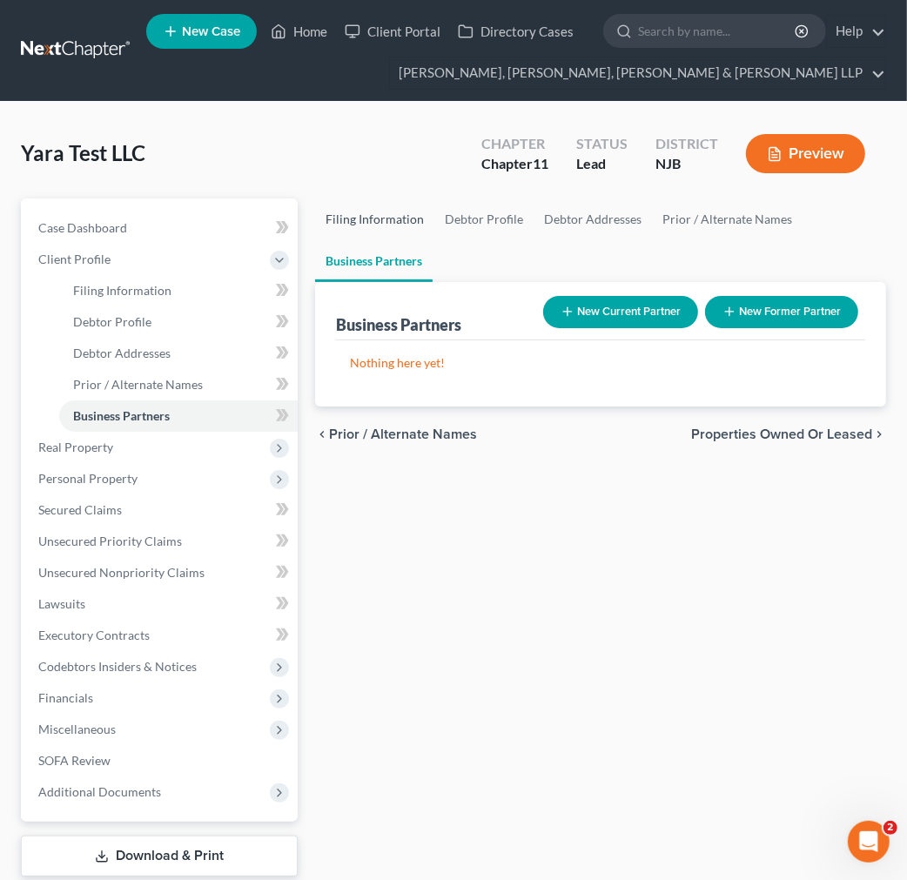
click at [397, 211] on link "Filing Information" at bounding box center [374, 219] width 119 height 42
select select "1"
select select "51"
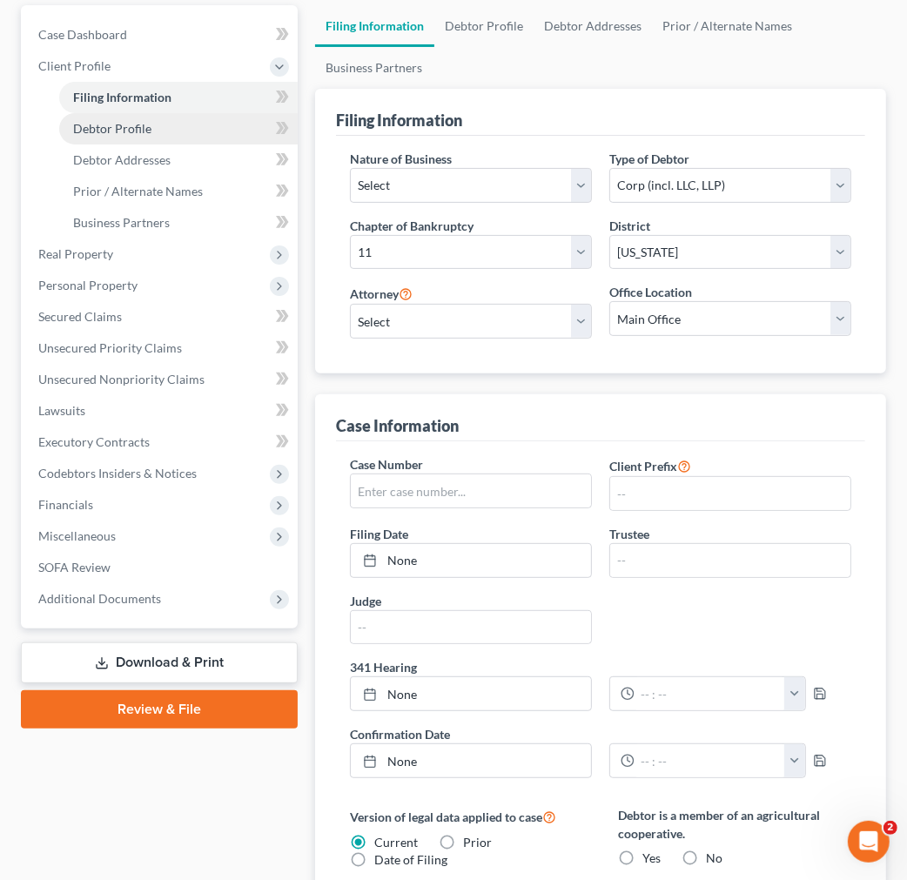
click at [238, 129] on link "Debtor Profile" at bounding box center [178, 128] width 238 height 31
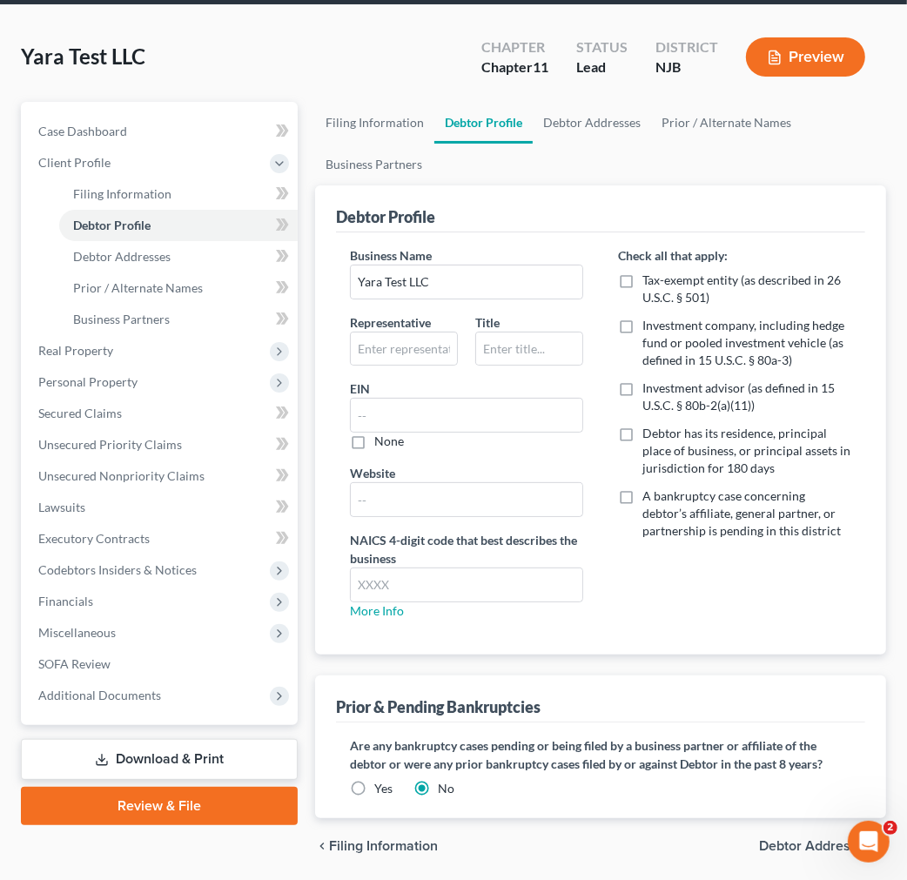
click at [573, 145] on ul "Filing Information Debtor Profile Debtor Addresses Prior / Alternate Names Busi…" at bounding box center [600, 144] width 571 height 84
click at [659, 120] on link "Prior / Alternate Names" at bounding box center [726, 123] width 151 height 42
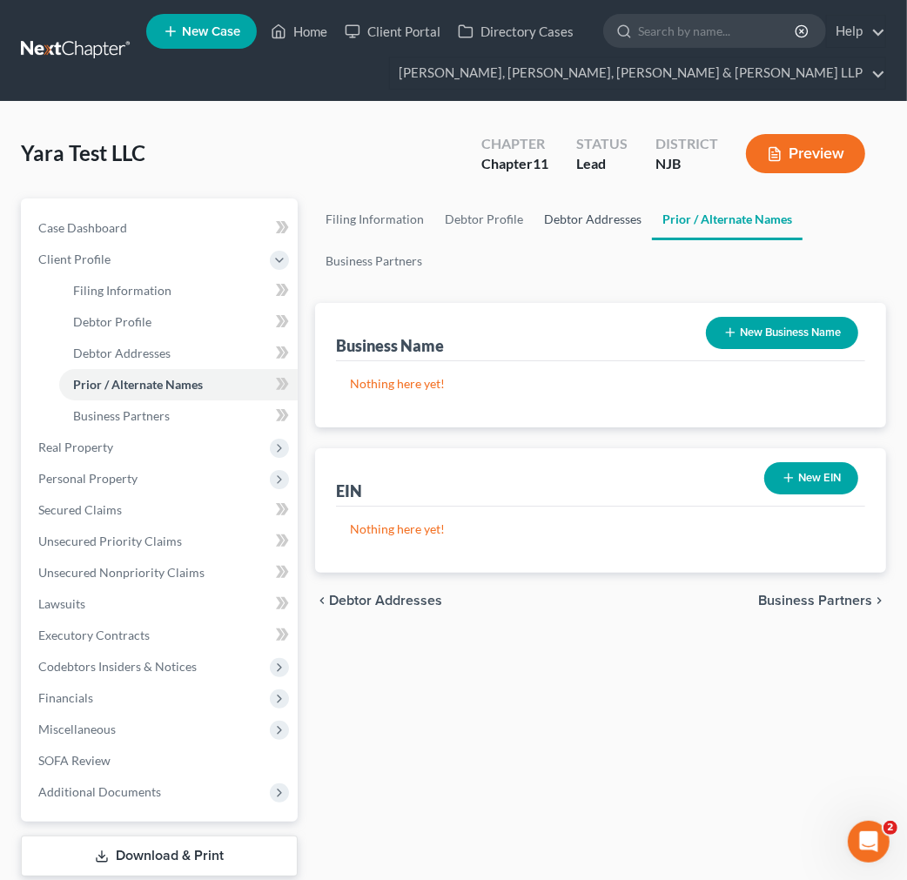
click at [545, 233] on link "Debtor Addresses" at bounding box center [593, 219] width 118 height 42
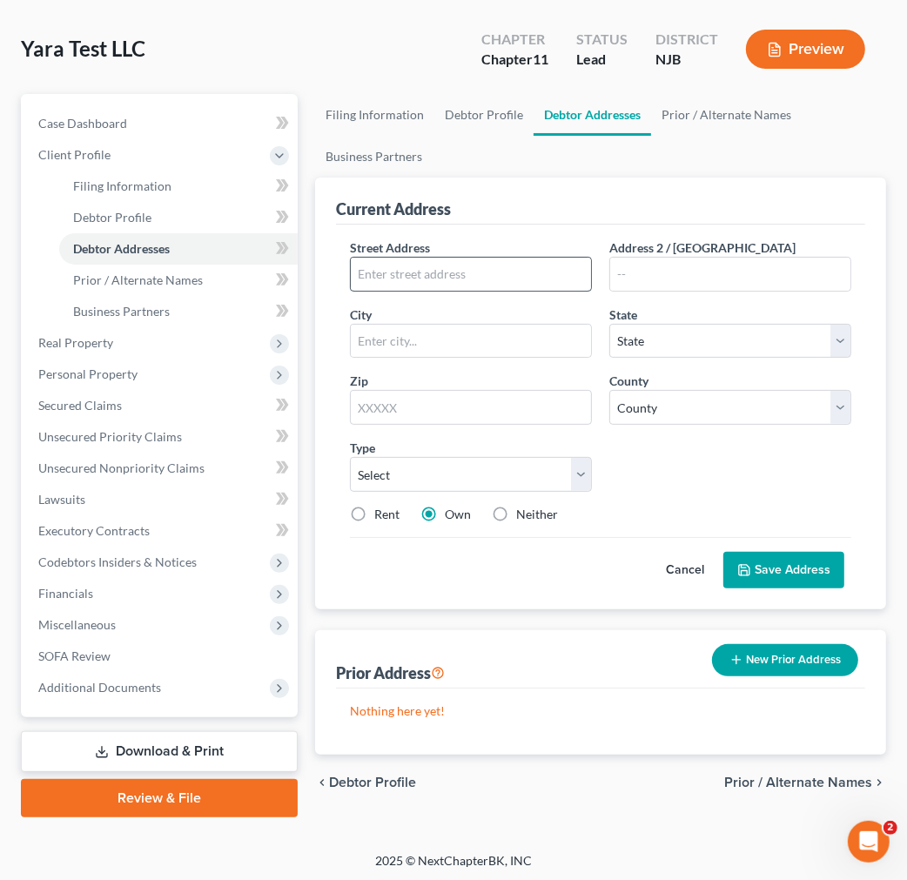
scroll to position [106, 0]
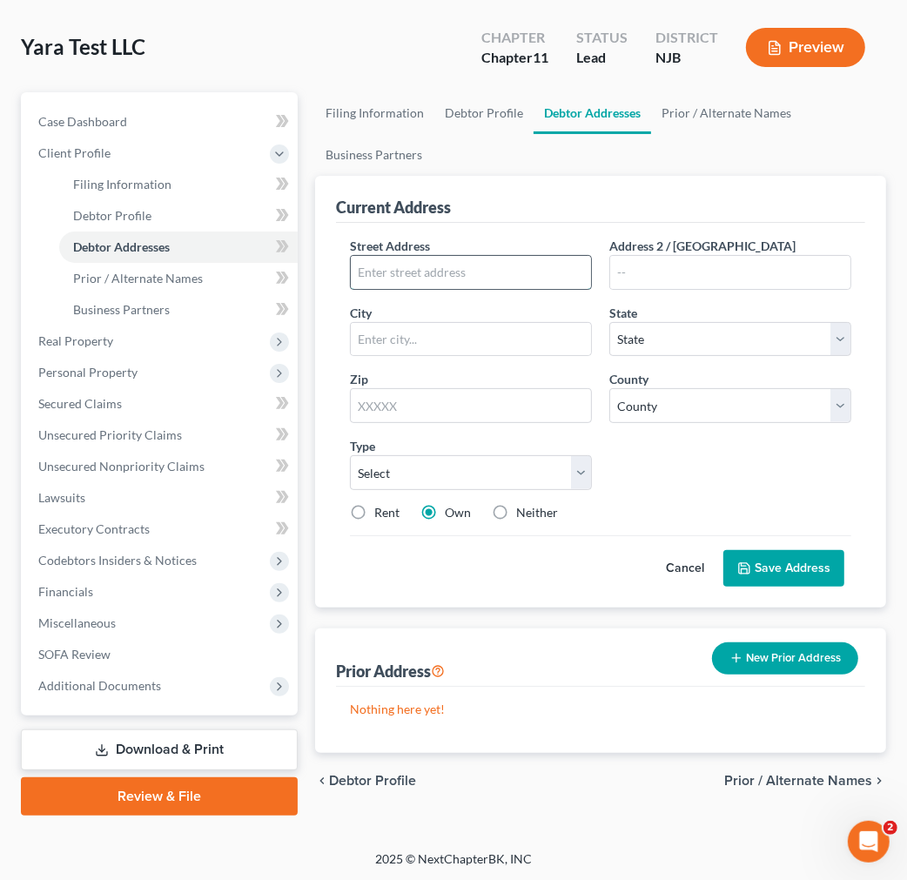
click at [514, 274] on input "text" at bounding box center [471, 272] width 240 height 33
paste input "[STREET_ADDRESS][PERSON_NAME]"
type input "[STREET_ADDRESS][PERSON_NAME]"
click at [481, 232] on div "Street Address * [STREET_ADDRESS][PERSON_NAME] * State * State [US_STATE] AK AR…" at bounding box center [600, 415] width 529 height 385
click at [410, 332] on input "text" at bounding box center [471, 339] width 240 height 33
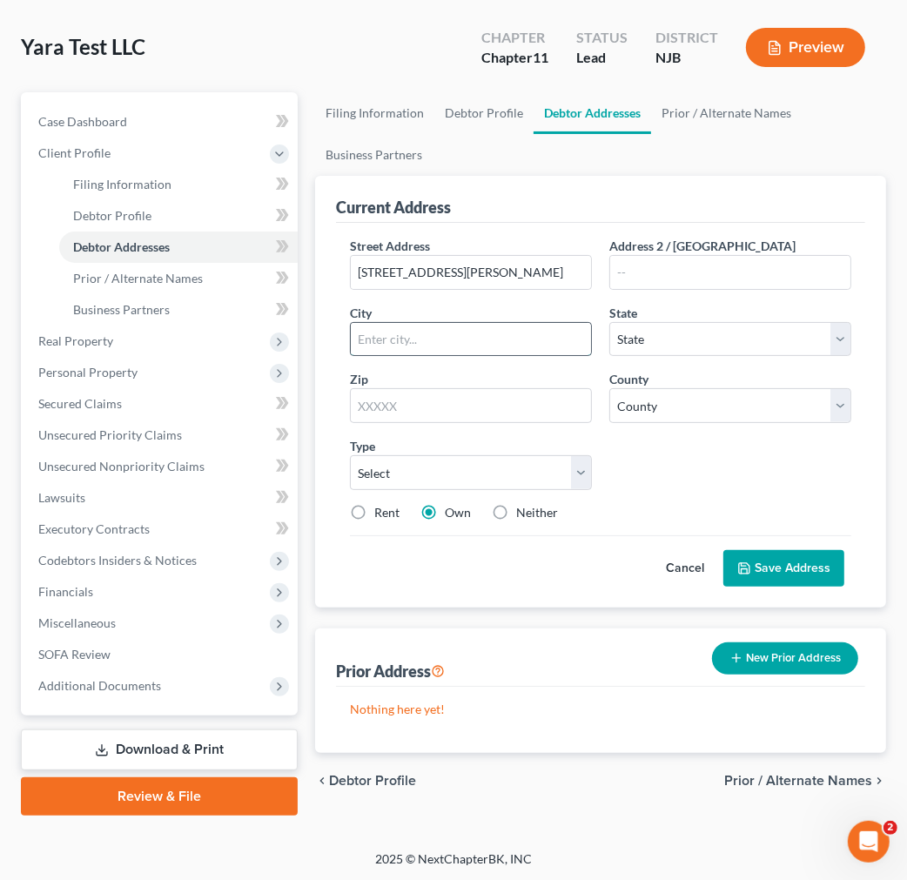
paste input "[PERSON_NAME]"
type input "[PERSON_NAME]"
click at [379, 306] on div "City * [GEOGRAPHIC_DATA]" at bounding box center [470, 330] width 259 height 53
click at [664, 346] on select "State [US_STATE] AK AR AZ CA CO CT DE DC [GEOGRAPHIC_DATA] [GEOGRAPHIC_DATA] GU…" at bounding box center [730, 339] width 242 height 35
select select "33"
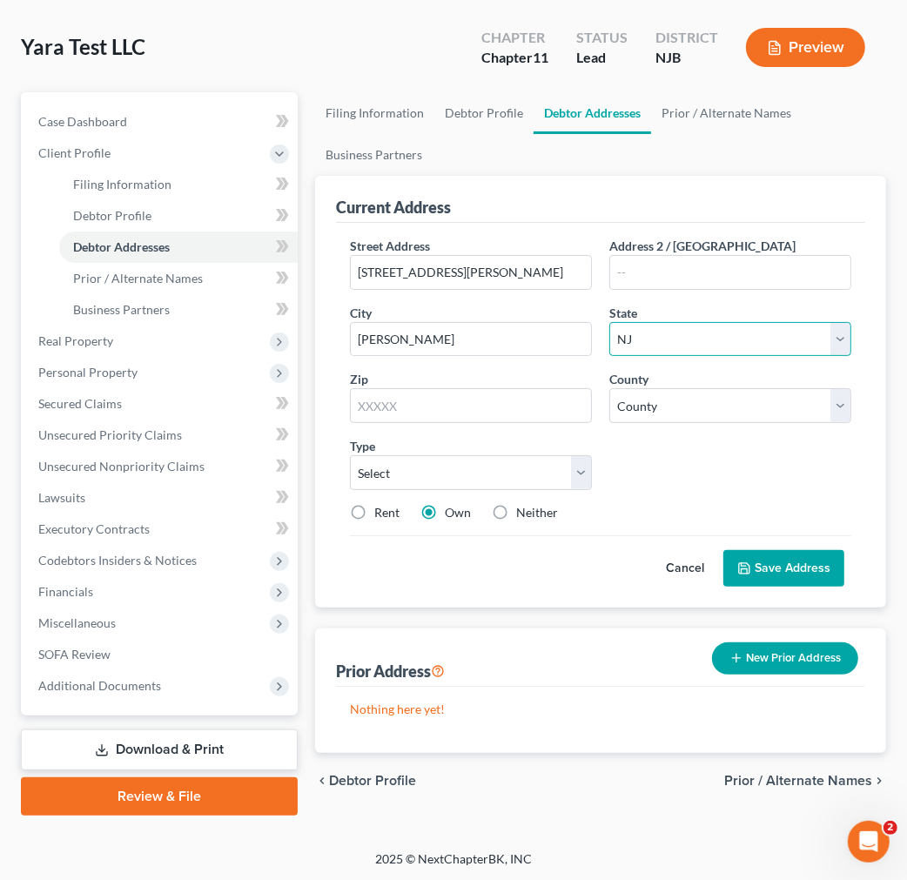
click at [609, 322] on select "State [US_STATE] AK AR AZ CA CO CT DE DC [GEOGRAPHIC_DATA] [GEOGRAPHIC_DATA] GU…" at bounding box center [730, 339] width 242 height 35
click at [498, 397] on input "text" at bounding box center [471, 405] width 242 height 35
type input "07013"
click at [615, 203] on div "Current Address" at bounding box center [600, 199] width 529 height 47
click at [762, 413] on select "County [GEOGRAPHIC_DATA] [GEOGRAPHIC_DATA] [GEOGRAPHIC_DATA] [GEOGRAPHIC_DATA] …" at bounding box center [730, 405] width 242 height 35
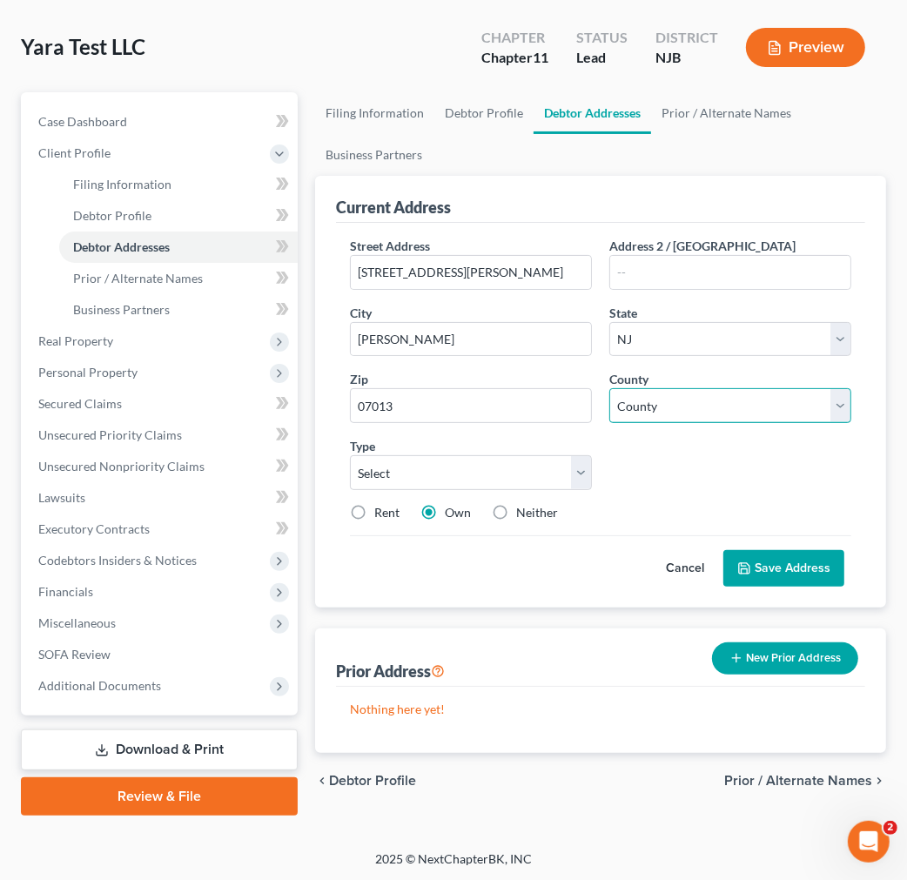
select select "15"
click at [609, 388] on select "County [GEOGRAPHIC_DATA] [GEOGRAPHIC_DATA] [GEOGRAPHIC_DATA] [GEOGRAPHIC_DATA] …" at bounding box center [730, 405] width 242 height 35
click at [688, 477] on div "Street Address * [STREET_ADDRESS][PERSON_NAME] * [PERSON_NAME][GEOGRAPHIC_DATA]…" at bounding box center [600, 386] width 519 height 299
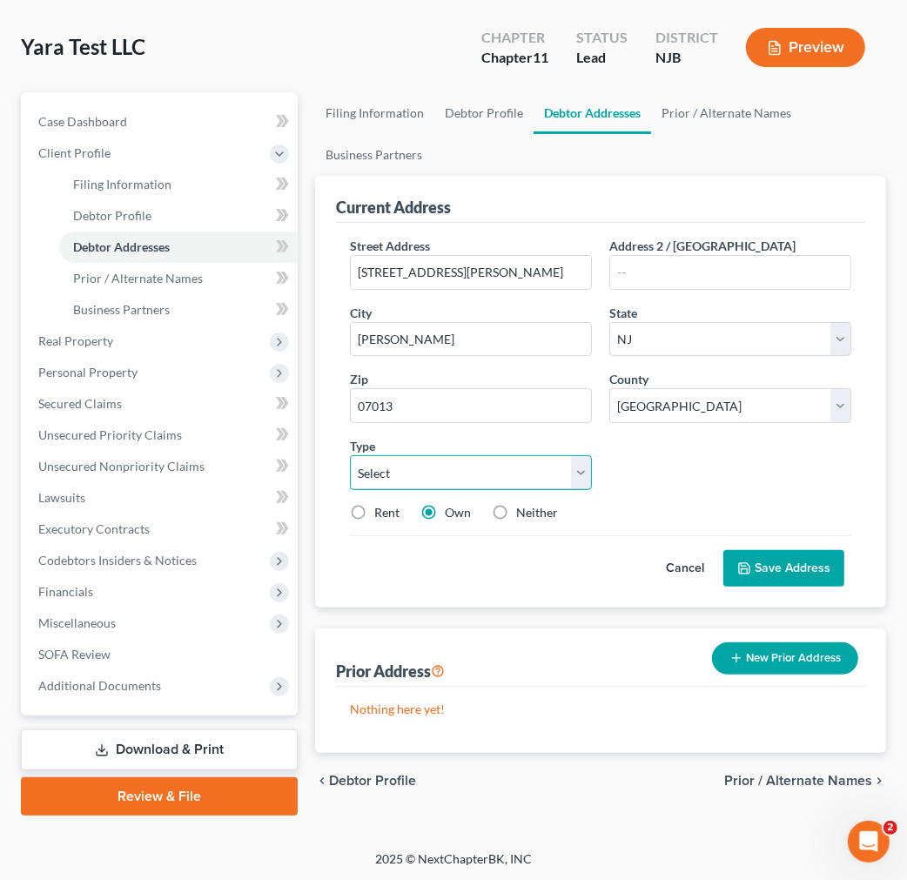
click at [438, 458] on select "Select Business Mailing Location of Assets" at bounding box center [471, 472] width 242 height 35
select select "0"
click at [350, 455] on select "Select Business Mailing Location of Assets" at bounding box center [471, 472] width 242 height 35
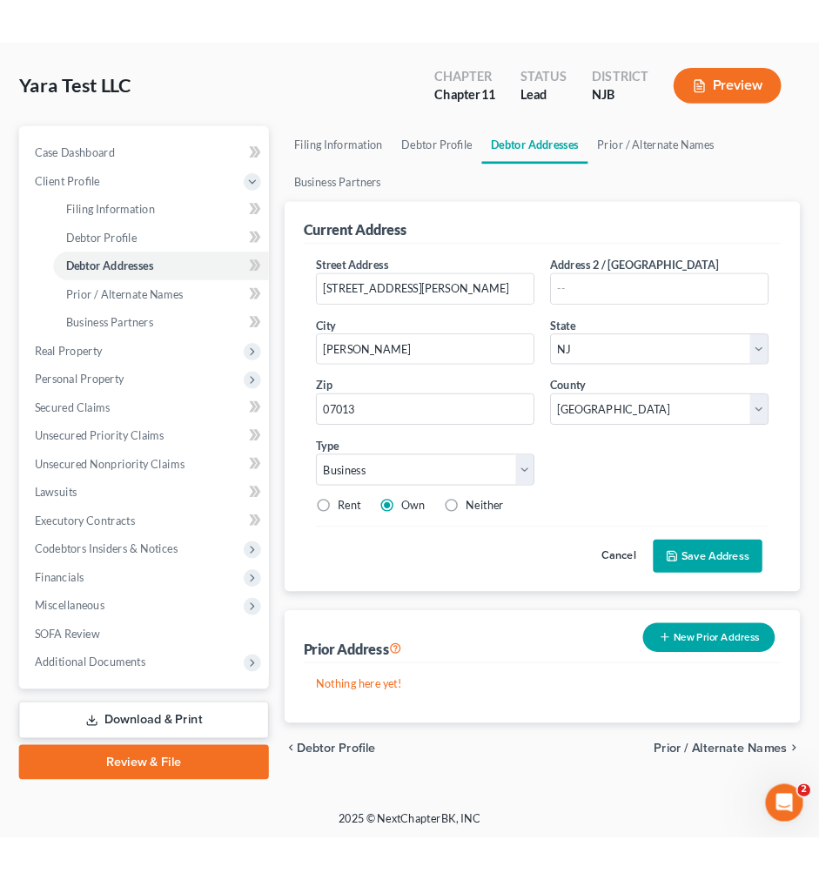
scroll to position [39, 0]
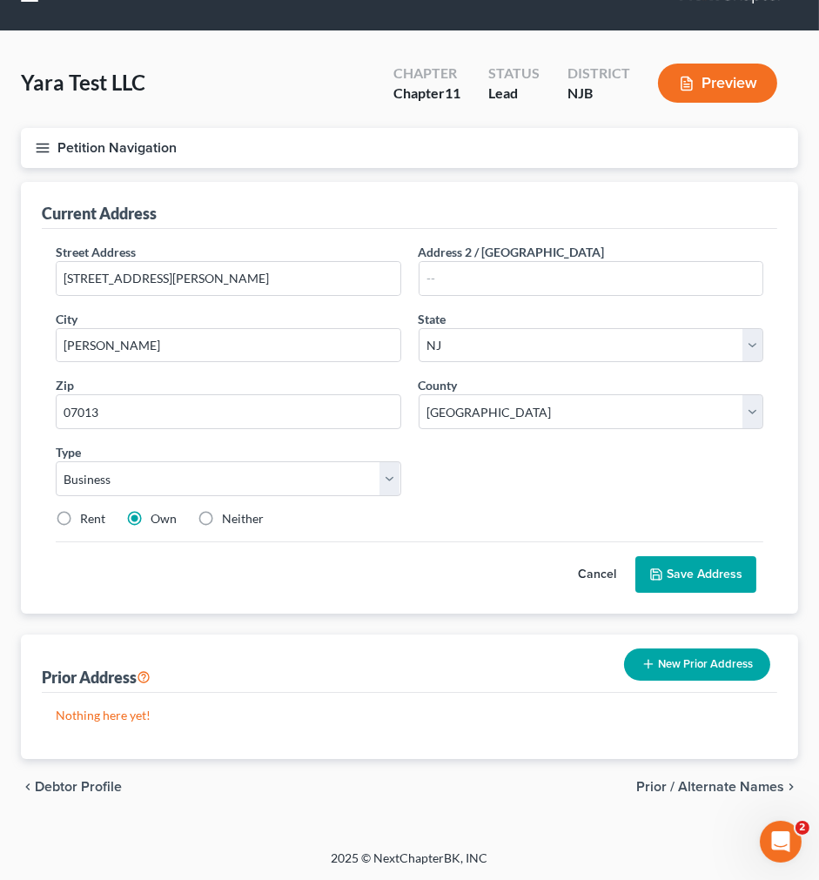
drag, startPoint x: 425, startPoint y: 206, endPoint x: 324, endPoint y: 180, distance: 104.3
click at [425, 206] on div "Current Address" at bounding box center [409, 205] width 735 height 47
click at [70, 145] on button "Petition Navigation" at bounding box center [409, 148] width 777 height 40
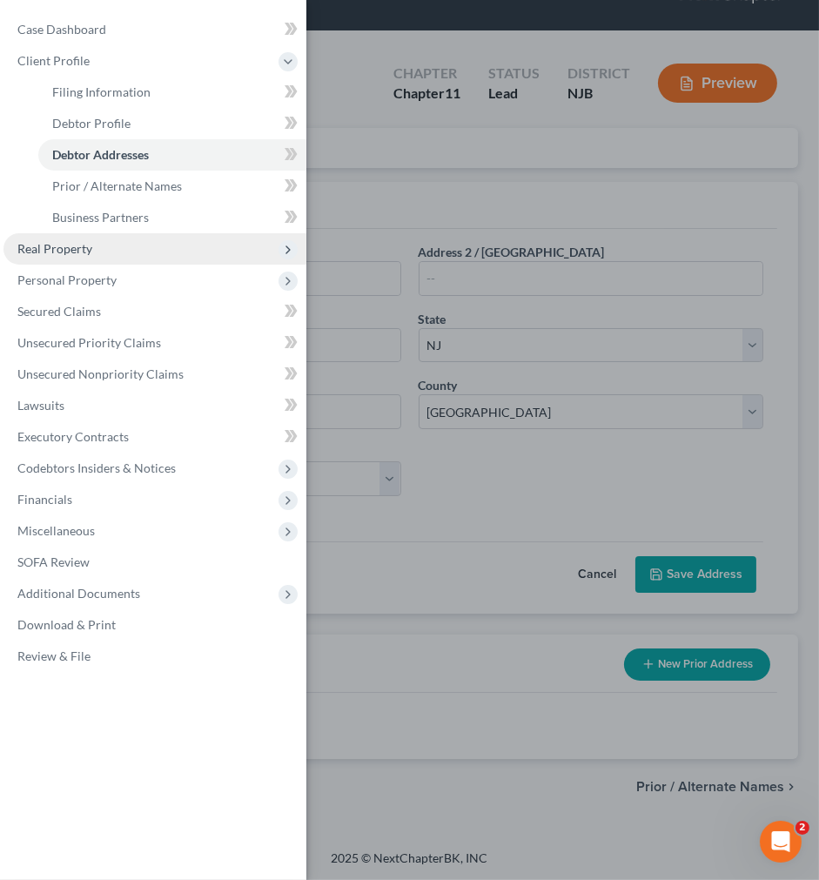
click at [164, 247] on span "Real Property" at bounding box center [154, 248] width 303 height 31
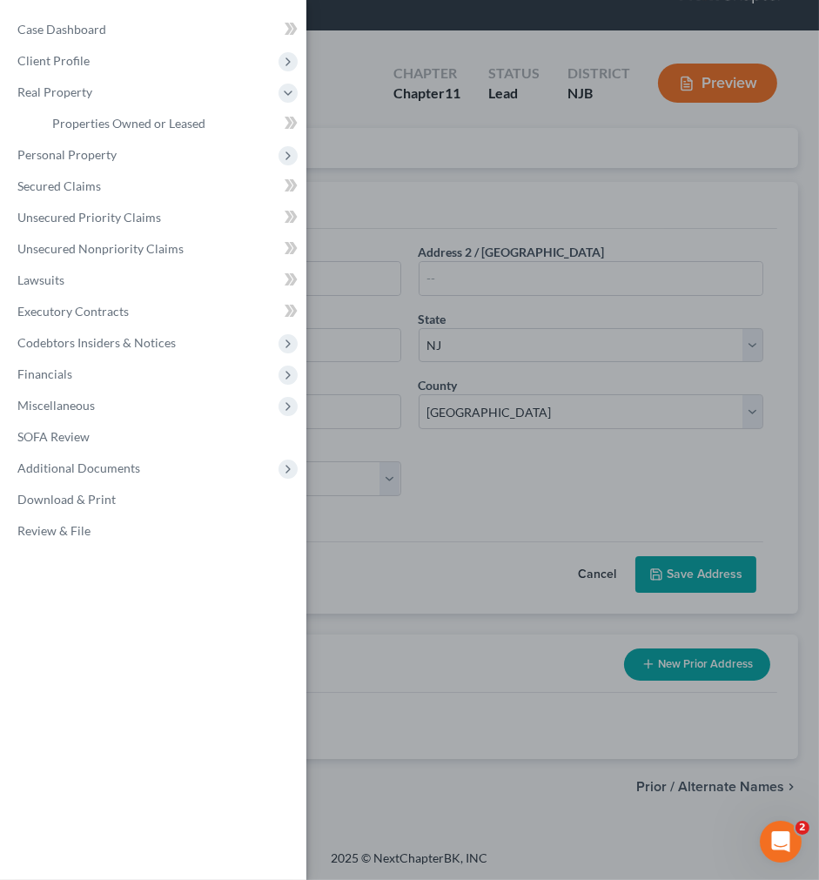
click at [579, 249] on div "Case Dashboard Payments Invoices Payments Payments Credit Report Client Profile" at bounding box center [409, 440] width 819 height 880
